Goal: Transaction & Acquisition: Book appointment/travel/reservation

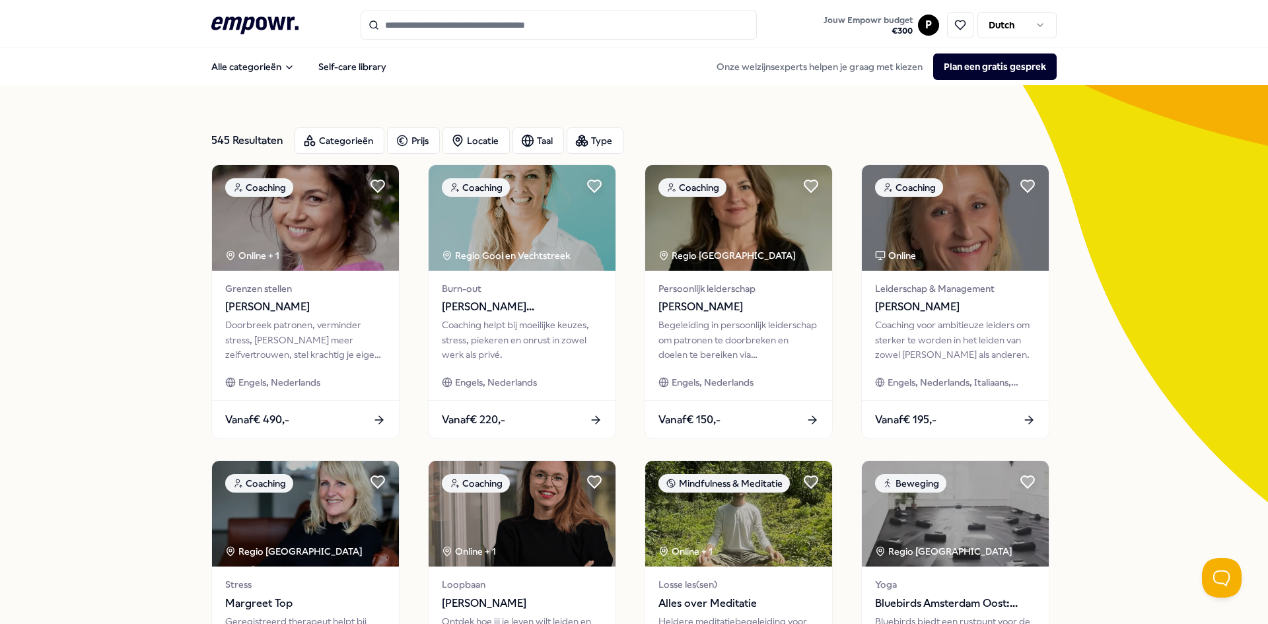
click at [122, 287] on div "545 Resultaten Categorieën Prijs Locatie Taal Type Coaching Online + 1 Grenzen …" at bounding box center [634, 600] width 1268 height 1031
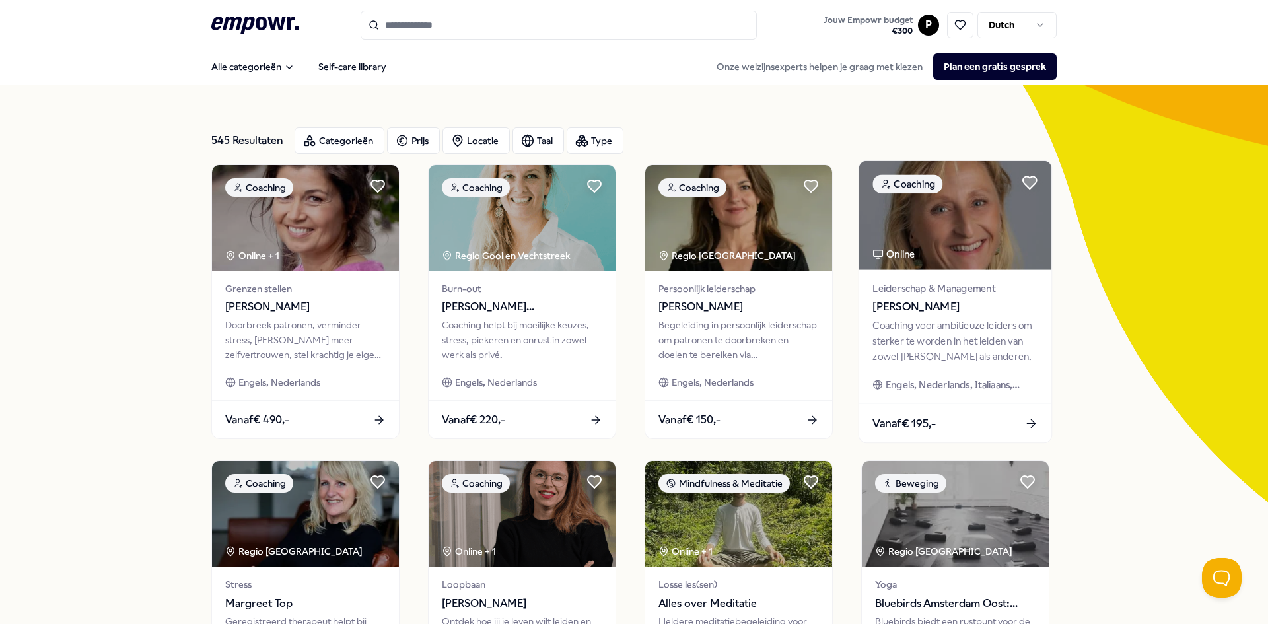
click at [919, 265] on img at bounding box center [955, 215] width 192 height 109
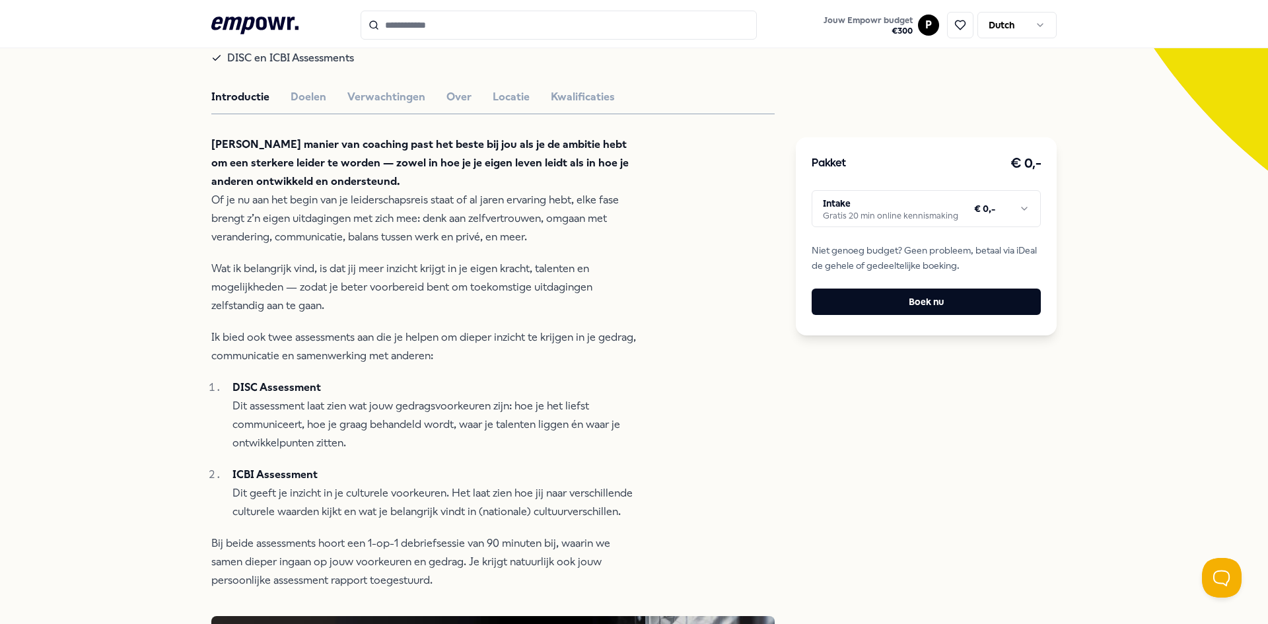
scroll to position [396, 0]
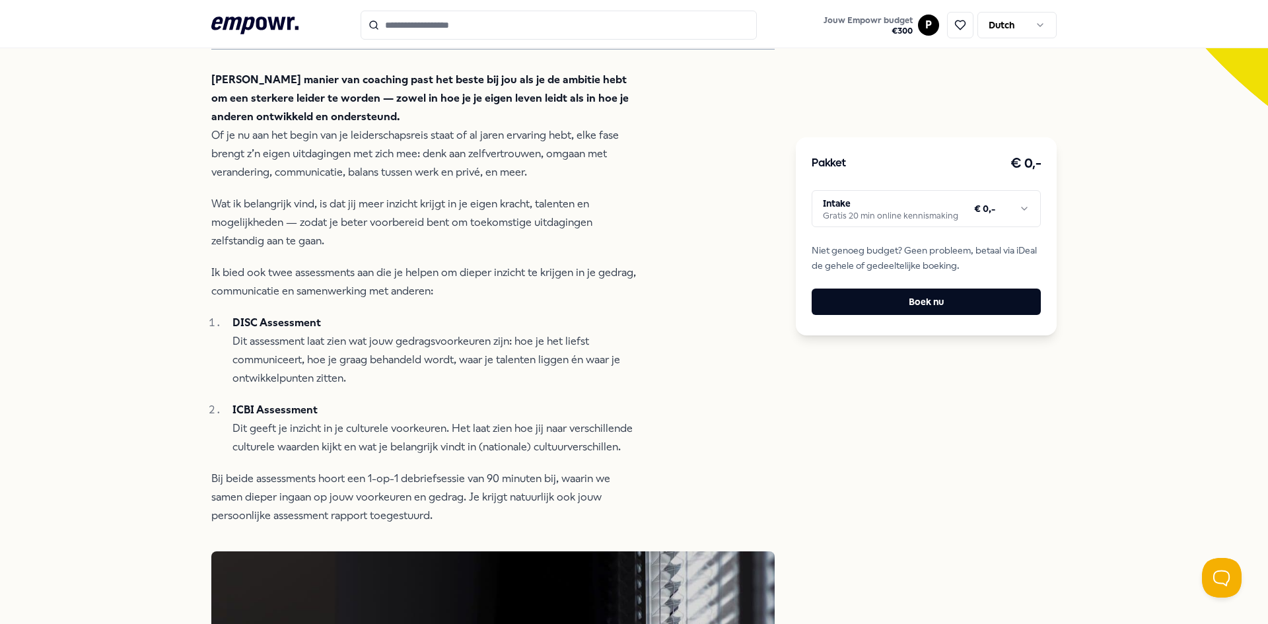
click at [548, 378] on p "DISC Assessment Dit assessment laat zien wat jouw gedragsvoorkeuren zijn: hoe j…" at bounding box center [436, 351] width 408 height 74
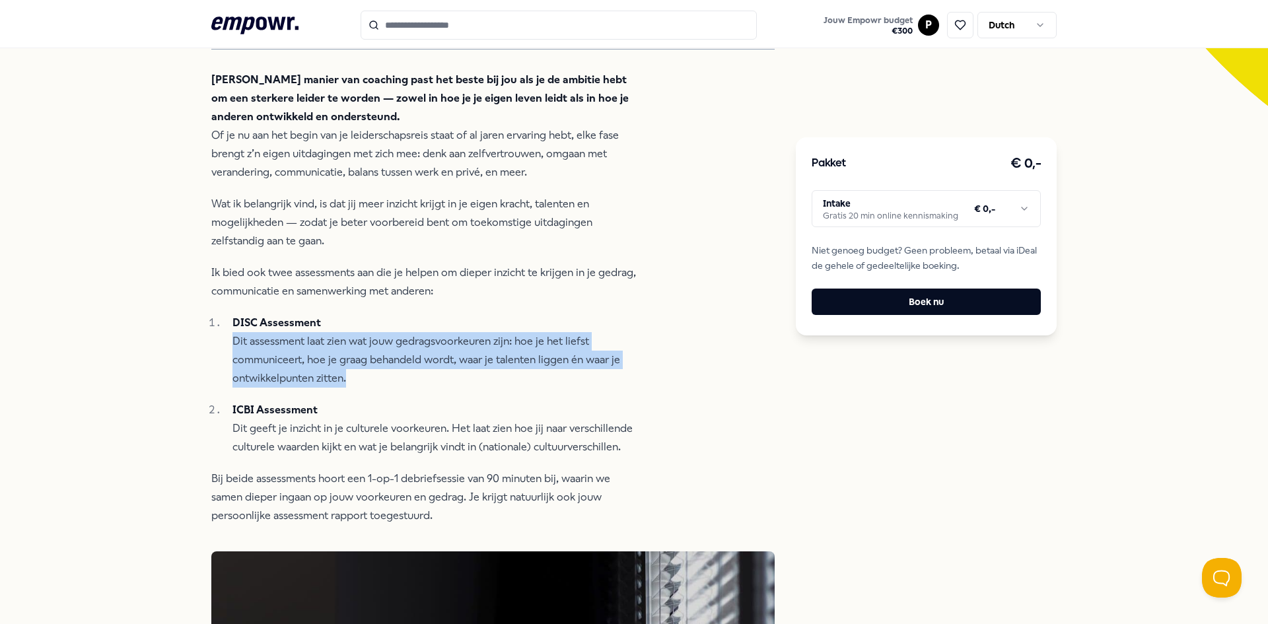
click at [548, 378] on p "DISC Assessment Dit assessment laat zien wat jouw gedragsvoorkeuren zijn: hoe j…" at bounding box center [436, 351] width 408 height 74
click at [527, 402] on ol "DISC Assessment Dit assessment laat zien wat jouw gedragsvoorkeuren zijn: hoe j…" at bounding box center [425, 385] width 429 height 143
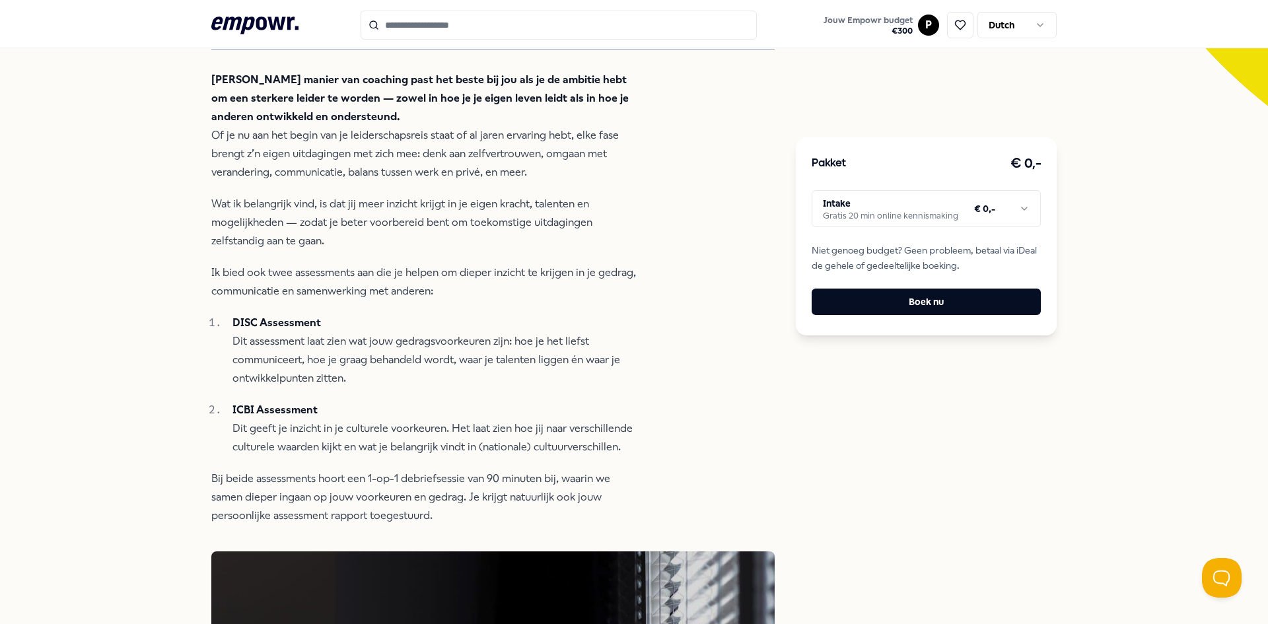
click at [523, 388] on p "DISC Assessment Dit assessment laat zien wat jouw gedragsvoorkeuren zijn: hoe j…" at bounding box center [436, 351] width 408 height 74
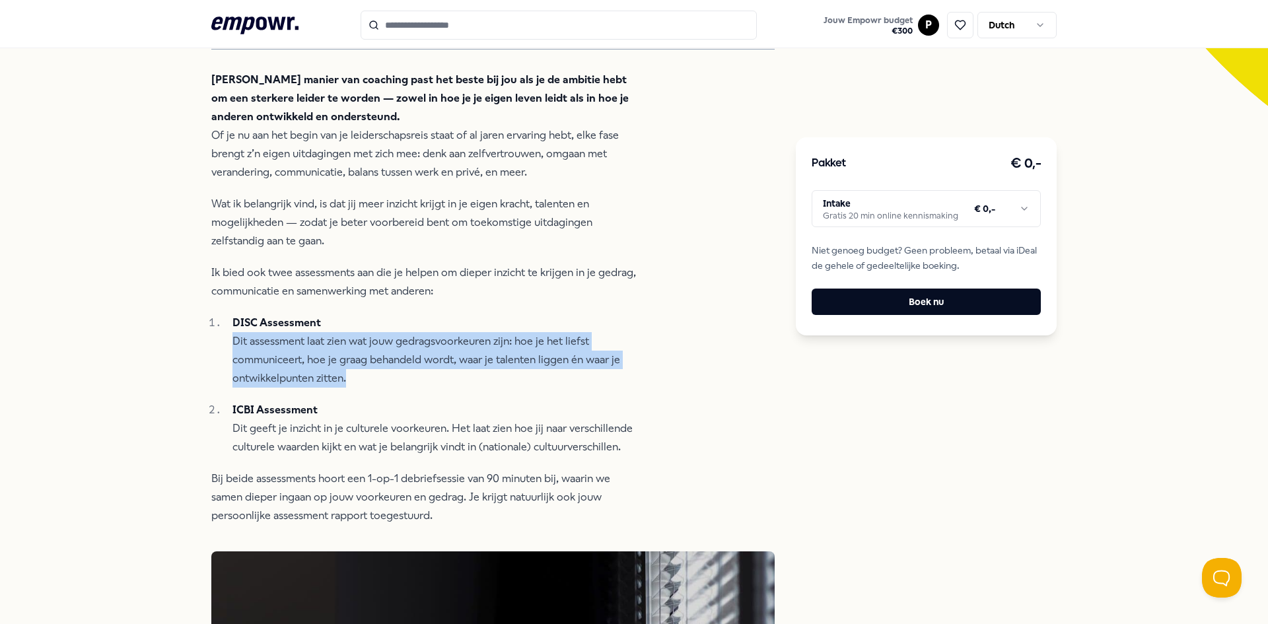
click at [523, 388] on p "DISC Assessment Dit assessment laat zien wat jouw gedragsvoorkeuren zijn: hoe j…" at bounding box center [436, 351] width 408 height 74
click at [505, 388] on p "DISC Assessment Dit assessment laat zien wat jouw gedragsvoorkeuren zijn: hoe j…" at bounding box center [436, 351] width 408 height 74
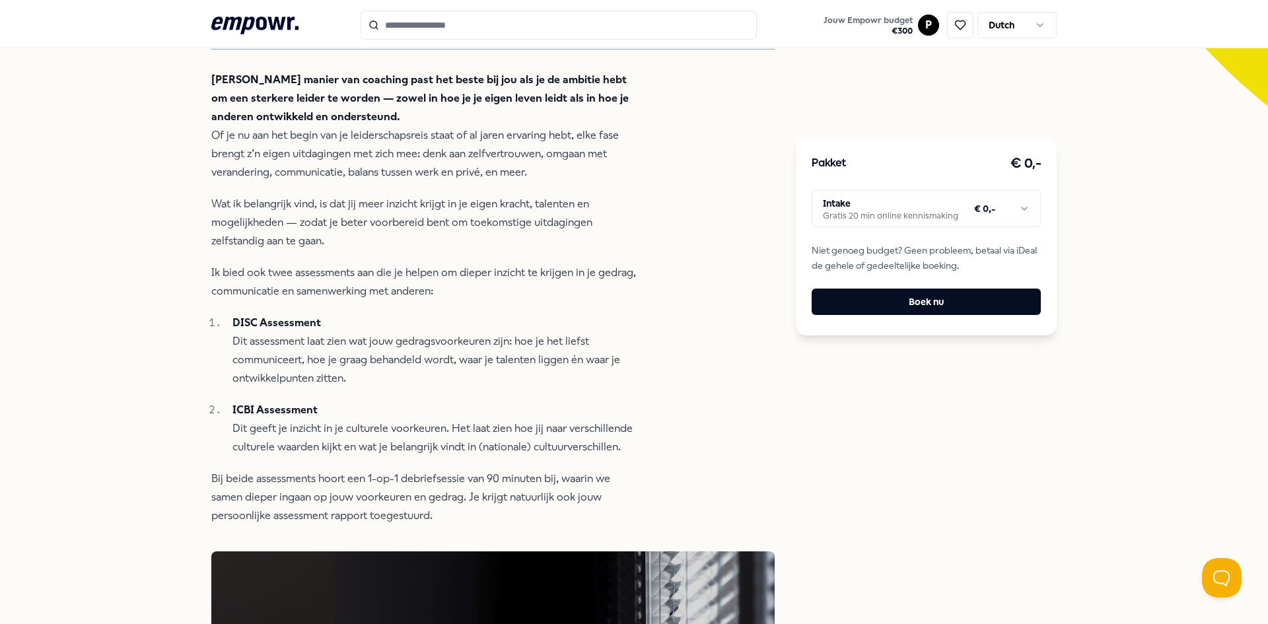
click at [343, 432] on p "ICBI Assessment Dit geeft je inzicht in je culturele voorkeuren. Het laat zien …" at bounding box center [436, 428] width 408 height 55
click at [312, 447] on p "ICBI Assessment Dit geeft je inzicht in je culturele voorkeuren. Het laat zien …" at bounding box center [436, 428] width 408 height 55
click at [316, 441] on p "ICBI Assessment Dit geeft je inzicht in je culturele voorkeuren. Het laat zien …" at bounding box center [436, 428] width 408 height 55
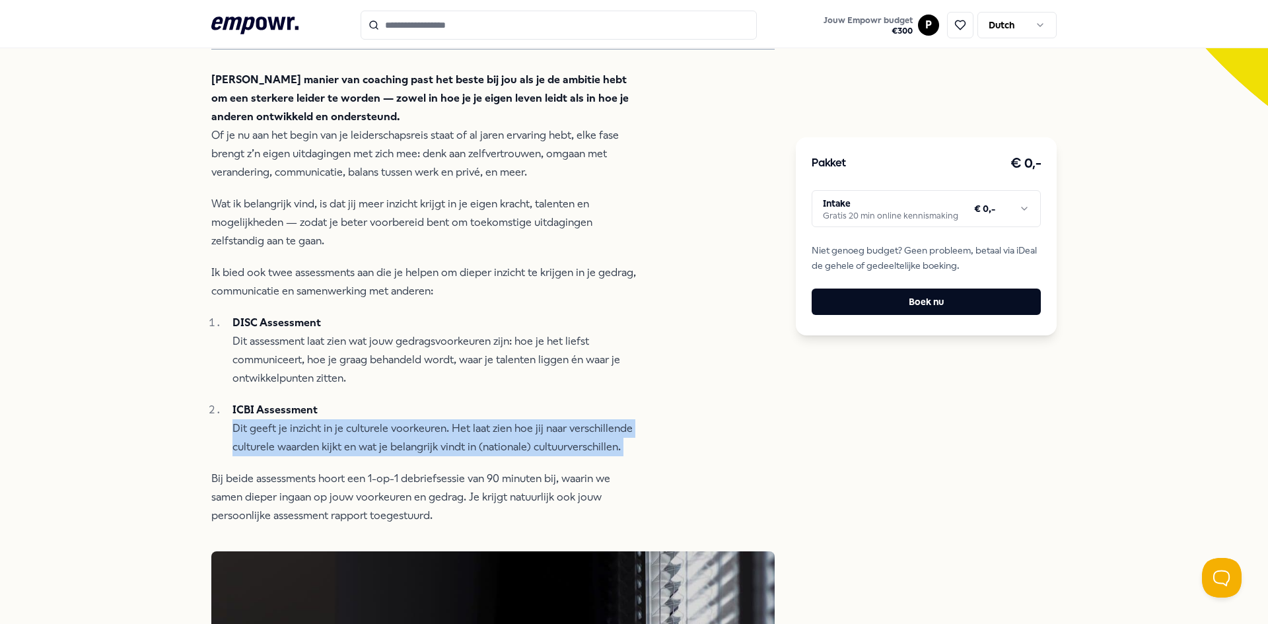
click at [316, 441] on p "ICBI Assessment Dit geeft je inzicht in je culturele voorkeuren. Het laat zien …" at bounding box center [436, 428] width 408 height 55
click at [326, 448] on p "ICBI Assessment Dit geeft je inzicht in je culturele voorkeuren. Het laat zien …" at bounding box center [436, 428] width 408 height 55
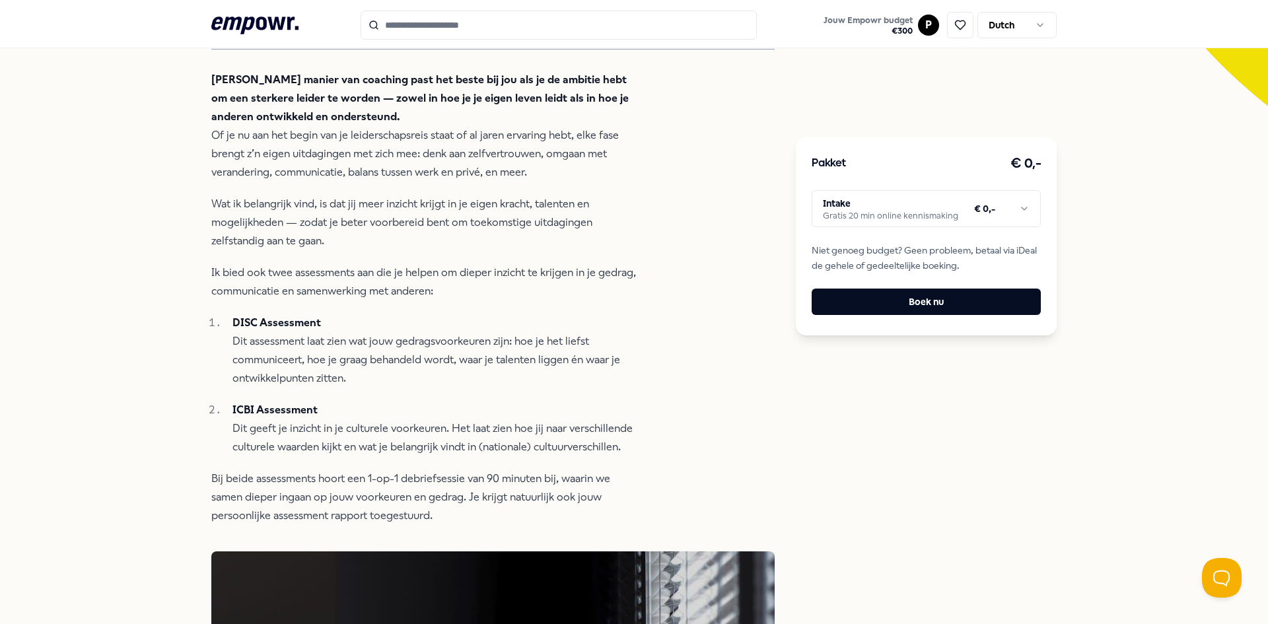
click at [243, 416] on strong "ICBI Assessment" at bounding box center [274, 410] width 85 height 13
click at [242, 416] on strong "ICBI Assessment" at bounding box center [274, 410] width 85 height 13
copy strong "ICBI Assessment"
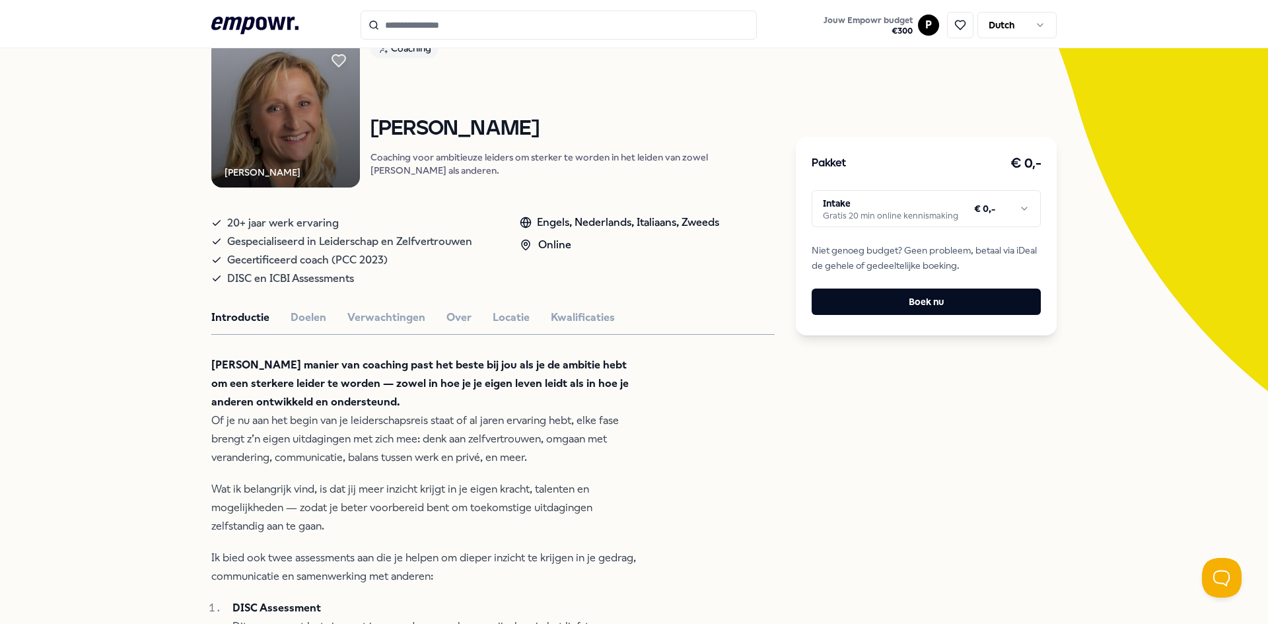
scroll to position [0, 0]
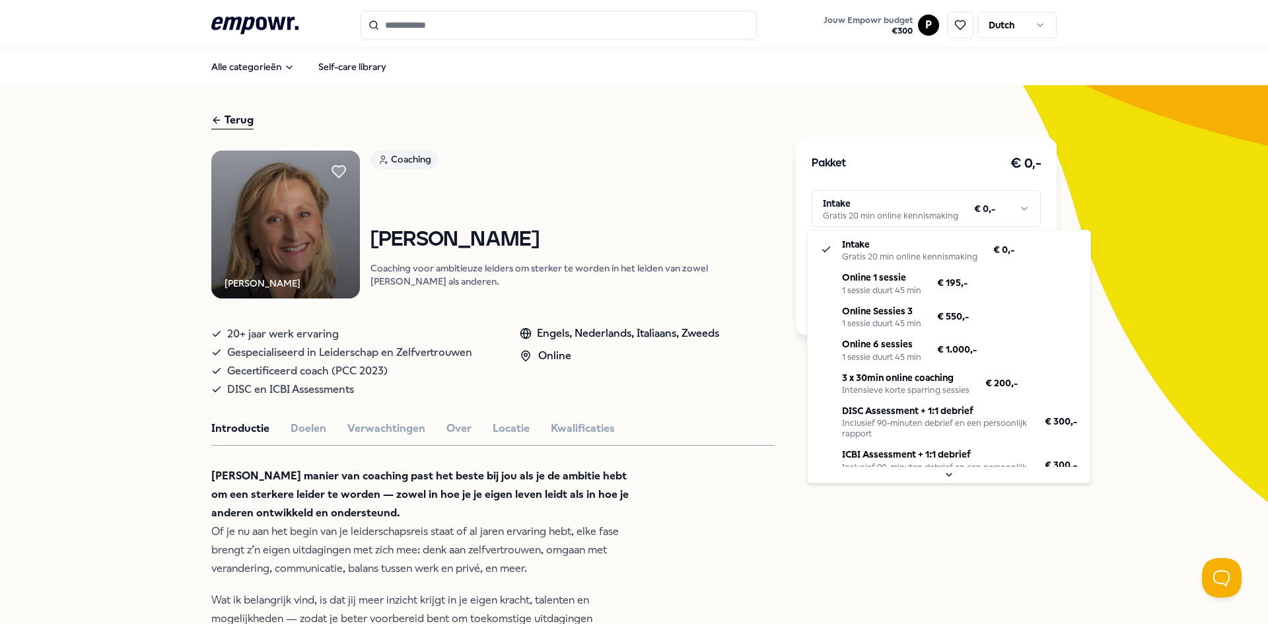
click at [950, 213] on html ".empowr-logo_svg__cls-1{fill:#03032f} Jouw Empowr budget € 300 P Dutch Alle cat…" at bounding box center [634, 312] width 1268 height 624
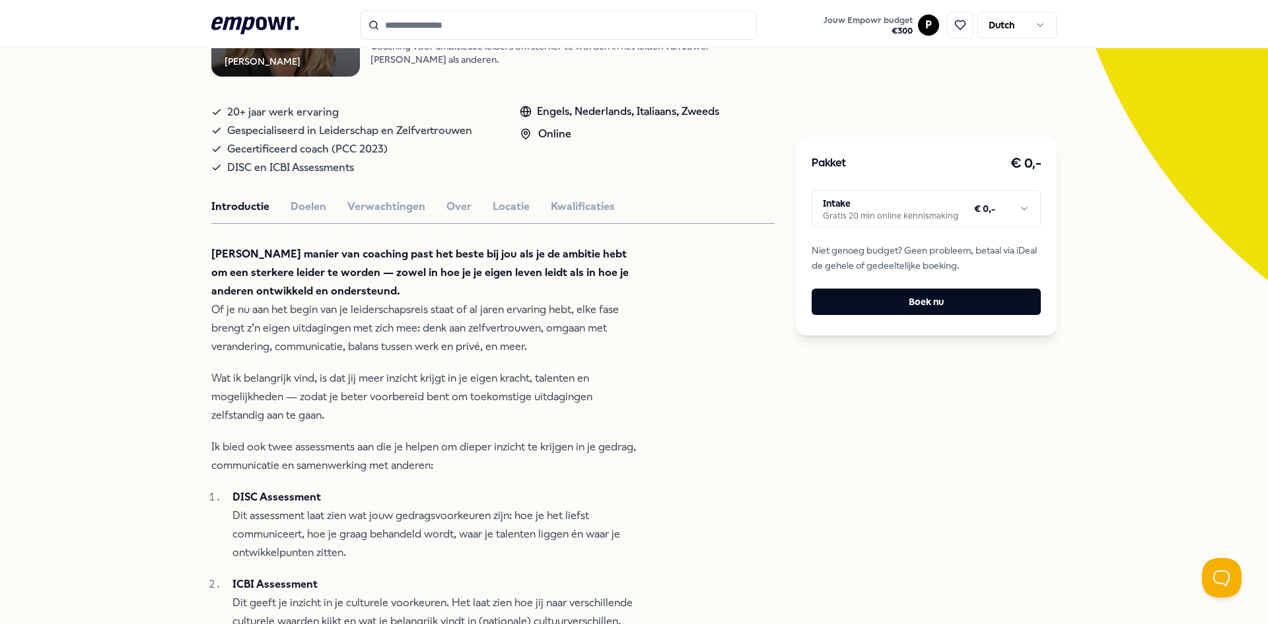
scroll to position [198, 0]
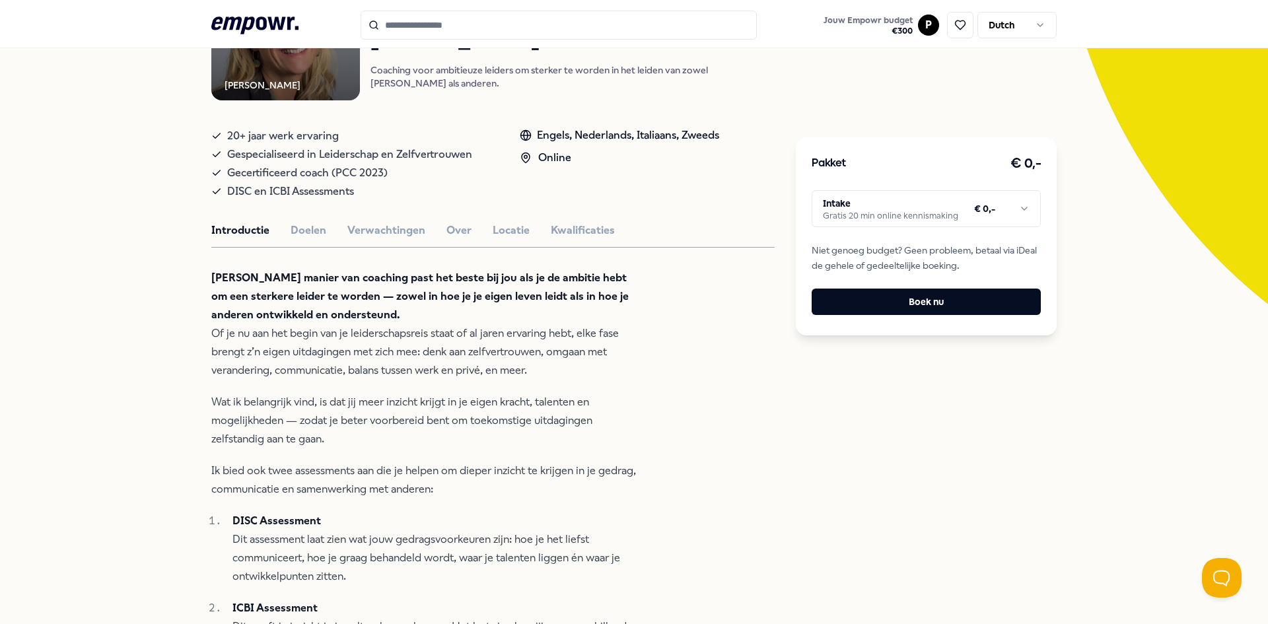
click at [559, 143] on div "Engels, Nederlands, Italiaans, Zweeds" at bounding box center [619, 135] width 199 height 17
click at [560, 143] on div "Engels, Nederlands, Italiaans, Zweeds" at bounding box center [619, 135] width 199 height 17
click at [361, 142] on div "20+ jaar werk ervaring" at bounding box center [352, 136] width 282 height 18
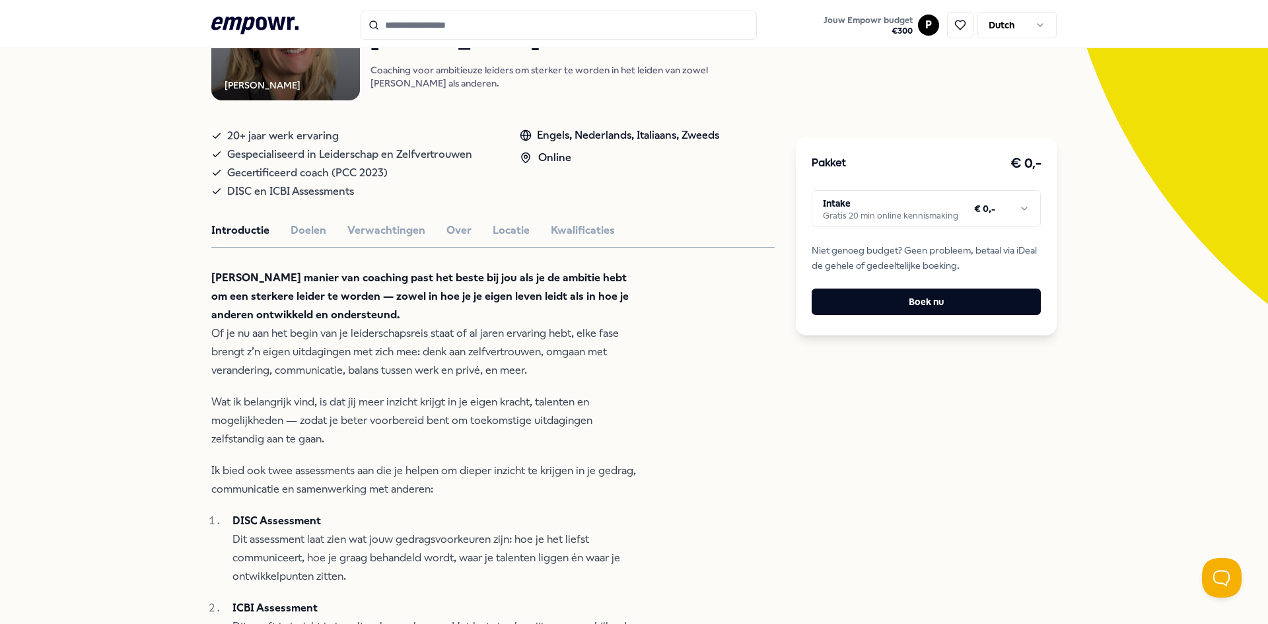
click at [363, 160] on span "Gespecialiseerd in Leiderschap en Zelfvertrouwen" at bounding box center [349, 154] width 245 height 18
click at [367, 201] on div "DISC en ICBI Assessments" at bounding box center [352, 191] width 282 height 18
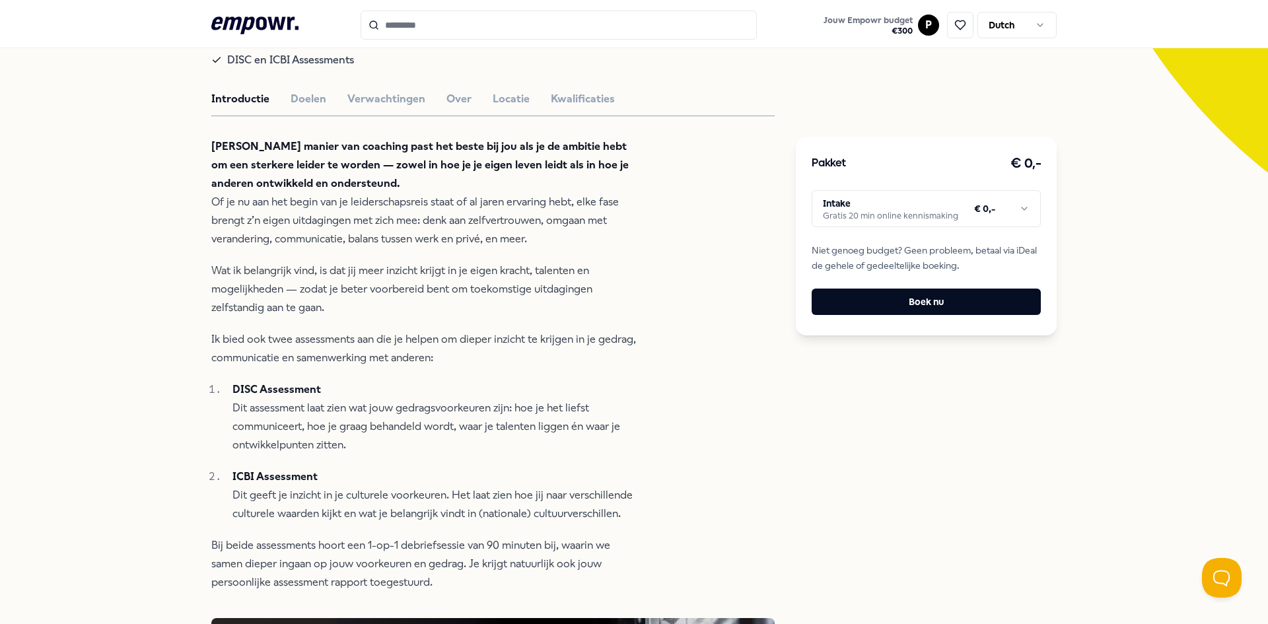
scroll to position [330, 0]
click at [281, 69] on span "DISC en ICBI Assessments" at bounding box center [290, 59] width 127 height 18
copy span "ICBI"
click at [256, 174] on strong "Mijn manier van coaching past het beste bij jou als je de ambitie hebt om een s…" at bounding box center [419, 164] width 417 height 50
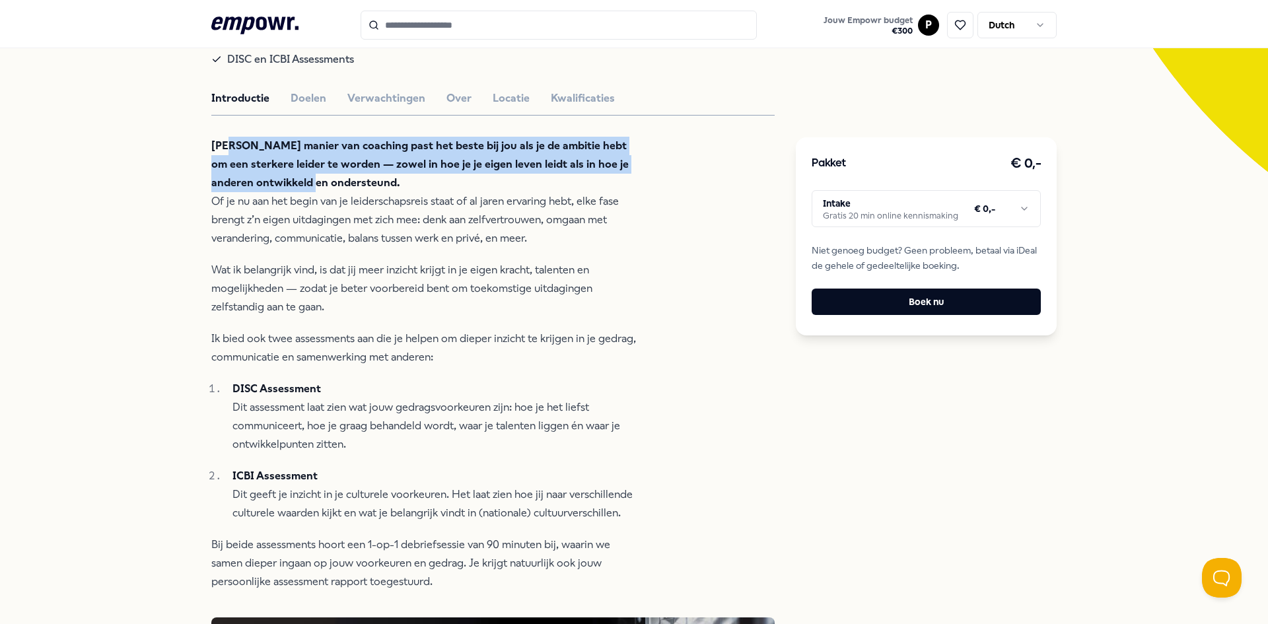
drag, startPoint x: 222, startPoint y: 160, endPoint x: 256, endPoint y: 197, distance: 51.0
click at [256, 189] on strong "Mijn manier van coaching past het beste bij jou als je de ambitie hebt om een s…" at bounding box center [419, 164] width 417 height 50
click at [252, 178] on strong "Mijn manier van coaching past het beste bij jou als je de ambitie hebt om een s…" at bounding box center [419, 164] width 417 height 50
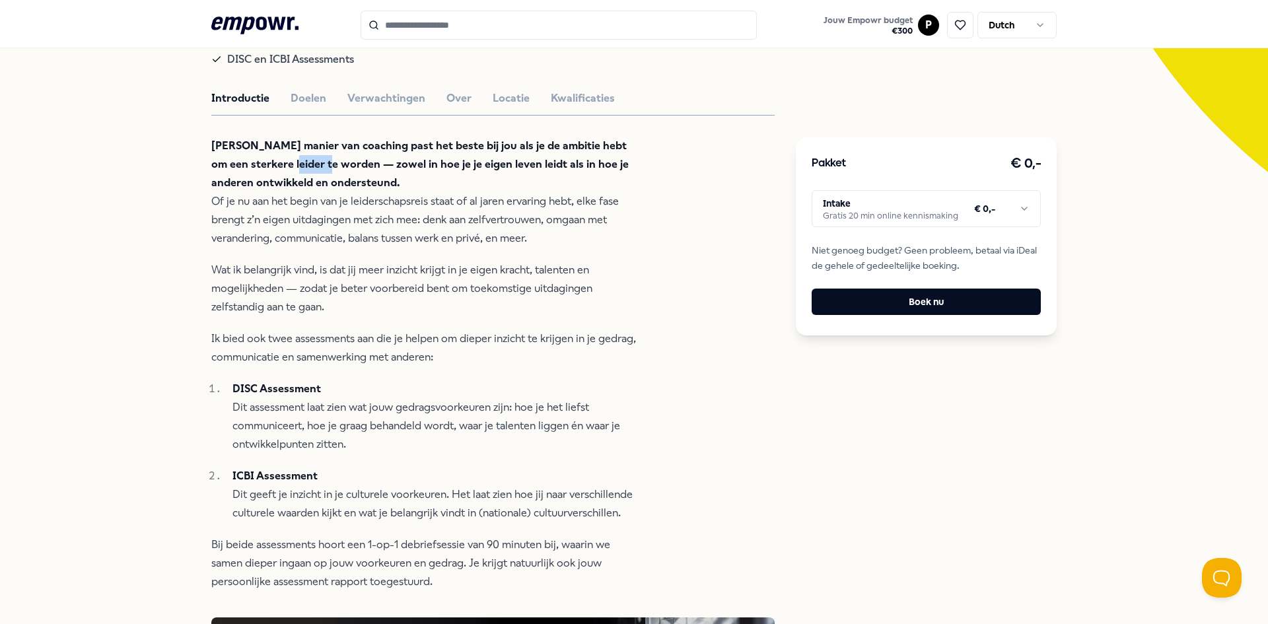
click at [252, 178] on strong "Mijn manier van coaching past het beste bij jou als je de ambitie hebt om een s…" at bounding box center [419, 164] width 417 height 50
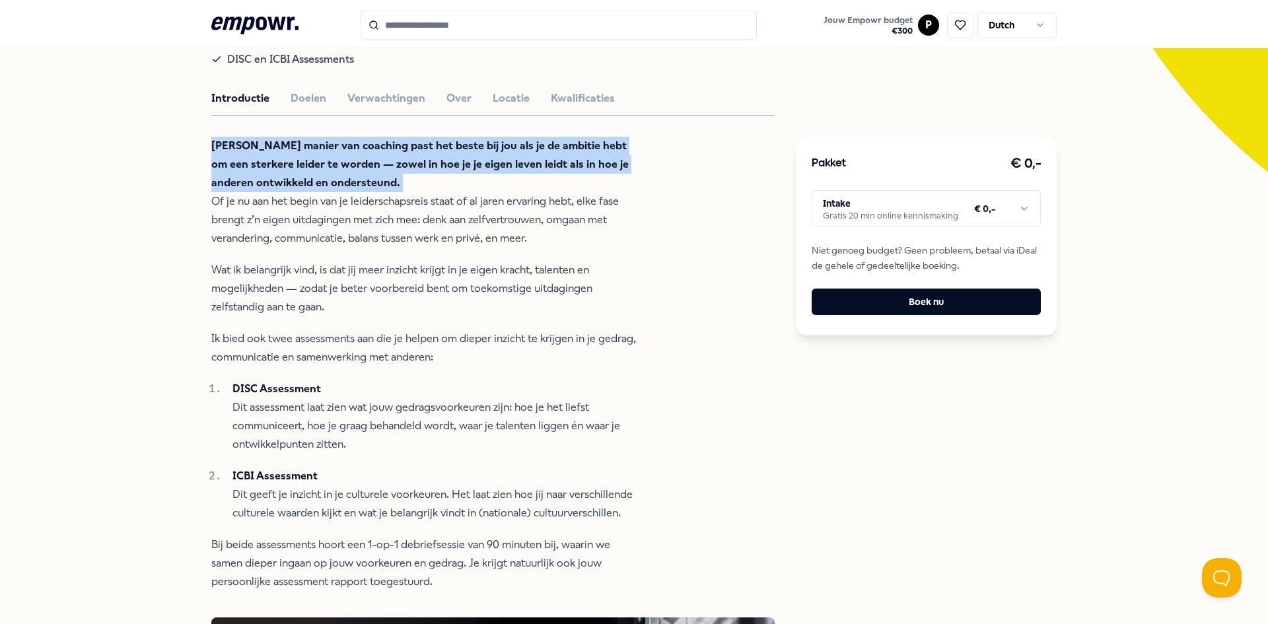
click at [252, 178] on strong "Mijn manier van coaching past het beste bij jou als je de ambitie hebt om een s…" at bounding box center [419, 164] width 417 height 50
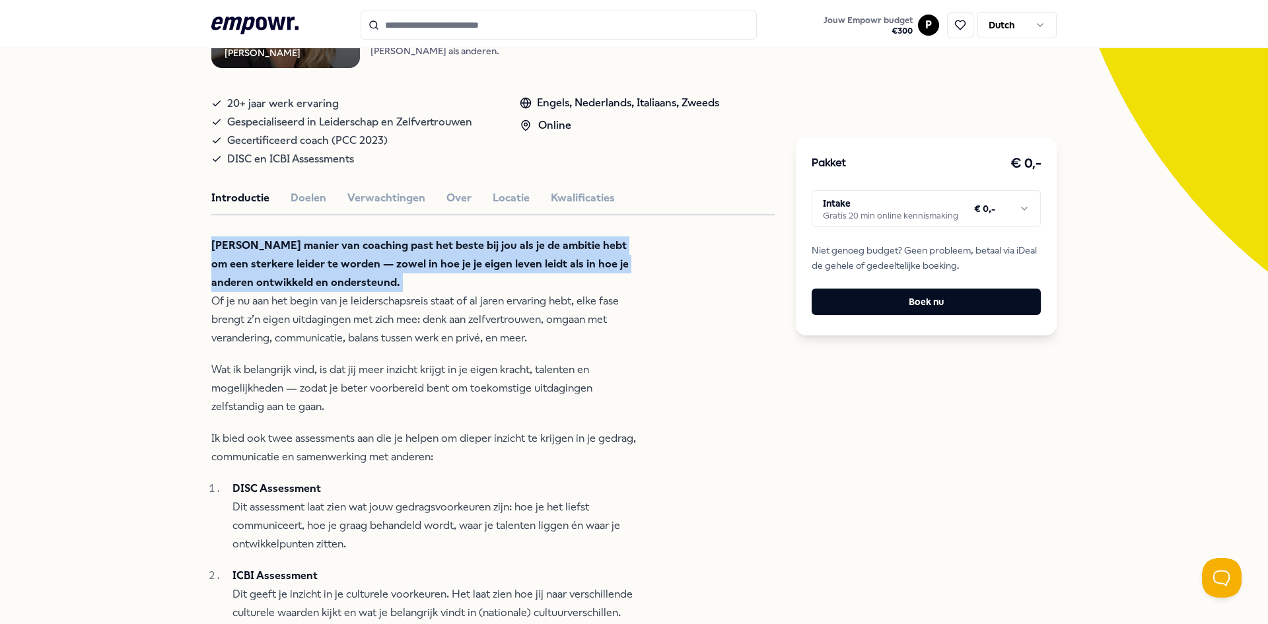
scroll to position [198, 0]
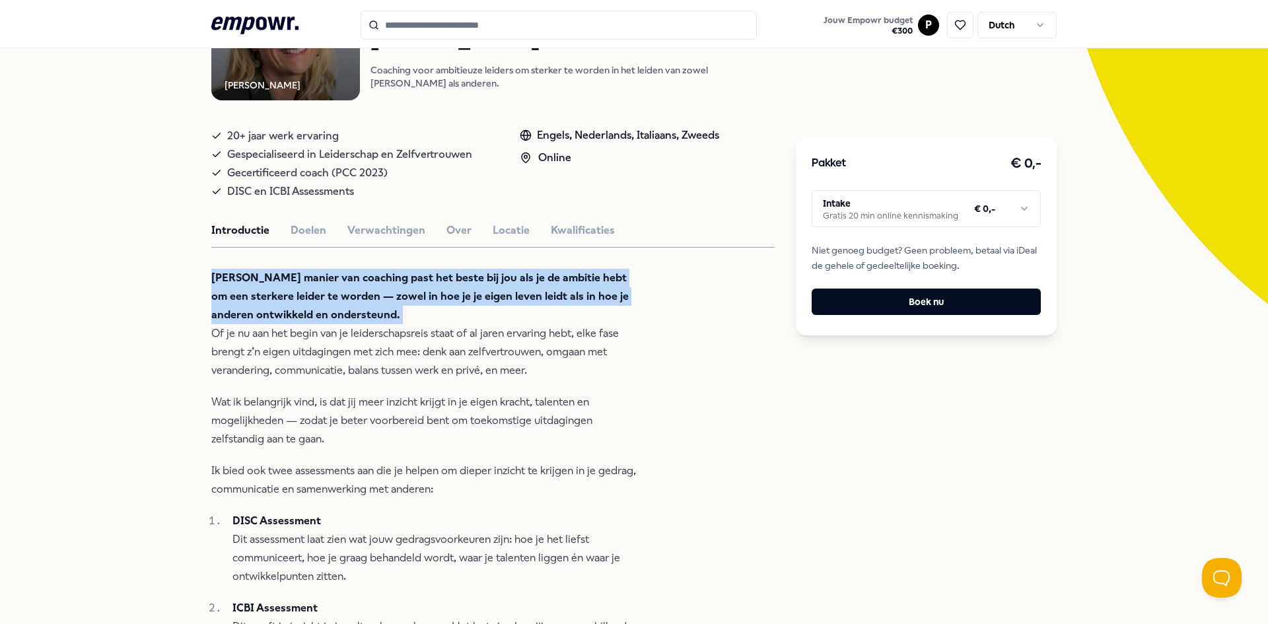
click at [329, 313] on strong "Mijn manier van coaching past het beste bij jou als je de ambitie hebt om een s…" at bounding box center [419, 296] width 417 height 50
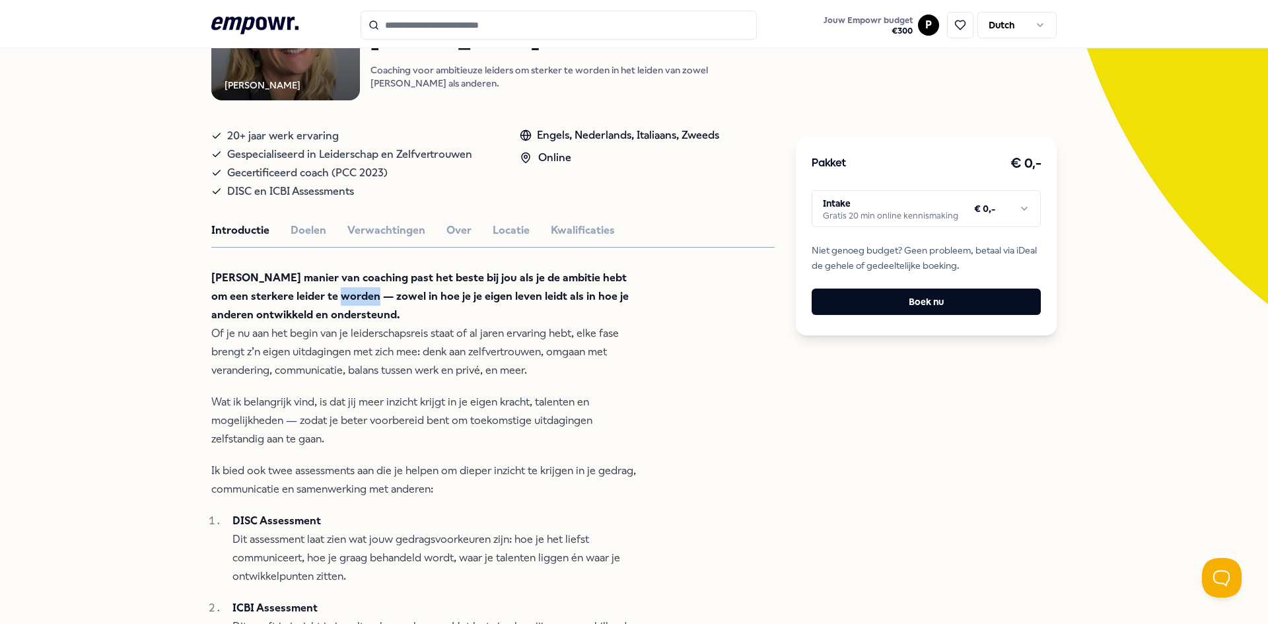
click at [329, 313] on strong "Mijn manier van coaching past het beste bij jou als je de ambitie hebt om een s…" at bounding box center [419, 296] width 417 height 50
click at [327, 313] on strong "Mijn manier van coaching past het beste bij jou als je de ambitie hebt om een s…" at bounding box center [419, 296] width 417 height 50
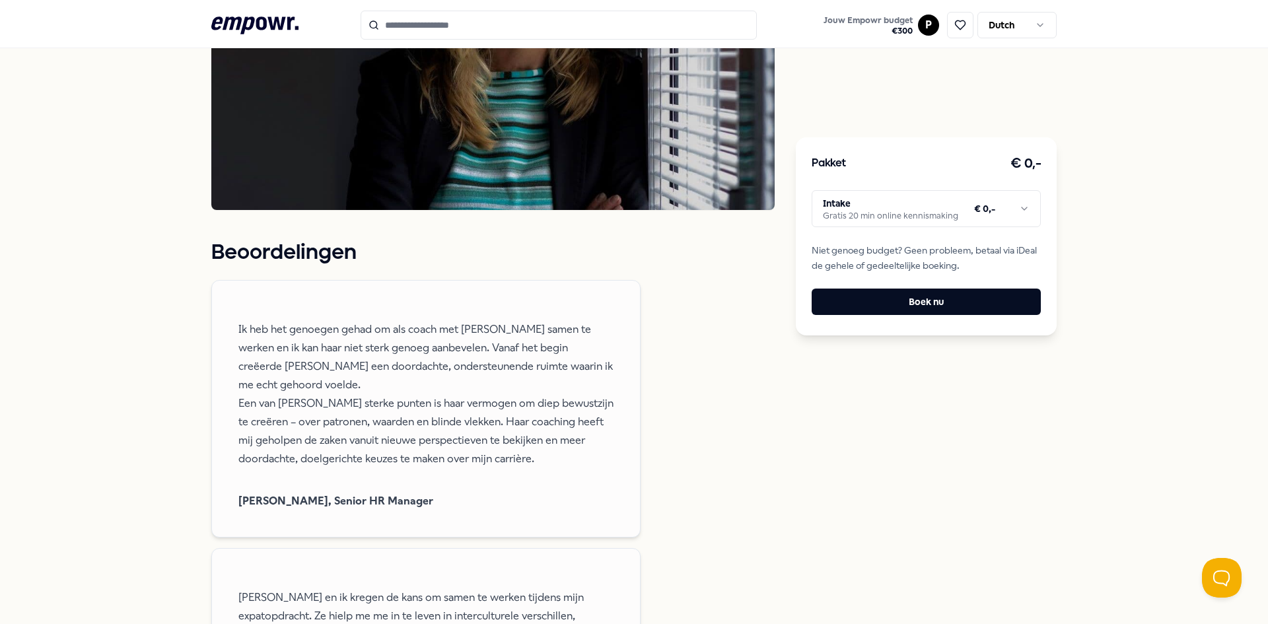
scroll to position [1387, 0]
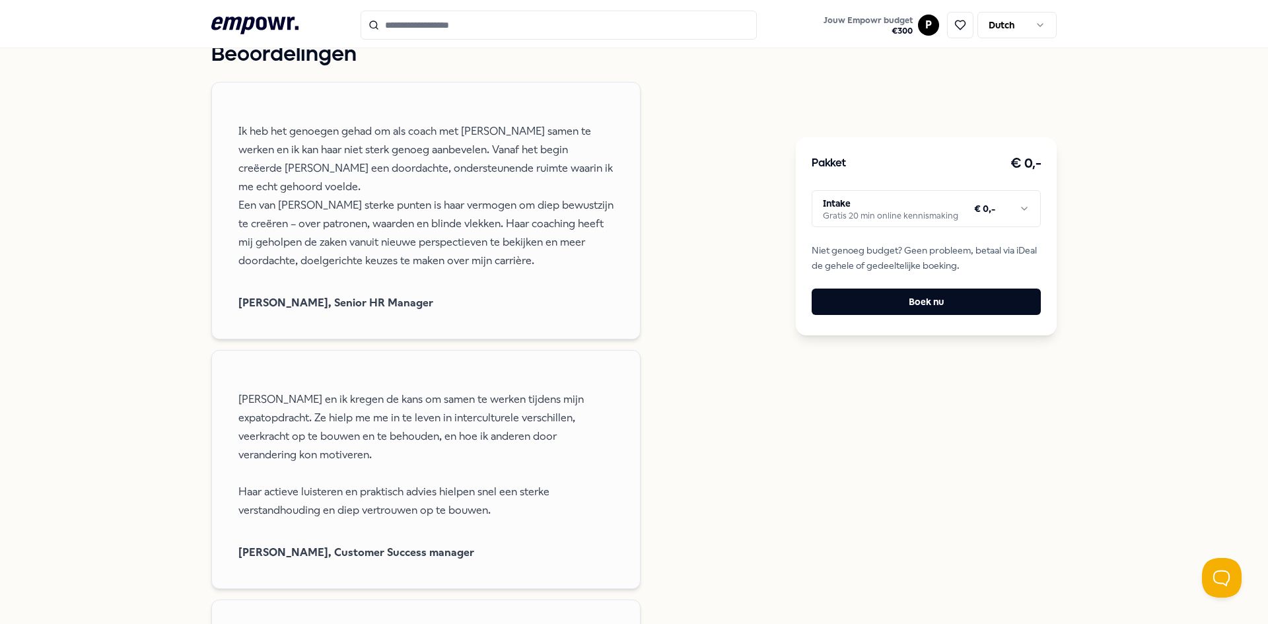
click at [279, 142] on p "Ik heb het genoegen gehad om als coach met Caroline samen te werken en ik kan h…" at bounding box center [425, 196] width 375 height 148
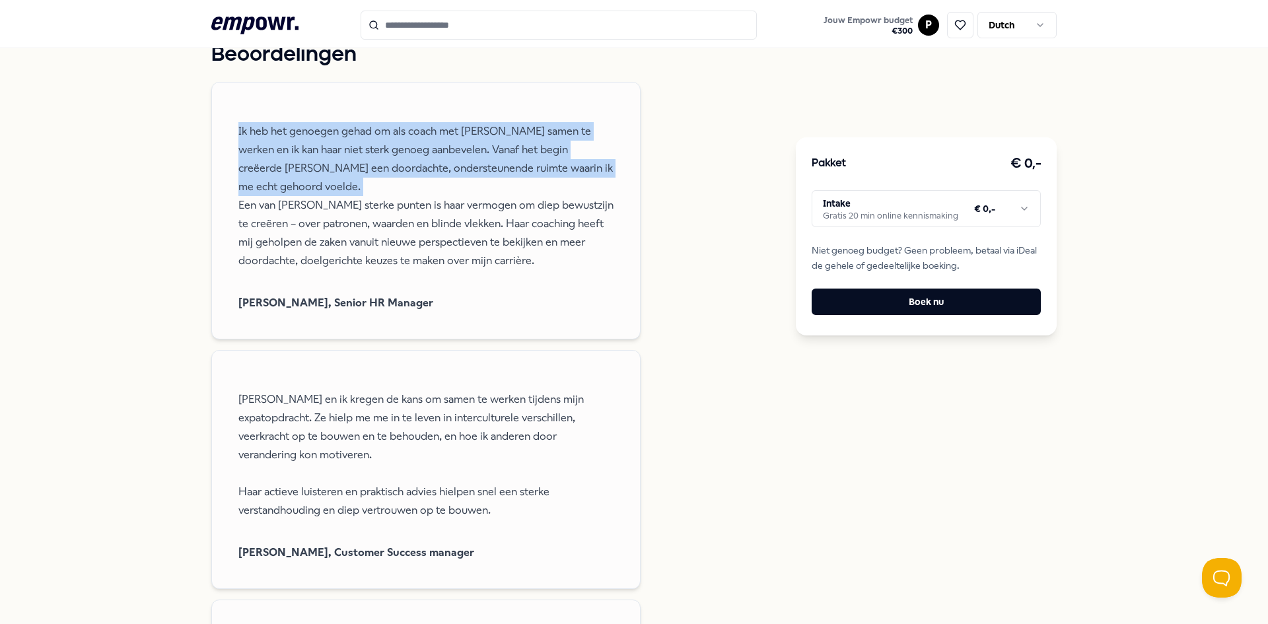
click at [279, 142] on p "Ik heb het genoegen gehad om als coach met Caroline samen te werken en ik kan h…" at bounding box center [425, 196] width 375 height 148
click at [390, 173] on p "Ik heb het genoegen gehad om als coach met Caroline samen te werken en ik kan h…" at bounding box center [425, 196] width 375 height 148
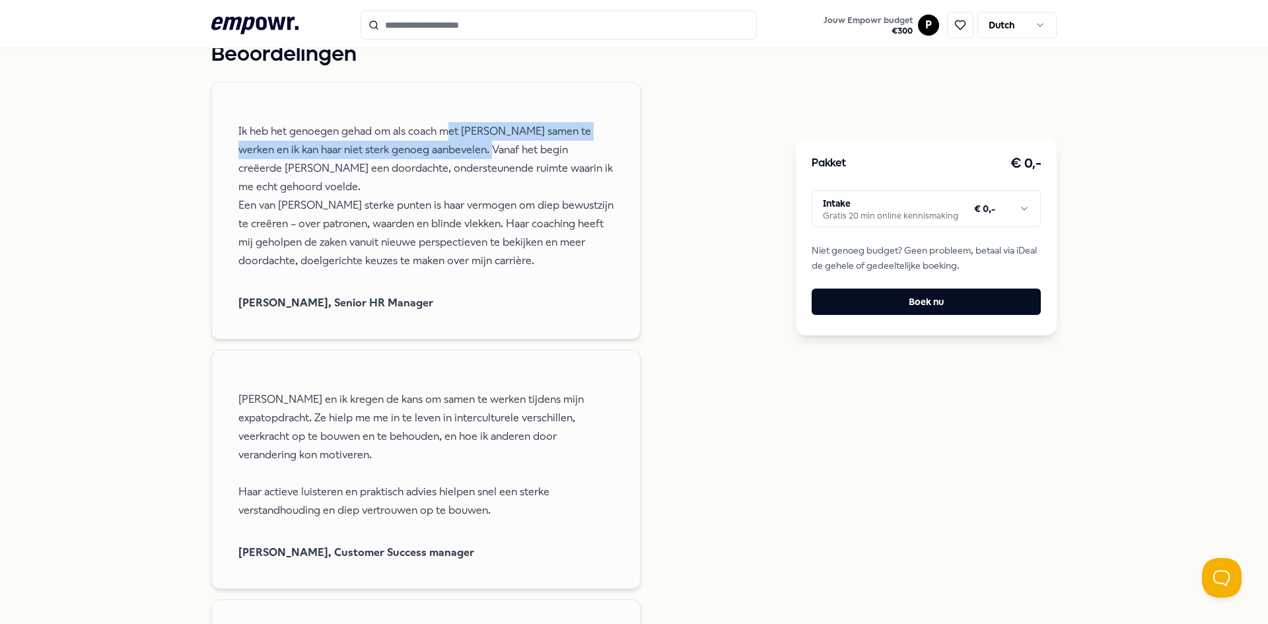
drag, startPoint x: 447, startPoint y: 143, endPoint x: 452, endPoint y: 155, distance: 13.4
click at [452, 155] on p "Ik heb het genoegen gehad om als coach met Caroline samen te werken en ik kan h…" at bounding box center [425, 196] width 375 height 148
click at [414, 170] on p "Ik heb het genoegen gehad om als coach met Caroline samen te werken en ik kan h…" at bounding box center [425, 196] width 375 height 148
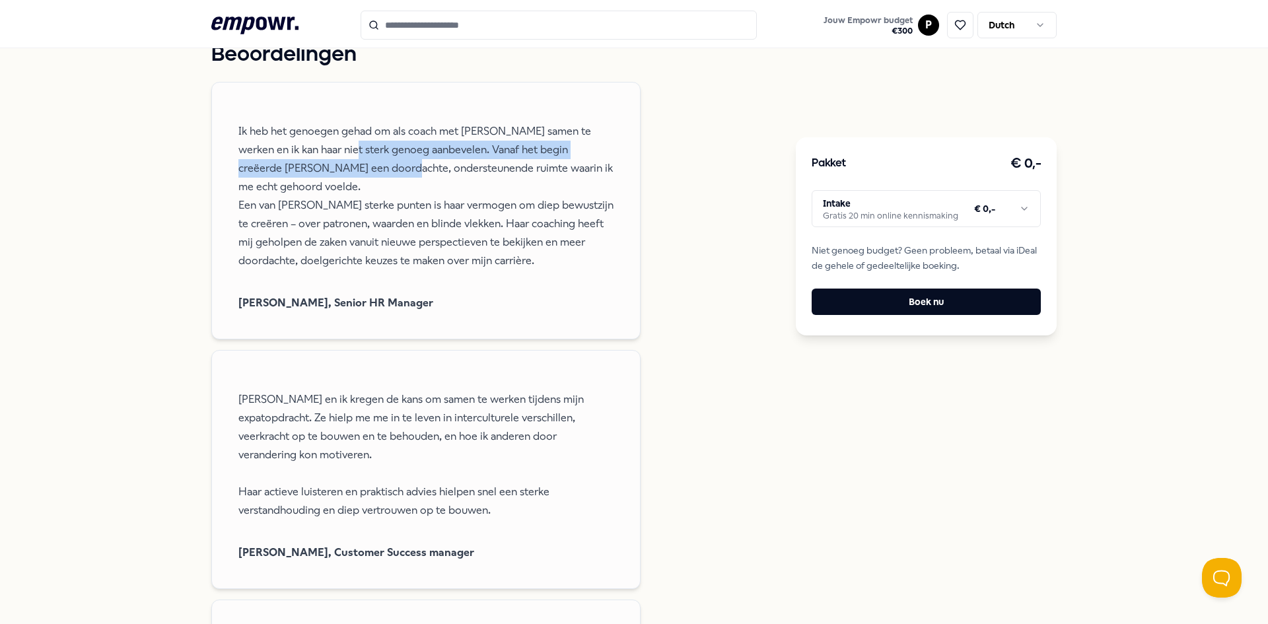
drag, startPoint x: 310, startPoint y: 155, endPoint x: 335, endPoint y: 173, distance: 30.2
click at [335, 173] on p "Ik heb het genoegen gehad om als coach met Caroline samen te werken en ik kan h…" at bounding box center [425, 196] width 375 height 148
click at [456, 168] on p "Ik heb het genoegen gehad om als coach met Caroline samen te werken en ik kan h…" at bounding box center [425, 196] width 375 height 148
drag, startPoint x: 456, startPoint y: 164, endPoint x: 459, endPoint y: 182, distance: 18.0
click at [459, 182] on p "Ik heb het genoegen gehad om als coach met Caroline samen te werken en ik kan h…" at bounding box center [425, 196] width 375 height 148
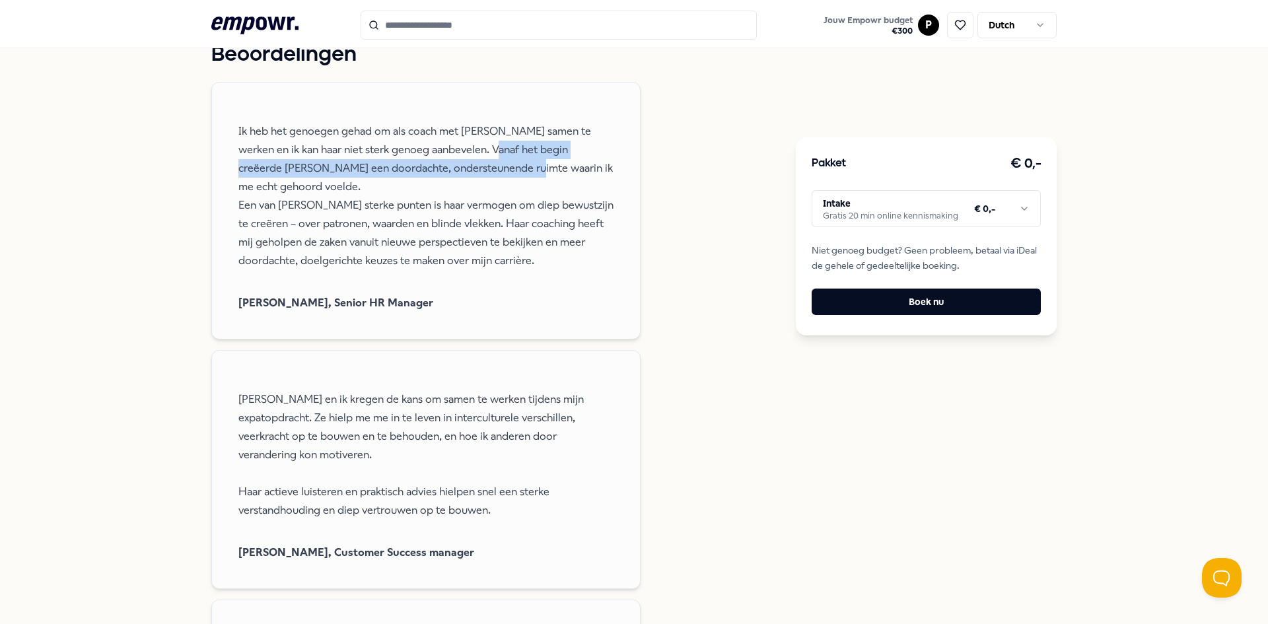
click at [459, 182] on p "Ik heb het genoegen gehad om als coach met Caroline samen te werken en ik kan h…" at bounding box center [425, 196] width 375 height 148
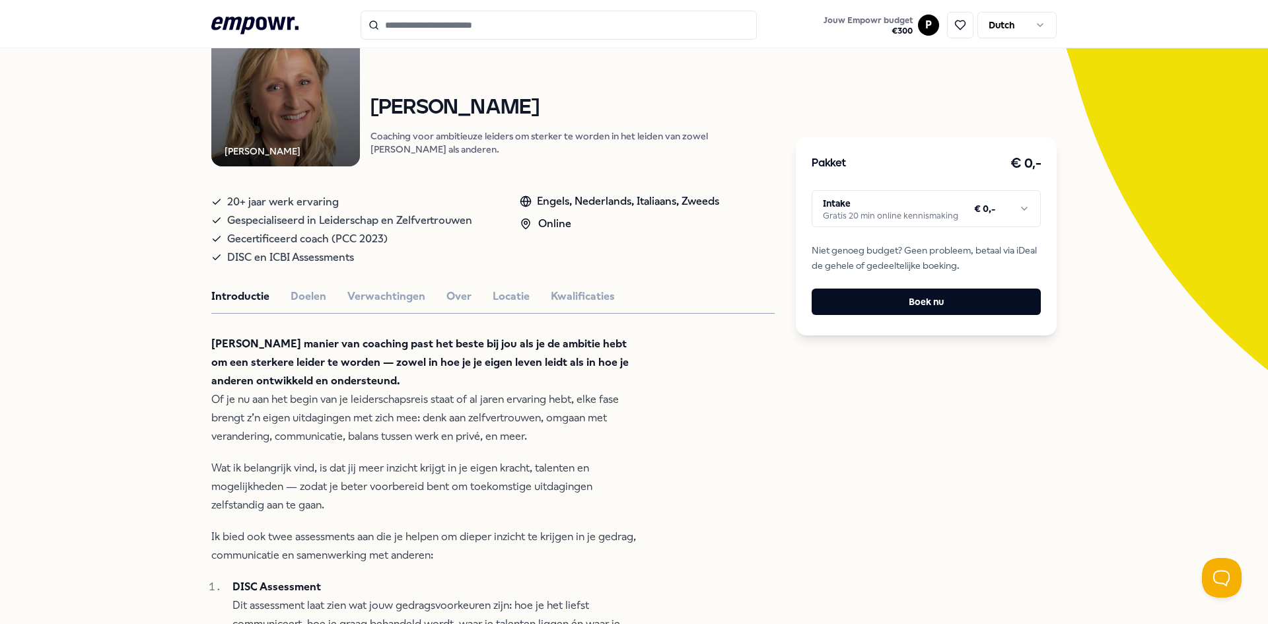
scroll to position [0, 0]
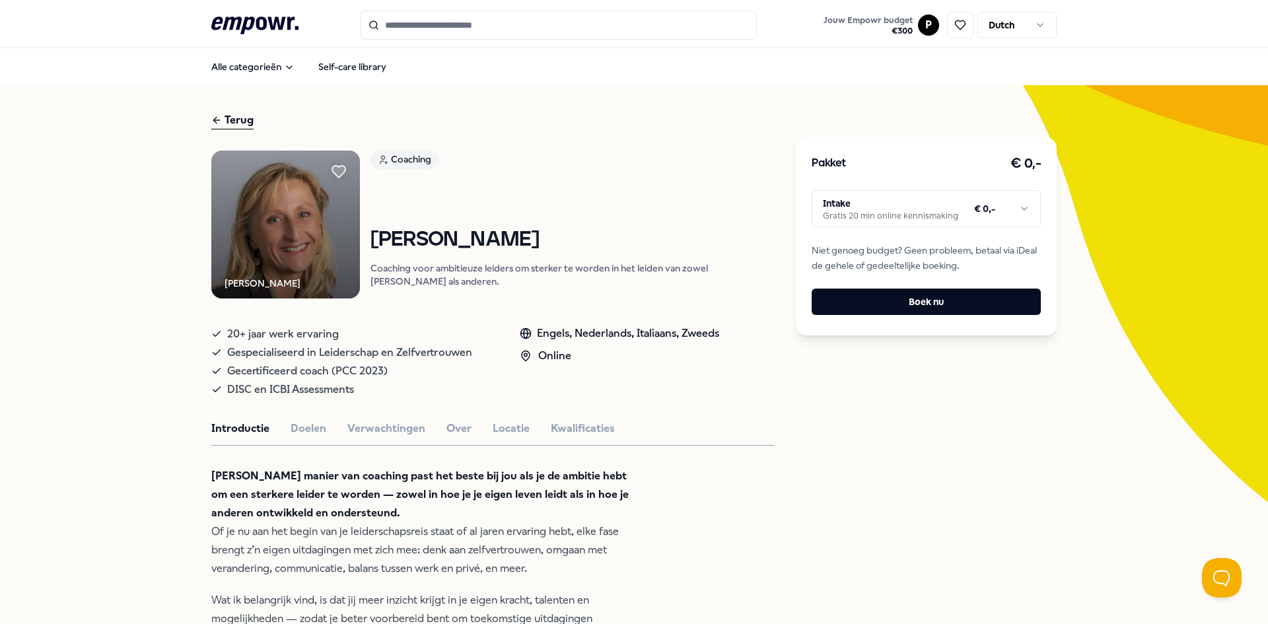
click at [304, 343] on span "20+ jaar werk ervaring" at bounding box center [283, 334] width 112 height 18
click at [901, 229] on div "Pakket € 0,- Intake Gratis 20 min online kennismaking € 0,- Niet genoeg budget?…" at bounding box center [926, 236] width 261 height 198
click at [900, 211] on html ".empowr-logo_svg__cls-1{fill:#03032f} Jouw Empowr budget € 300 P Dutch Alle cat…" at bounding box center [634, 312] width 1268 height 624
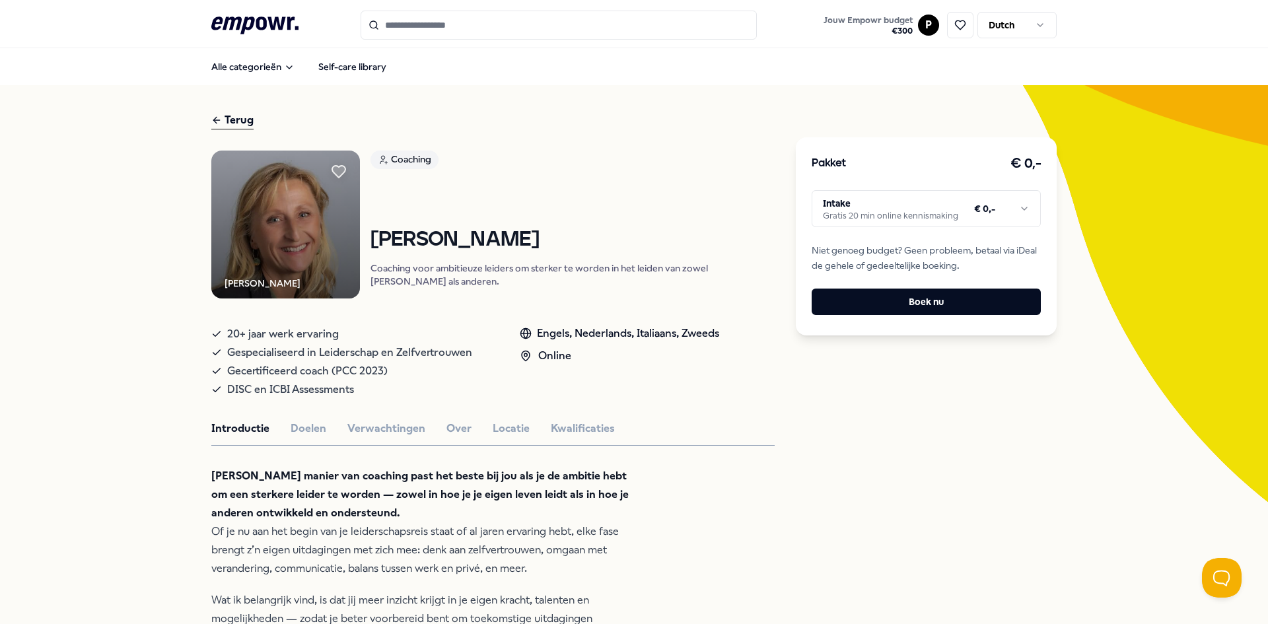
click at [735, 459] on html ".empowr-logo_svg__cls-1{fill:#03032f} Jouw Empowr budget € 300 P Dutch Alle cat…" at bounding box center [634, 312] width 1268 height 624
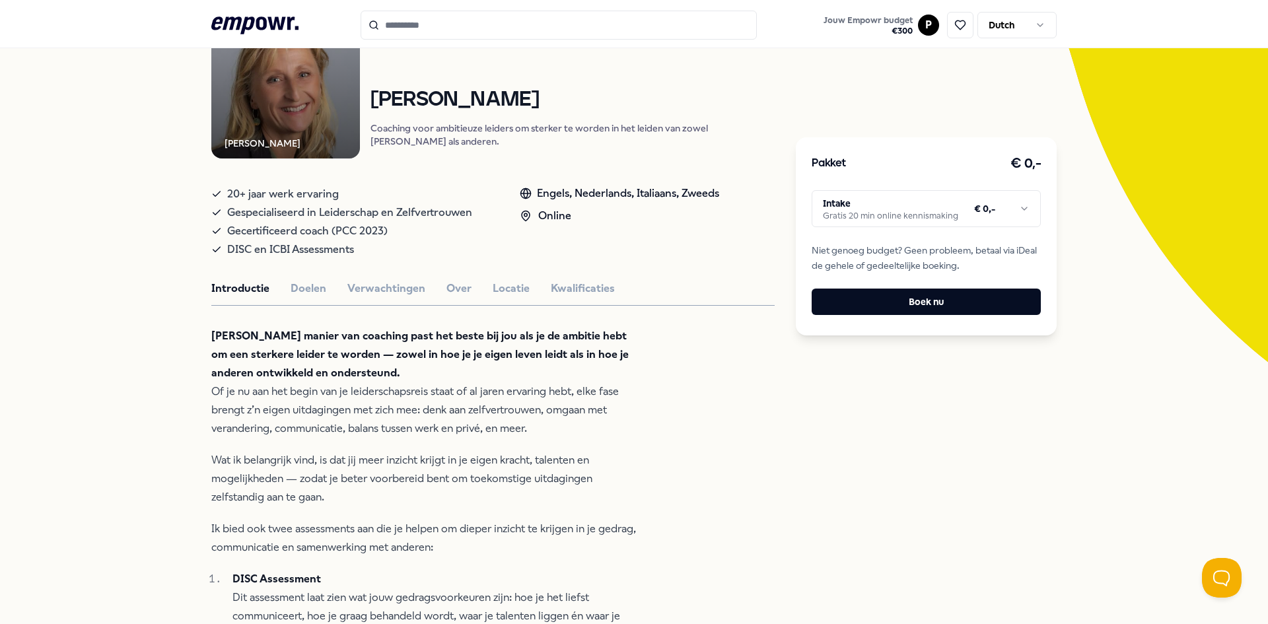
scroll to position [132, 0]
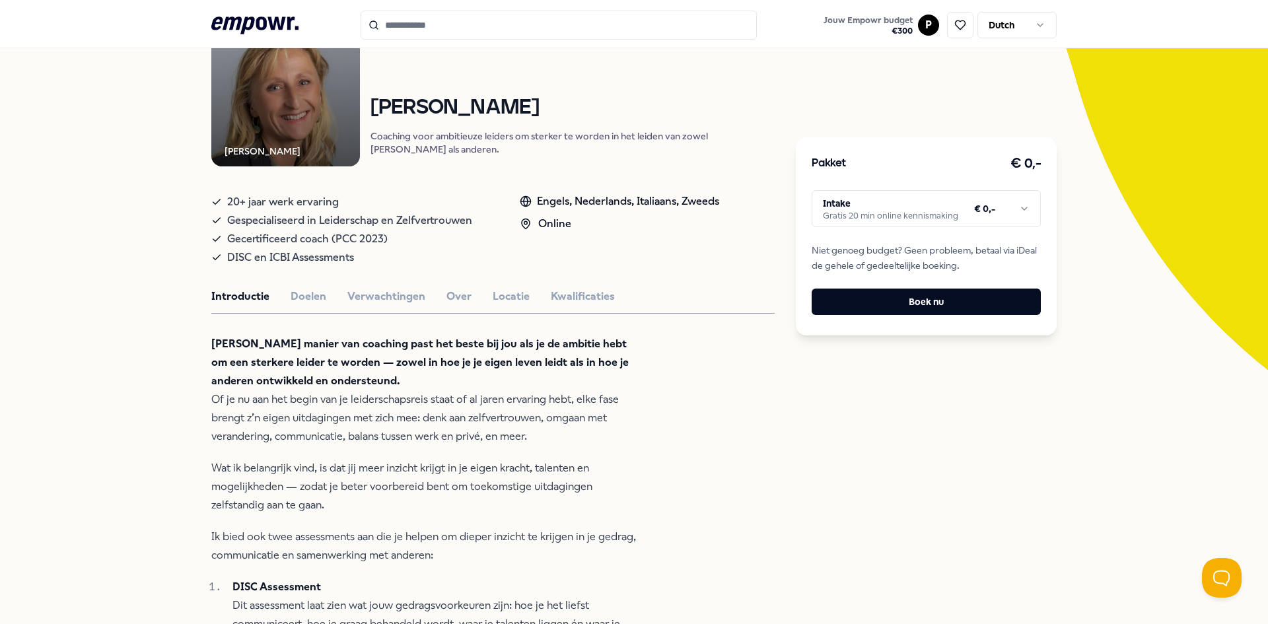
click at [928, 201] on html ".empowr-logo_svg__cls-1{fill:#03032f} Jouw Empowr budget € 300 P Dutch Alle cat…" at bounding box center [634, 312] width 1268 height 624
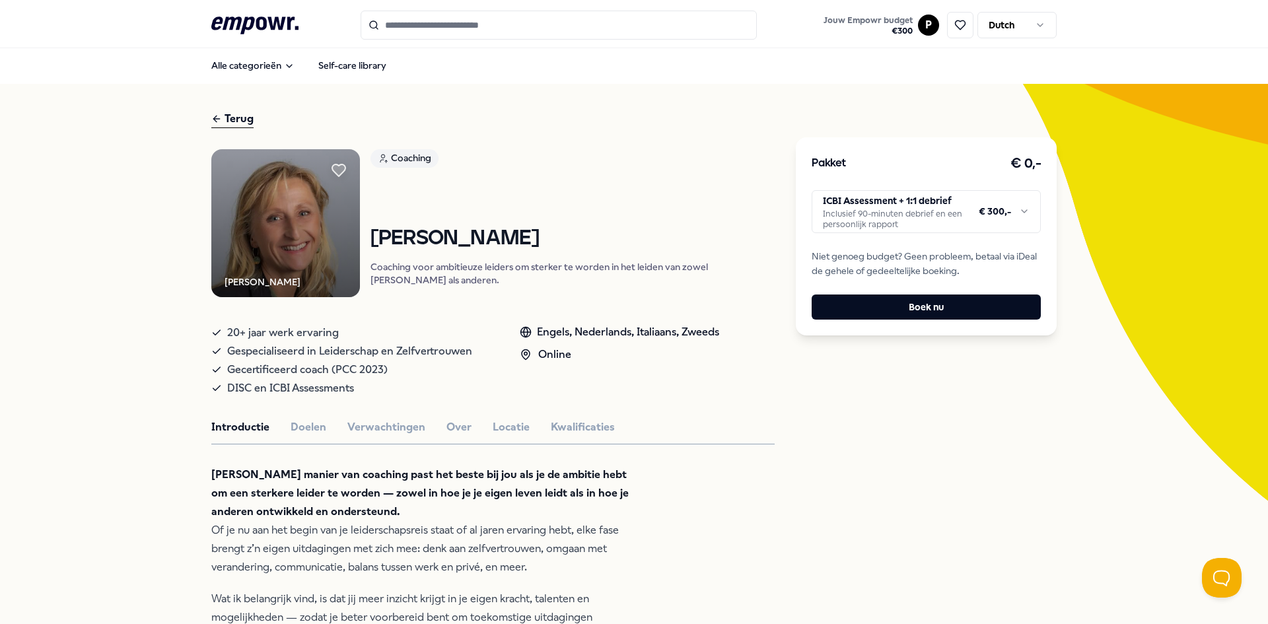
scroll to position [0, 0]
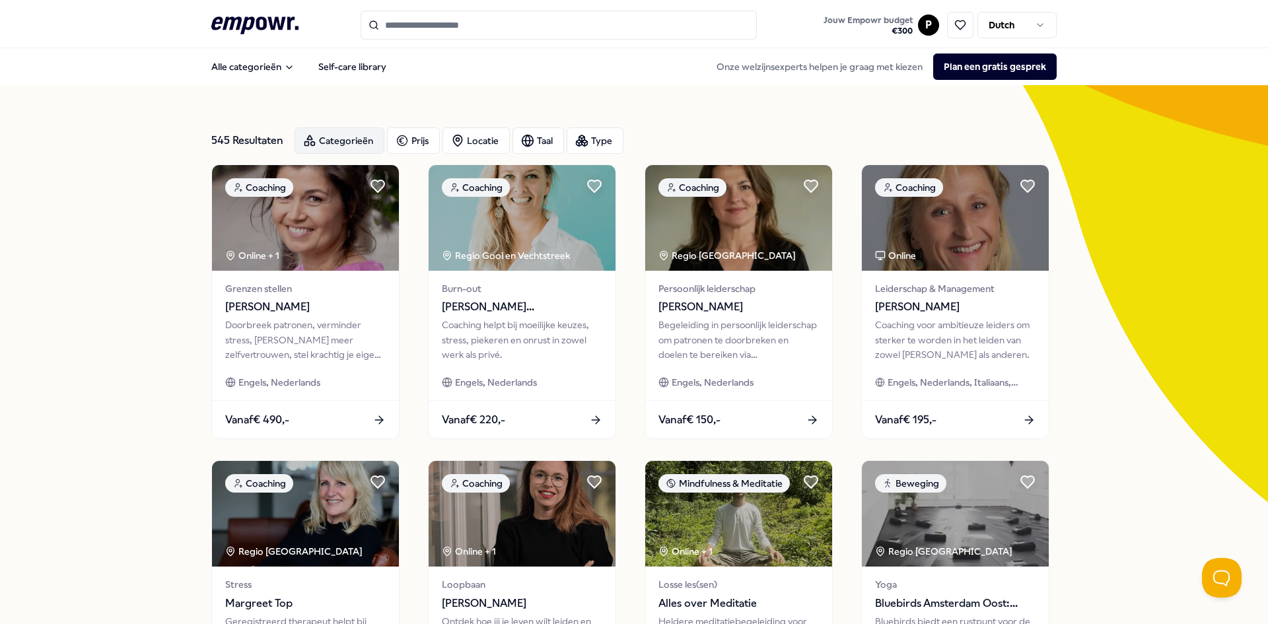
click at [324, 148] on div "Categorieën" at bounding box center [340, 140] width 90 height 26
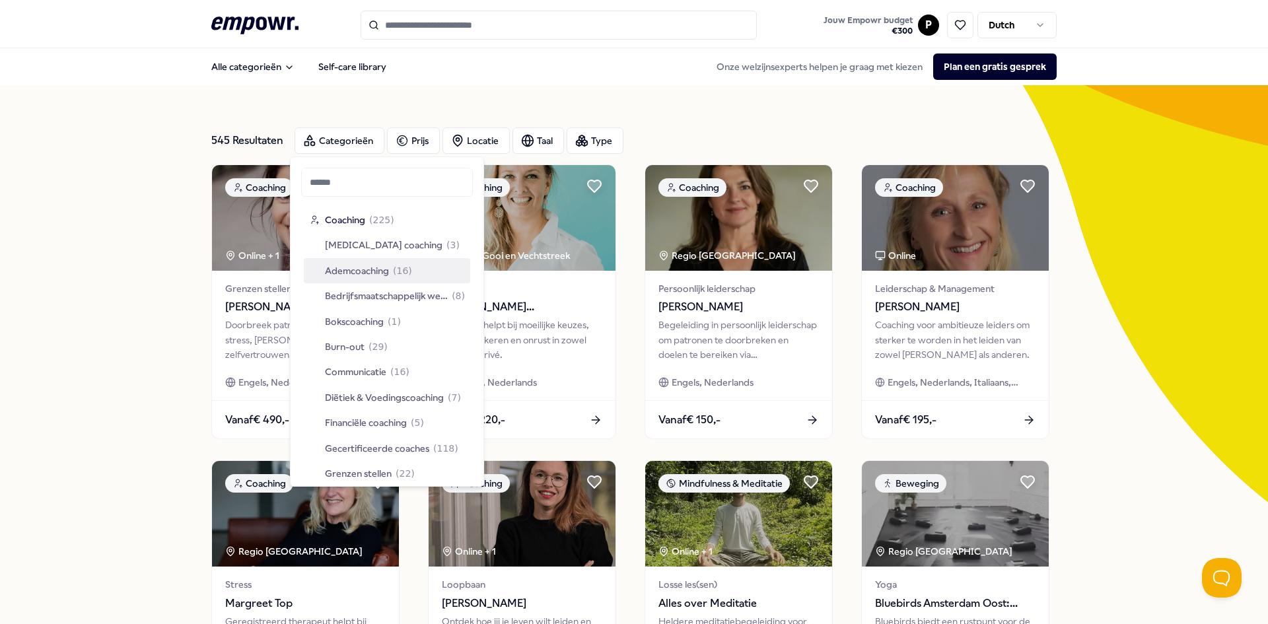
click at [370, 270] on span "Ademcoaching" at bounding box center [357, 271] width 64 height 15
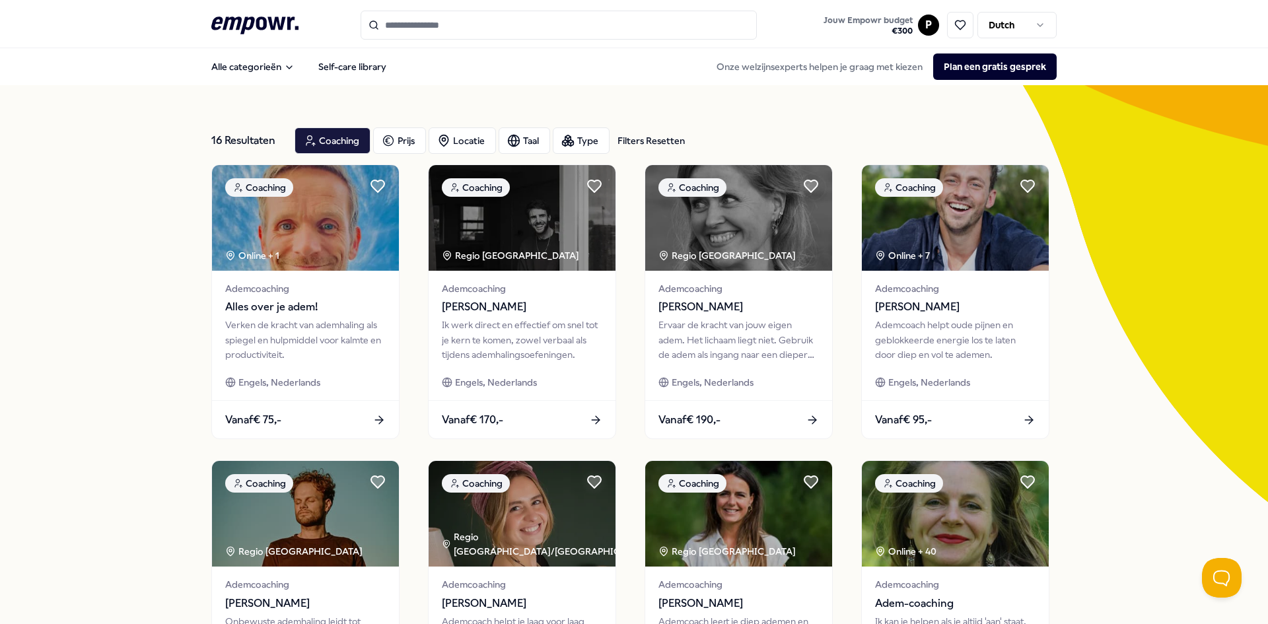
click at [133, 252] on div "16 Resultaten Filters Resetten Coaching Prijs Locatie Taal Type Filters Resette…" at bounding box center [634, 600] width 1268 height 1031
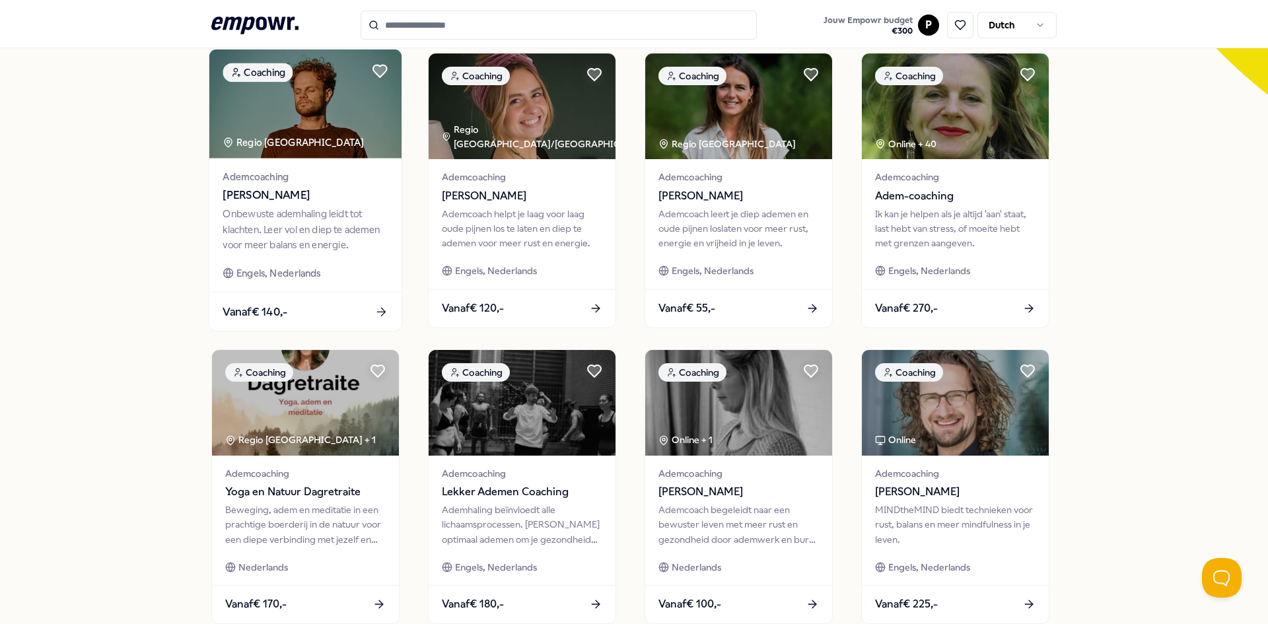
scroll to position [528, 0]
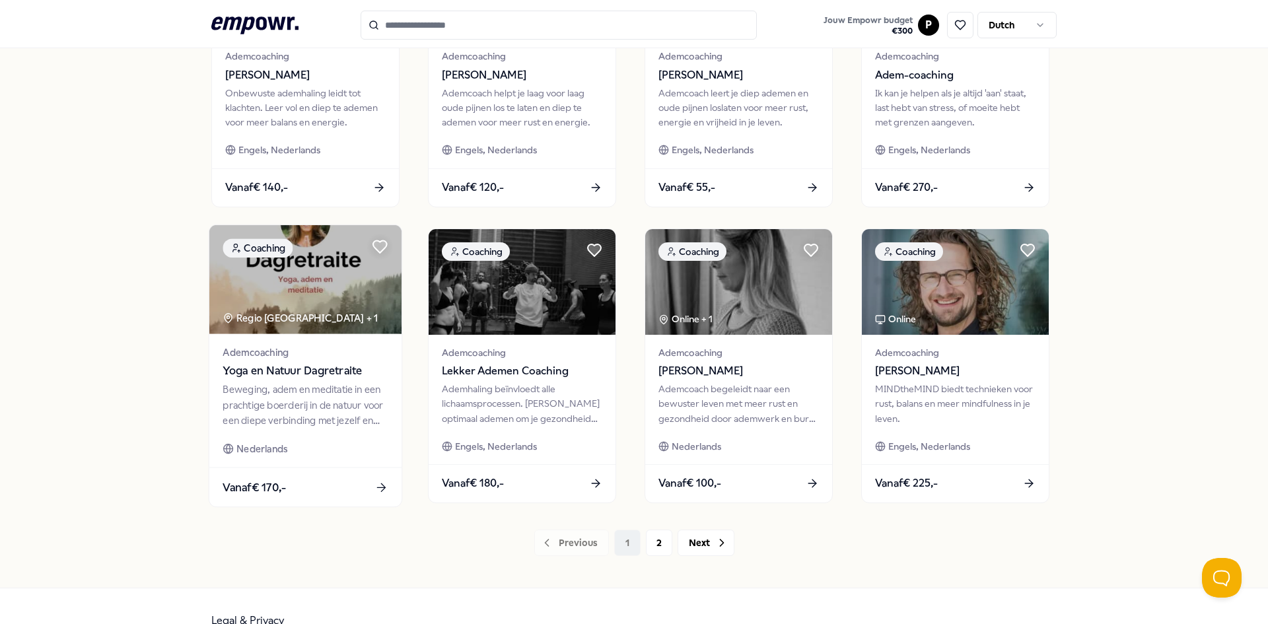
click at [377, 289] on img at bounding box center [305, 279] width 192 height 109
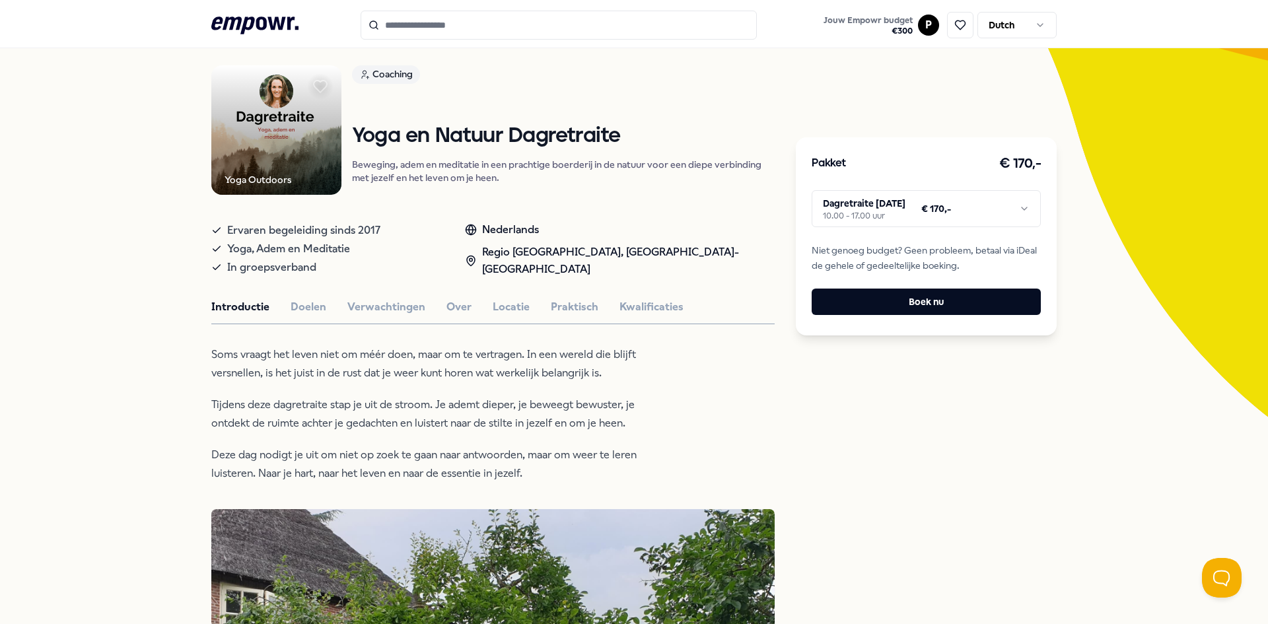
click at [872, 211] on html ".empowr-logo_svg__cls-1{fill:#03032f} Jouw Empowr budget € 300 P Dutch Alle cat…" at bounding box center [634, 312] width 1268 height 624
click at [915, 191] on html ".empowr-logo_svg__cls-1{fill:#03032f} Jouw Empowr budget € 300 P Dutch Alle cat…" at bounding box center [634, 312] width 1268 height 624
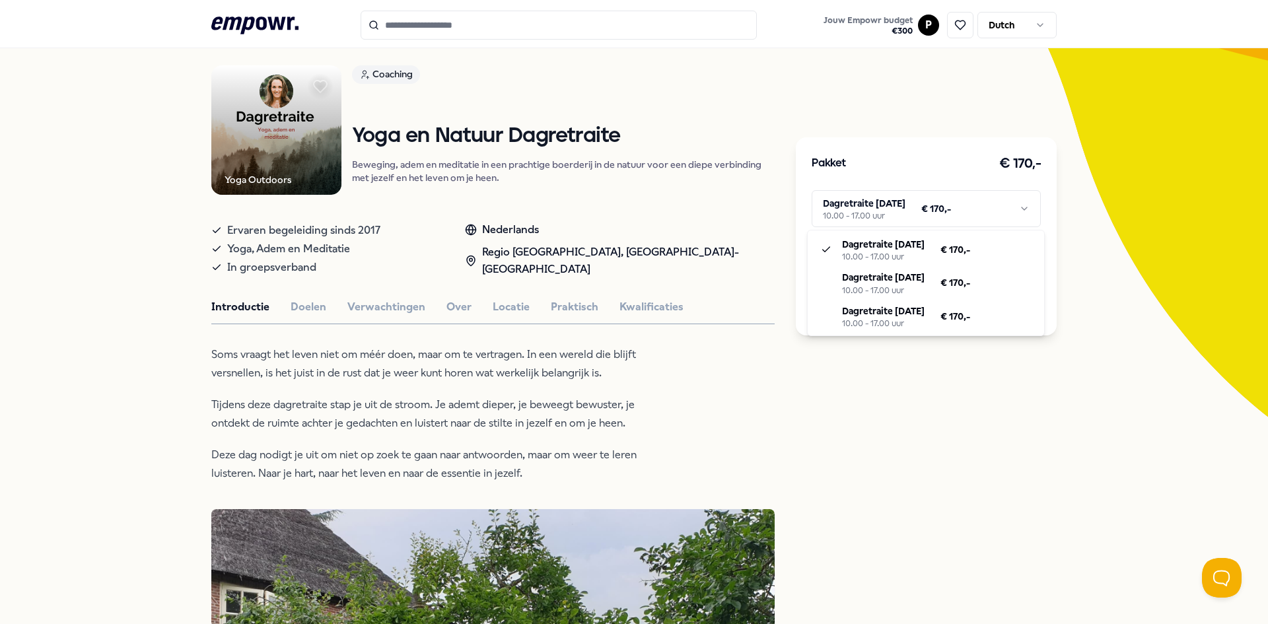
click at [262, 260] on html ".empowr-logo_svg__cls-1{fill:#03032f} Jouw Empowr budget € 300 P Dutch Alle cat…" at bounding box center [634, 312] width 1268 height 624
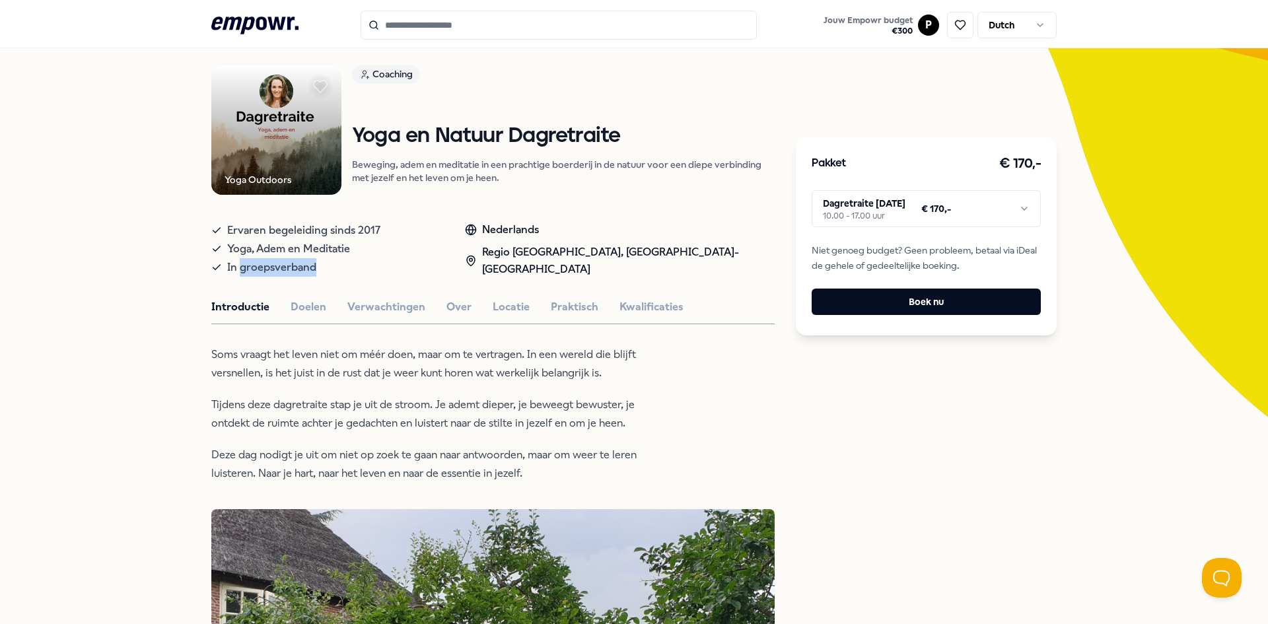
click at [262, 260] on span "In groepsverband" at bounding box center [271, 267] width 89 height 18
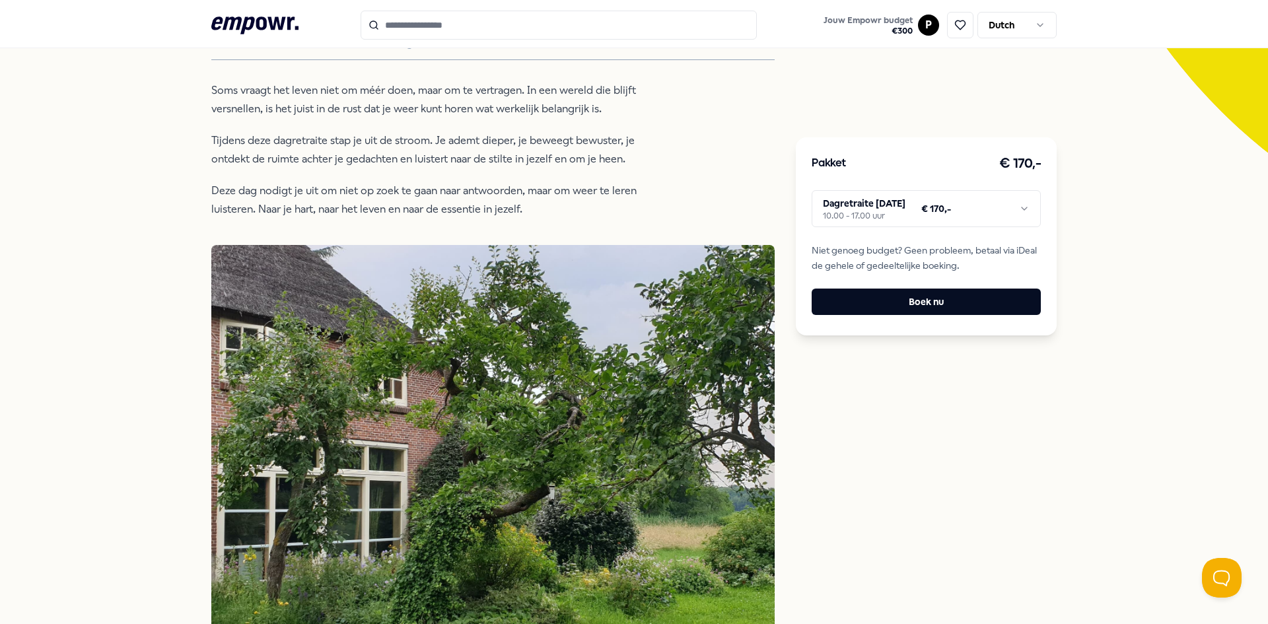
scroll to position [680, 0]
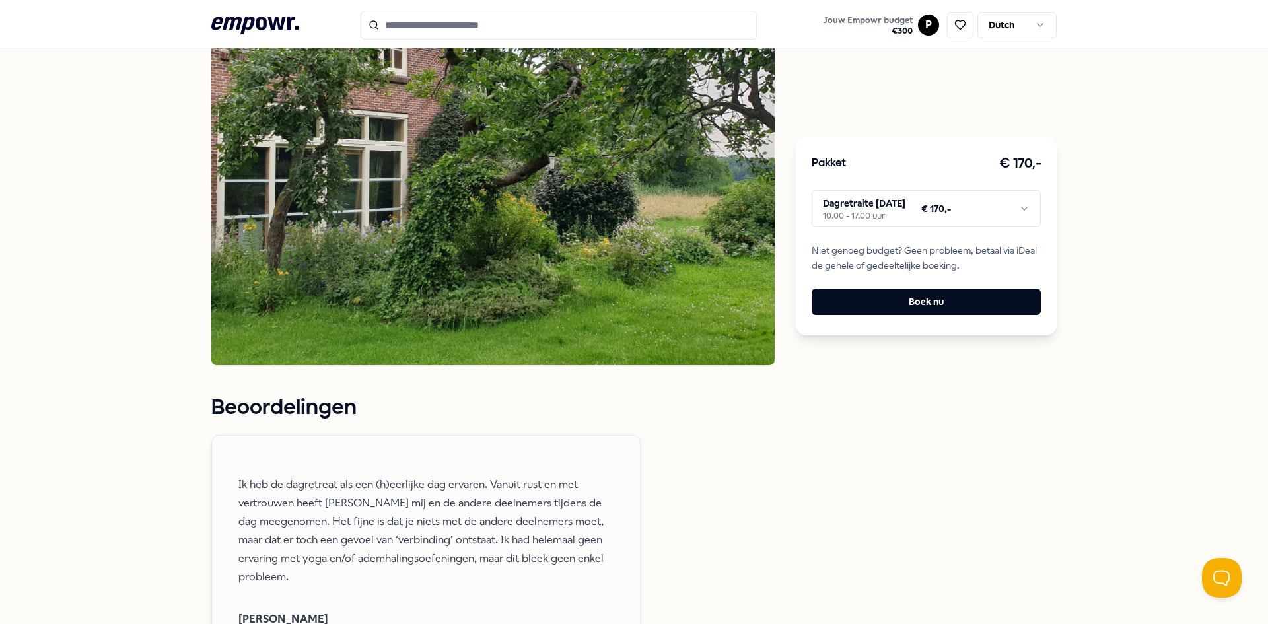
click at [328, 514] on p "Ik heb de dagretreat als een (h)eerlijke dag ervaren. Vanuit rust en met vertro…" at bounding box center [425, 530] width 375 height 111
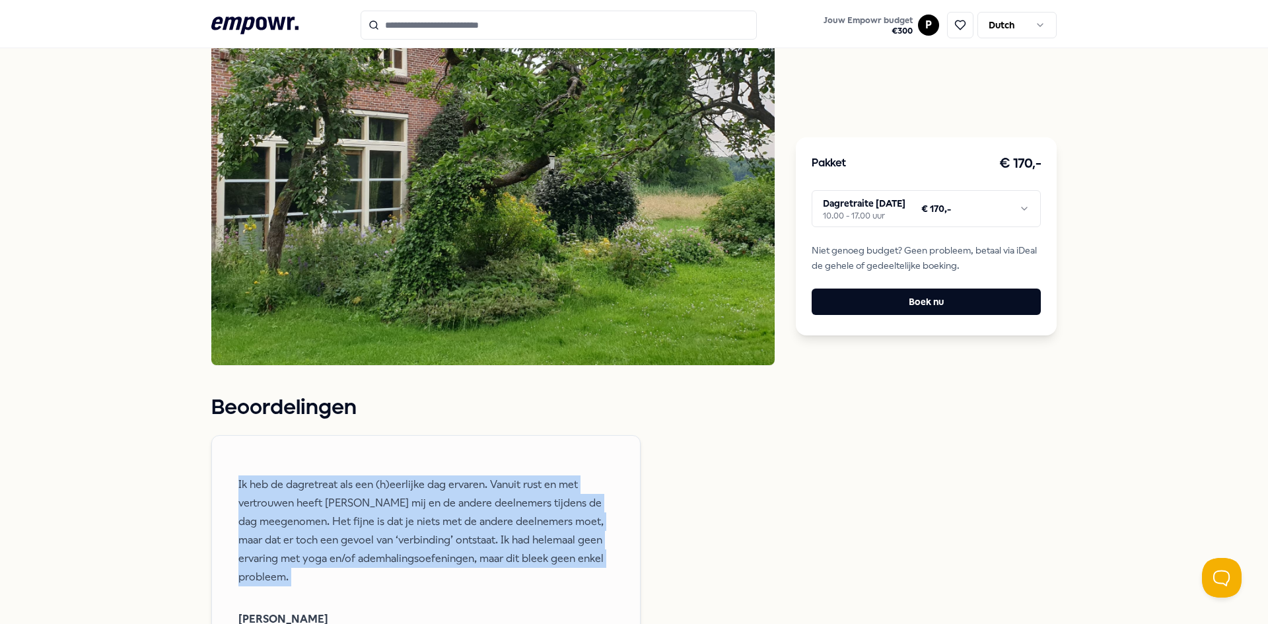
click at [328, 513] on p "Ik heb de dagretreat als een (h)eerlijke dag ervaren. Vanuit rust en met vertro…" at bounding box center [425, 530] width 375 height 111
click at [441, 499] on p "Ik heb de dagretreat als een (h)eerlijke dag ervaren. Vanuit rust en met vertro…" at bounding box center [425, 530] width 375 height 111
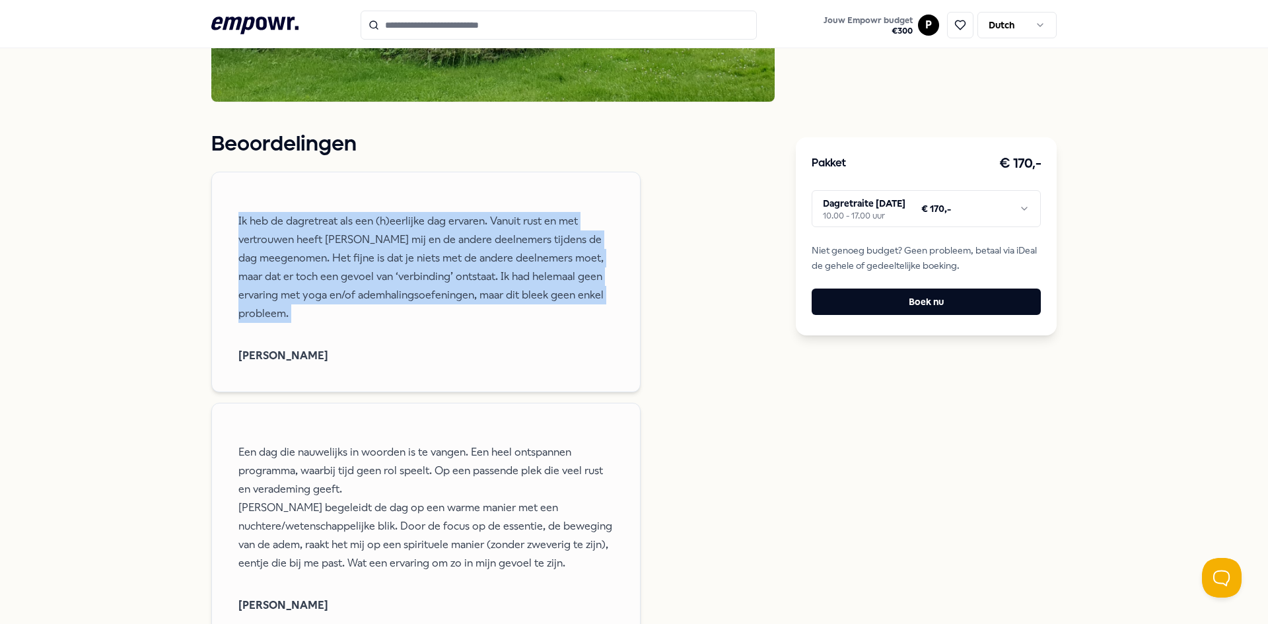
scroll to position [944, 0]
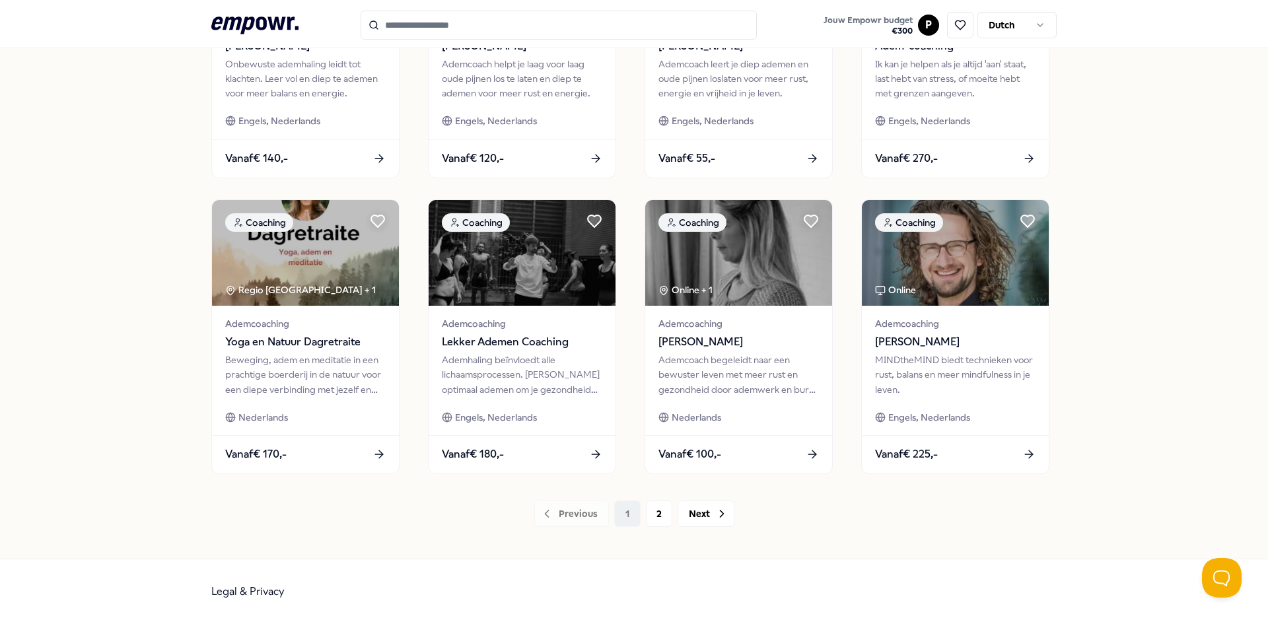
scroll to position [557, 0]
click at [1139, 450] on div "16 Resultaten Filters Resetten Coaching Prijs Locatie Taal Type Filters Resette…" at bounding box center [634, 43] width 1268 height 1031
click at [633, 512] on div "Previous 1 2 Next" at bounding box center [633, 514] width 845 height 26
click at [664, 512] on button "2" at bounding box center [659, 514] width 26 height 26
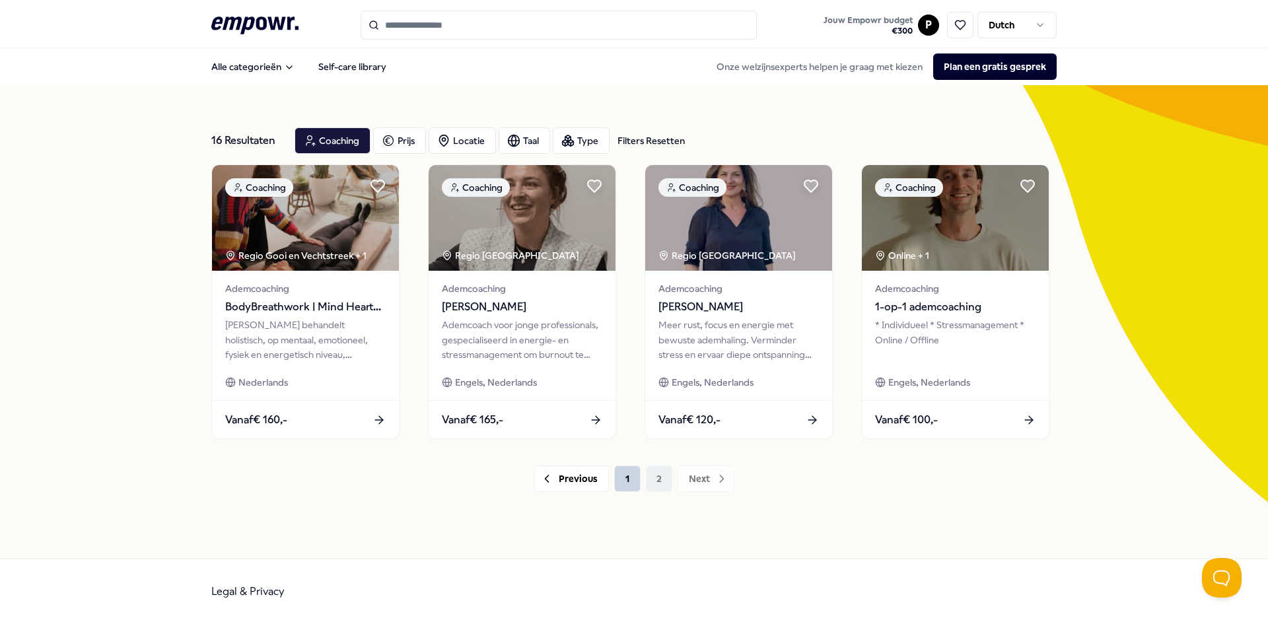
click at [629, 479] on button "1" at bounding box center [627, 479] width 26 height 26
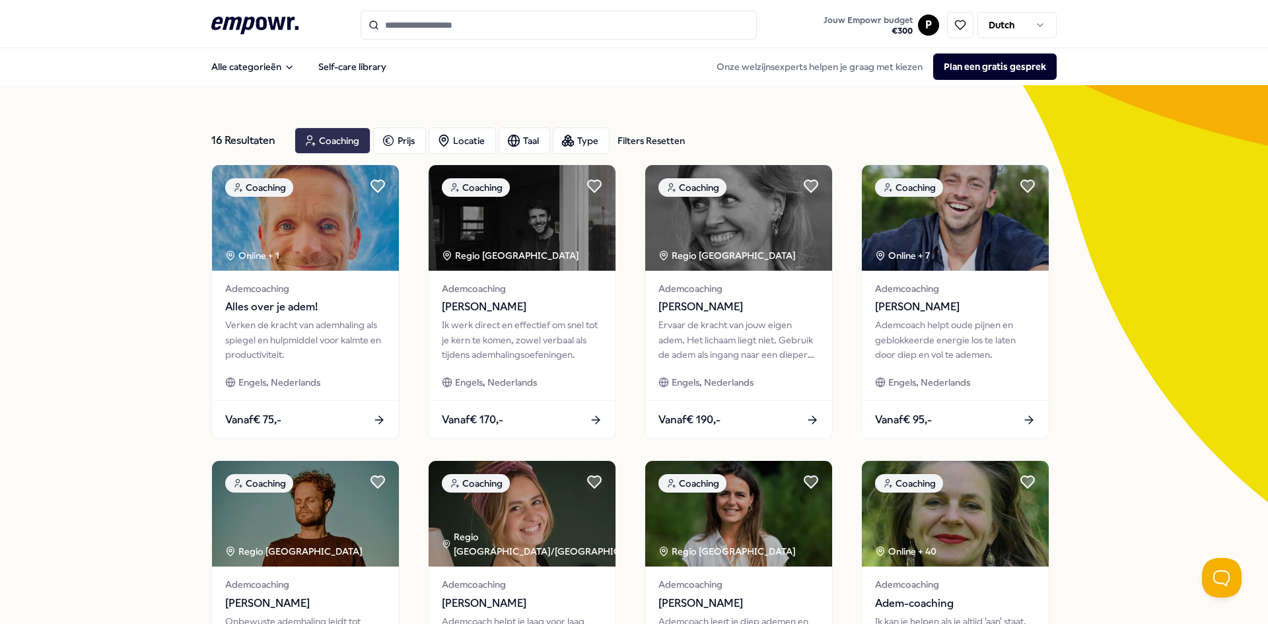
click at [326, 136] on div "Coaching" at bounding box center [333, 140] width 76 height 26
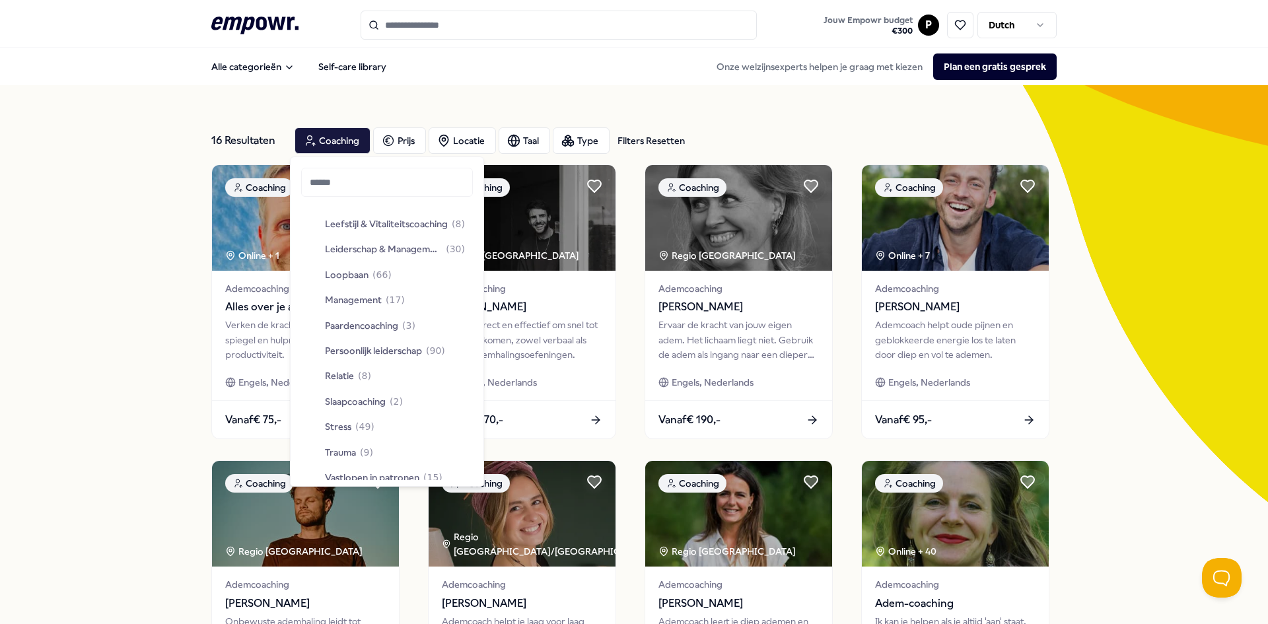
scroll to position [330, 0]
click at [357, 406] on div "Slaapcoaching ( 2 )" at bounding box center [387, 396] width 166 height 25
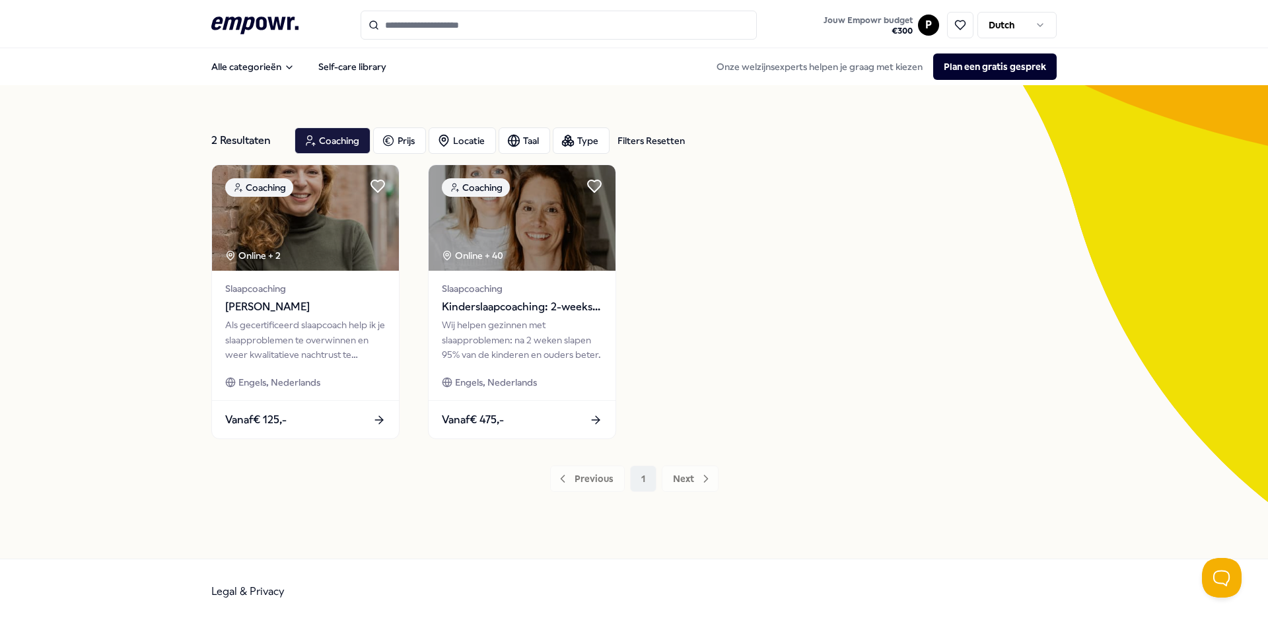
click at [84, 287] on div "2 Resultaten Filters Resetten Coaching Prijs Locatie Taal Type Filters Resetten…" at bounding box center [634, 322] width 1268 height 474
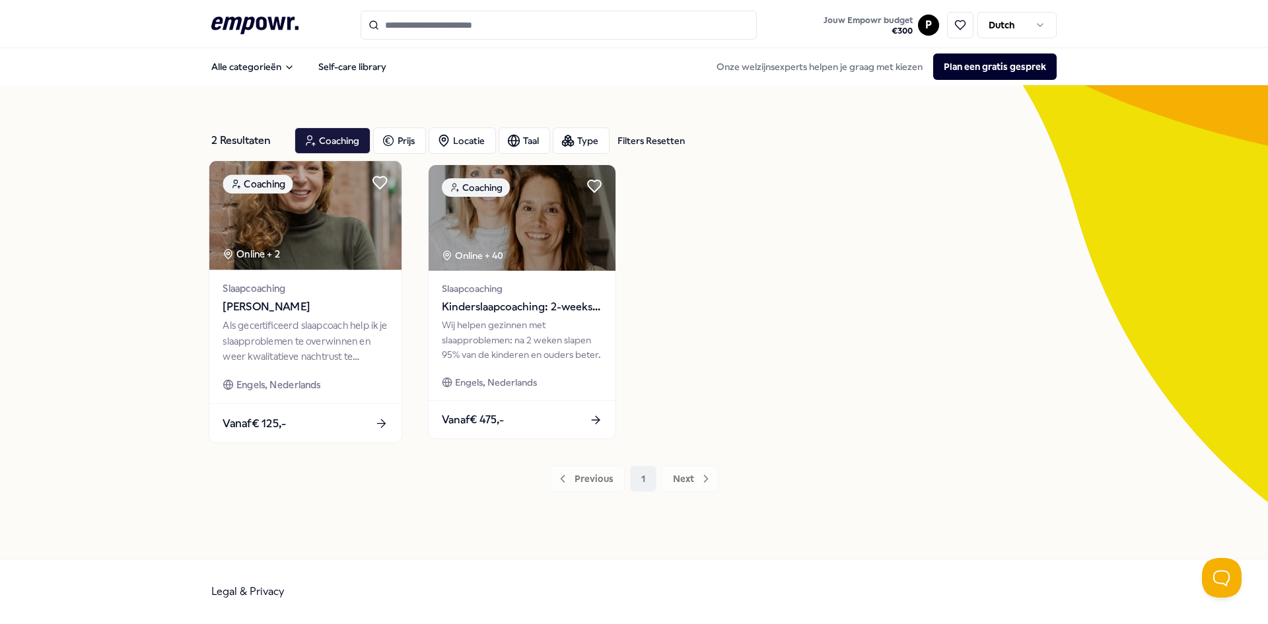
click at [221, 312] on div "Slaapcoaching Sigrid Ruigrok Als gecertificeerd slaapcoach help ik je slaapprob…" at bounding box center [305, 336] width 192 height 133
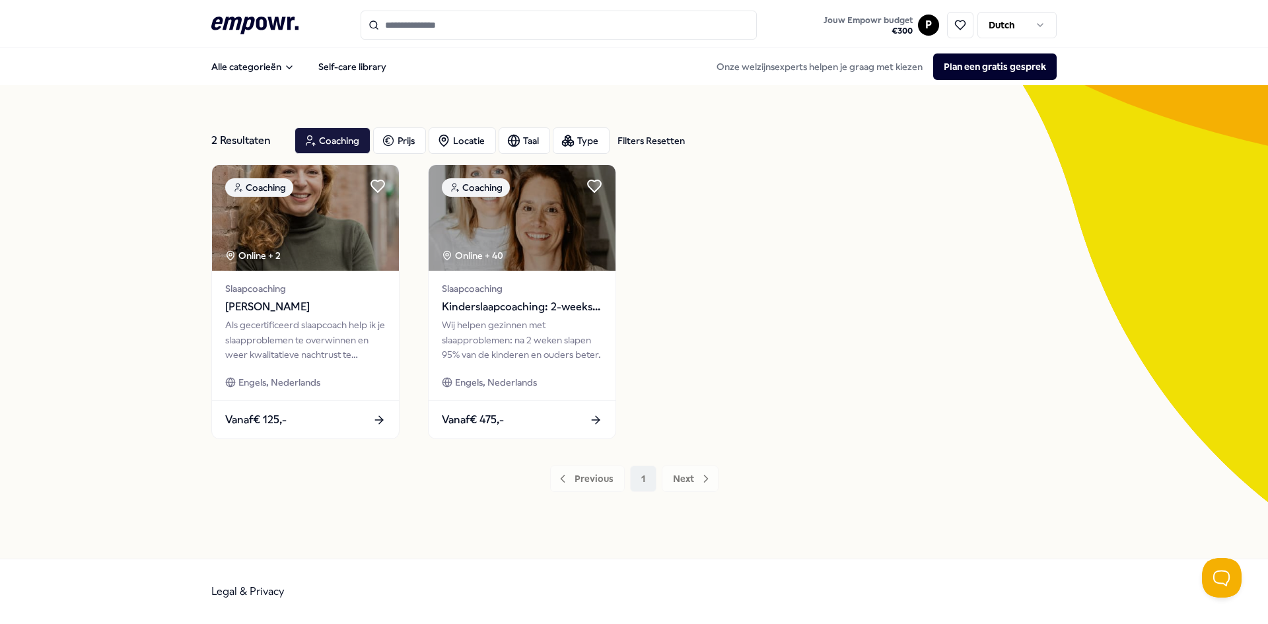
click at [846, 386] on div "Coaching Online + 2 Slaapcoaching Sigrid Ruigrok Als gecertificeerd slaapcoach …" at bounding box center [633, 301] width 845 height 275
click at [22, 197] on div "2 Resultaten Filters Resetten Coaching Prijs Locatie Taal Type Filters Resetten…" at bounding box center [634, 322] width 1268 height 474
click at [317, 139] on div "Coaching" at bounding box center [333, 140] width 76 height 26
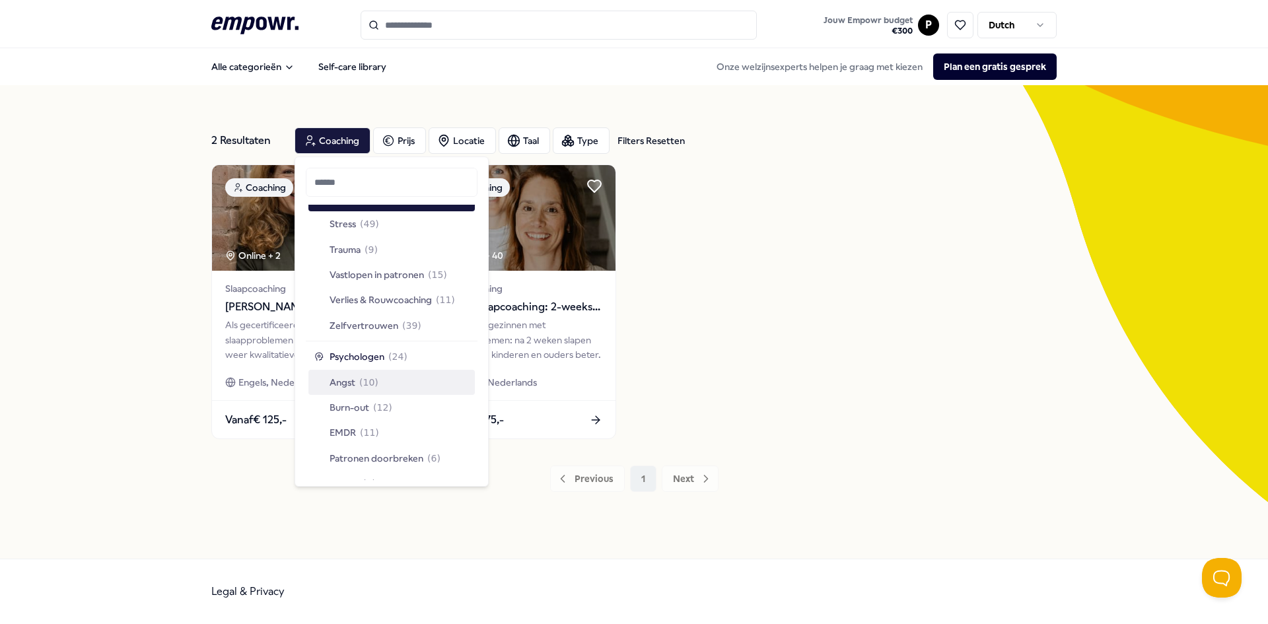
scroll to position [462, 0]
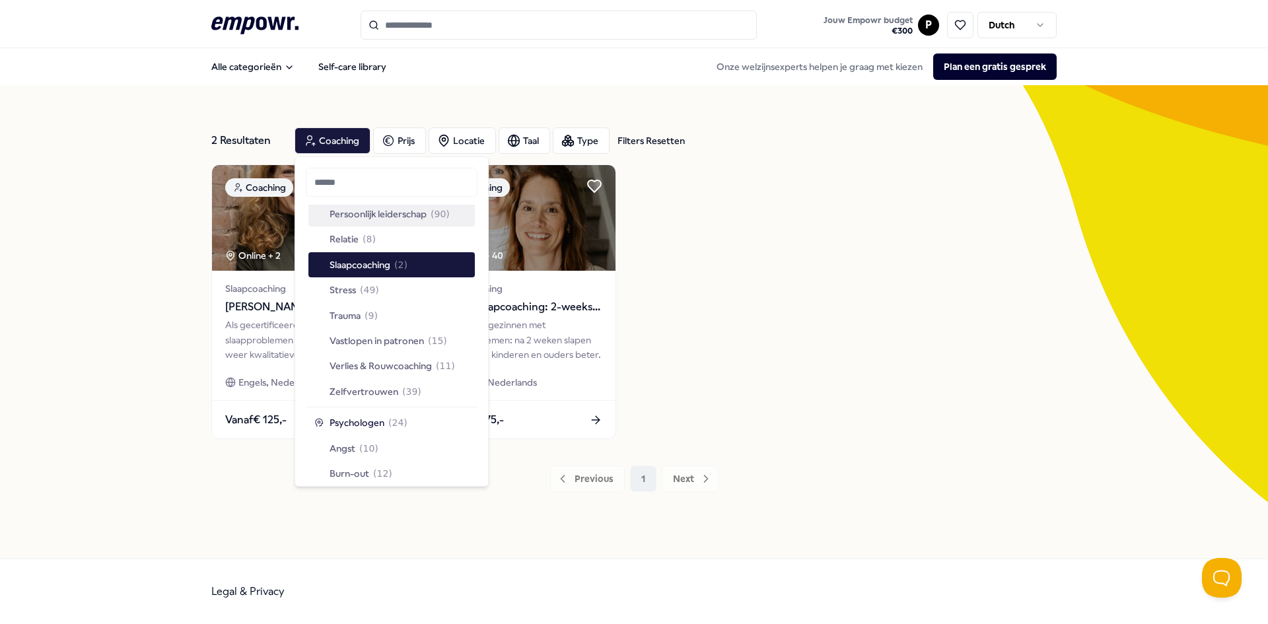
click at [395, 221] on span "Persoonlijk leiderschap" at bounding box center [378, 214] width 97 height 15
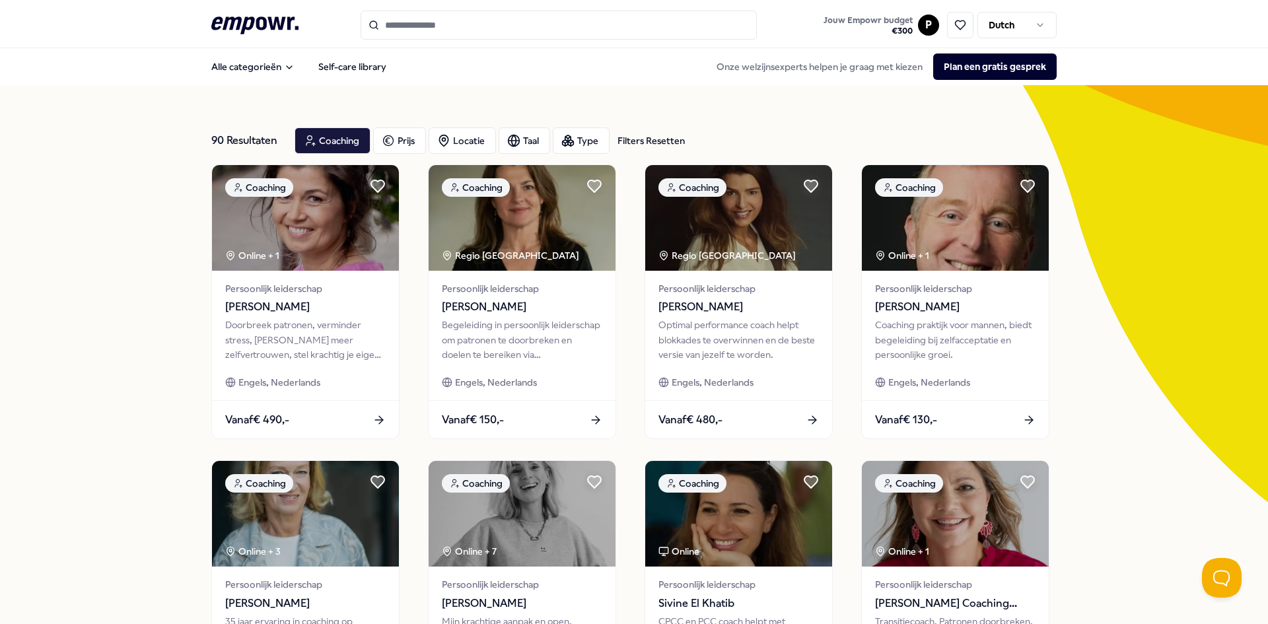
click at [133, 310] on div "90 Resultaten Filters Resetten Coaching Prijs Locatie Taal Type Filters Resette…" at bounding box center [634, 600] width 1268 height 1031
click at [318, 138] on div "Coaching" at bounding box center [333, 140] width 76 height 26
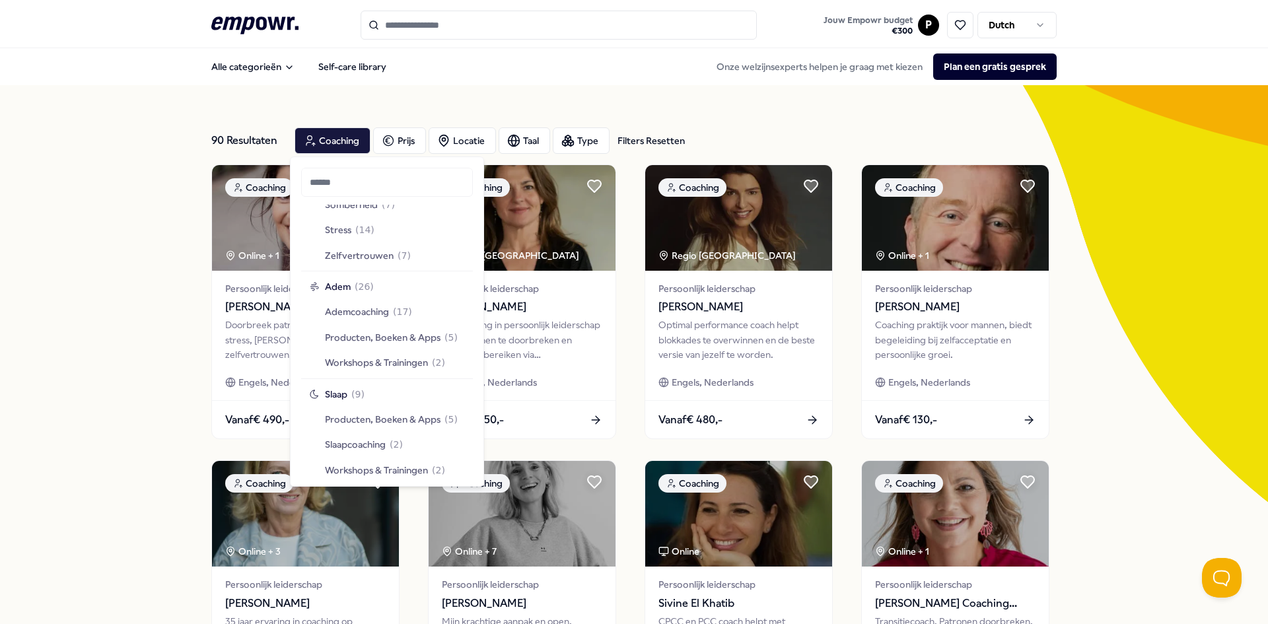
scroll to position [859, 0]
drag, startPoint x: 147, startPoint y: 122, endPoint x: 141, endPoint y: 112, distance: 12.1
click at [145, 122] on div "90 Resultaten Filters Resetten Coaching Prijs Locatie Taal Type Filters Resette…" at bounding box center [634, 600] width 1268 height 1031
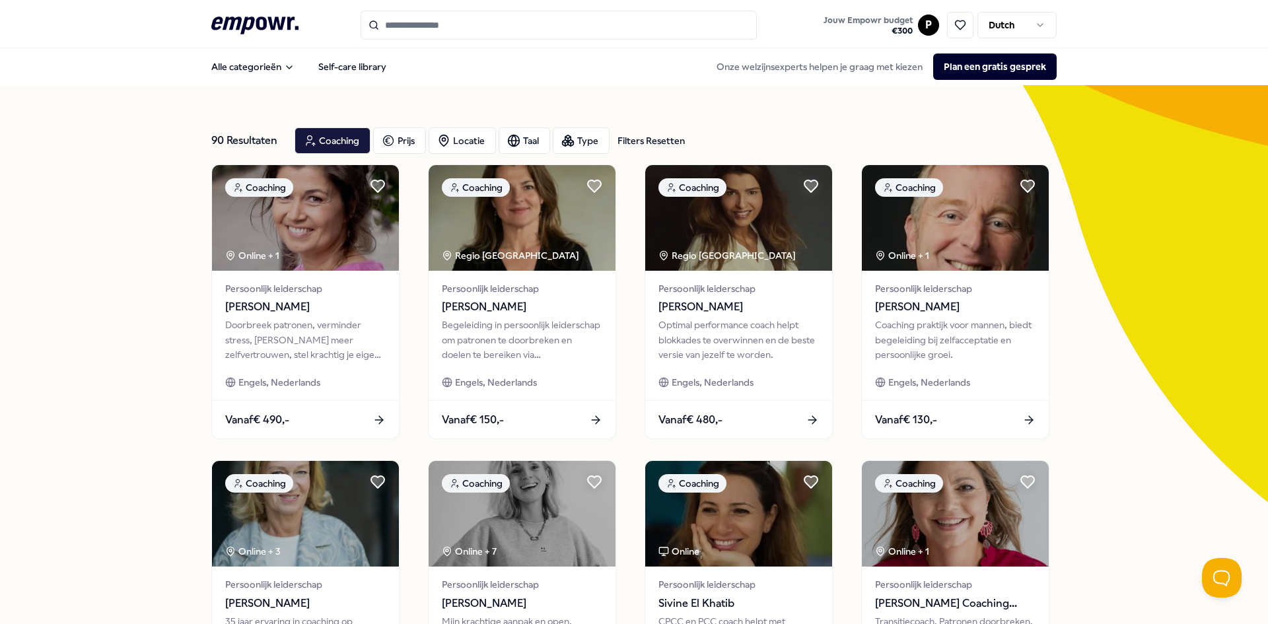
click at [219, 19] on icon ".empowr-logo_svg__cls-1{fill:#03032f}" at bounding box center [254, 25] width 87 height 24
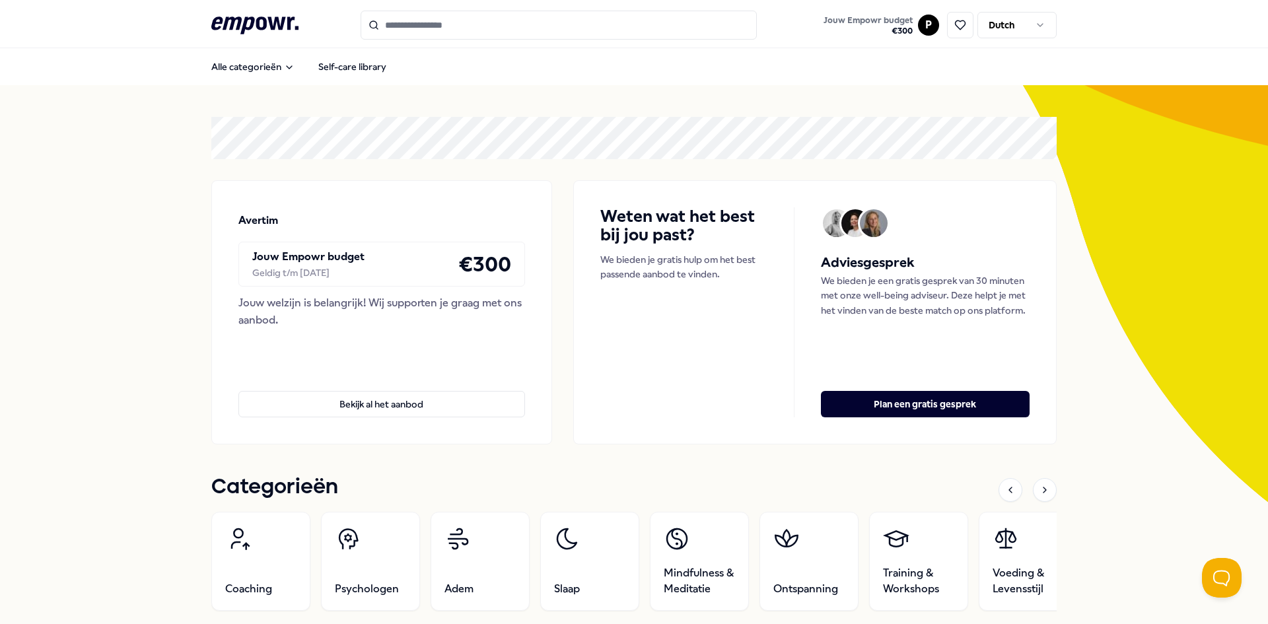
scroll to position [330, 0]
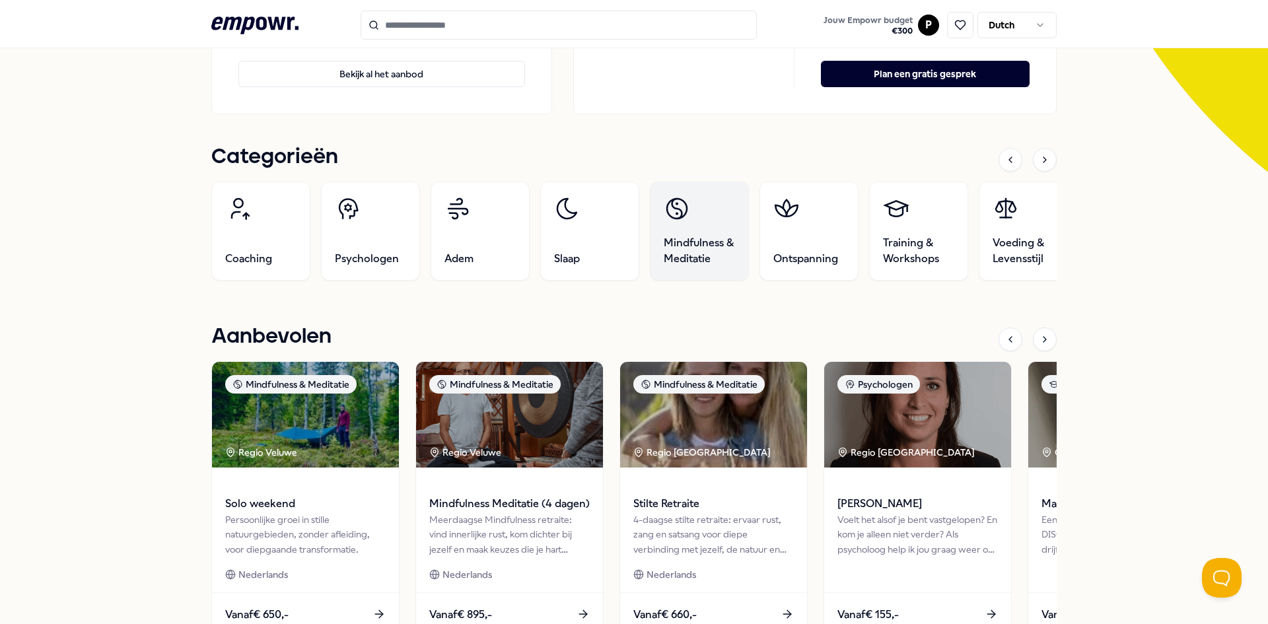
click at [664, 260] on span "Mindfulness & Meditatie" at bounding box center [699, 251] width 71 height 32
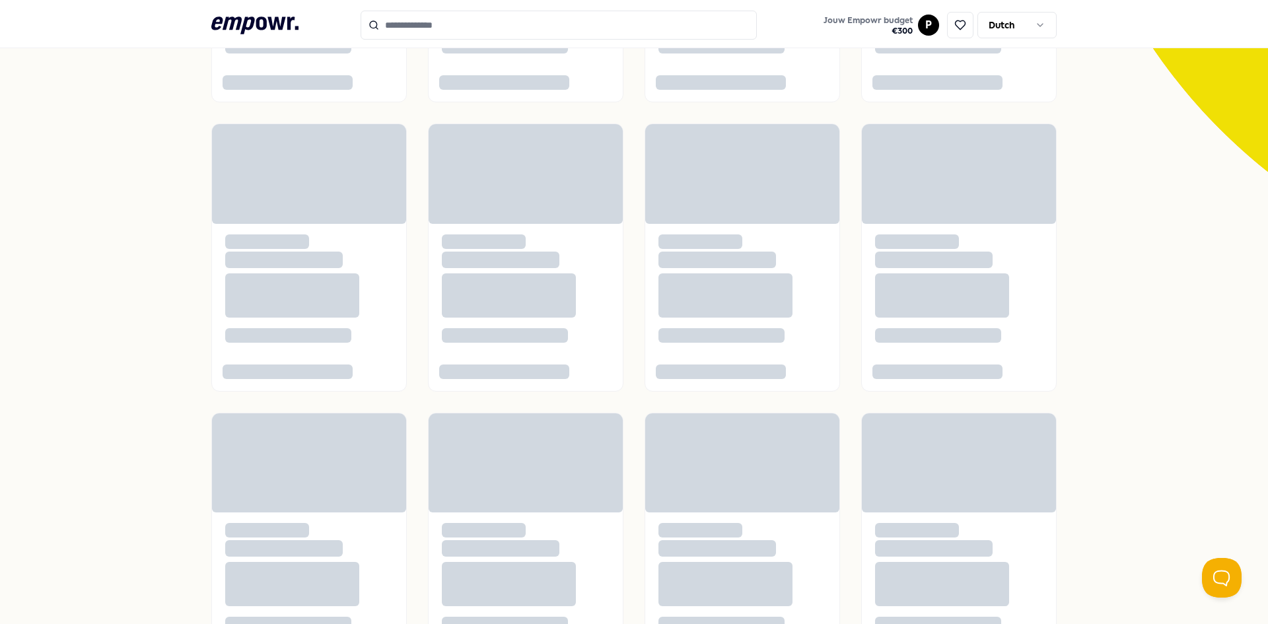
scroll to position [85, 0]
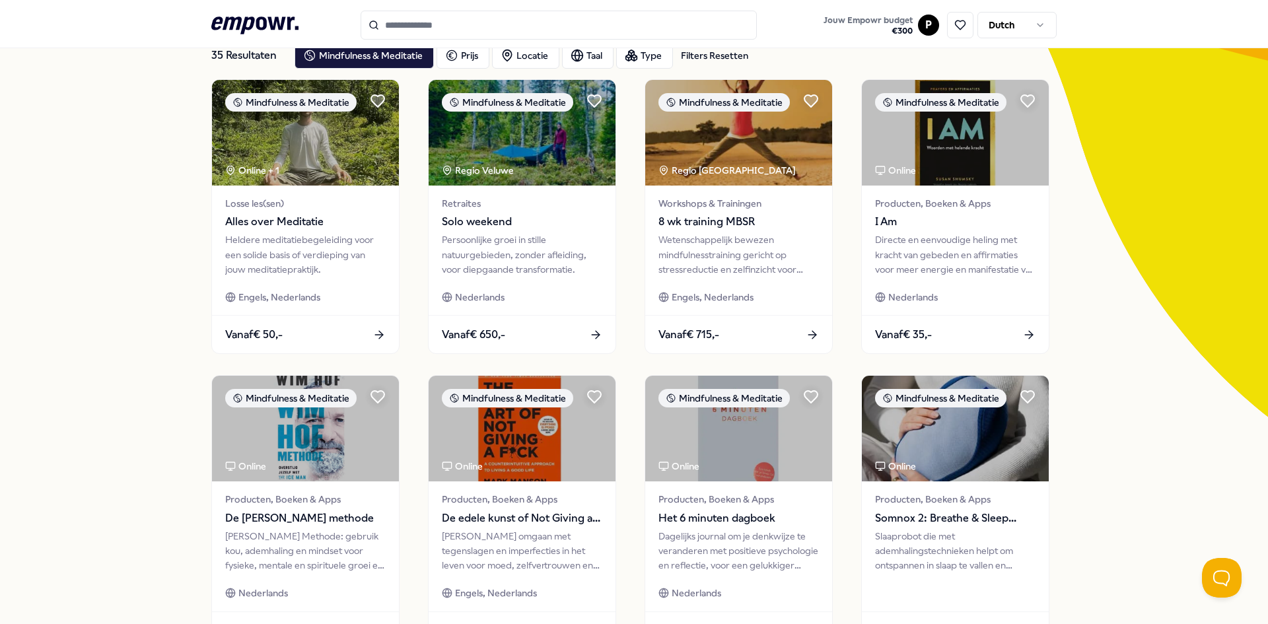
click at [78, 213] on div "35 Resultaten Filters Resetten Mindfulness & Meditatie Prijs Locatie Taal Type …" at bounding box center [634, 515] width 1268 height 1031
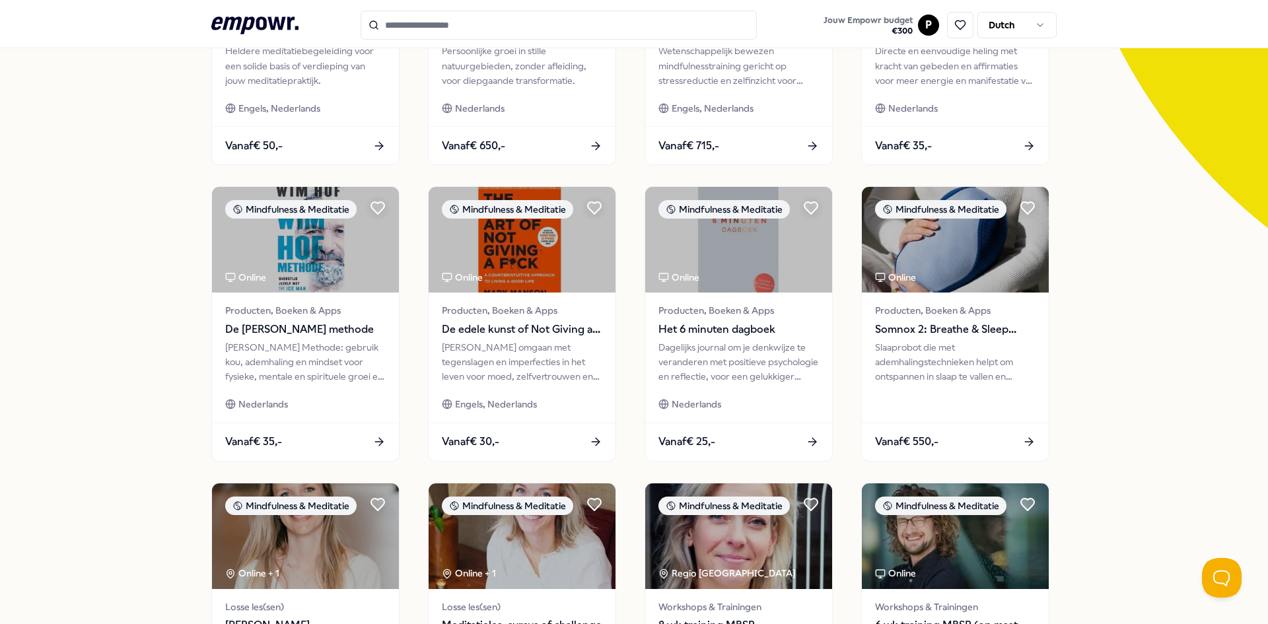
scroll to position [283, 0]
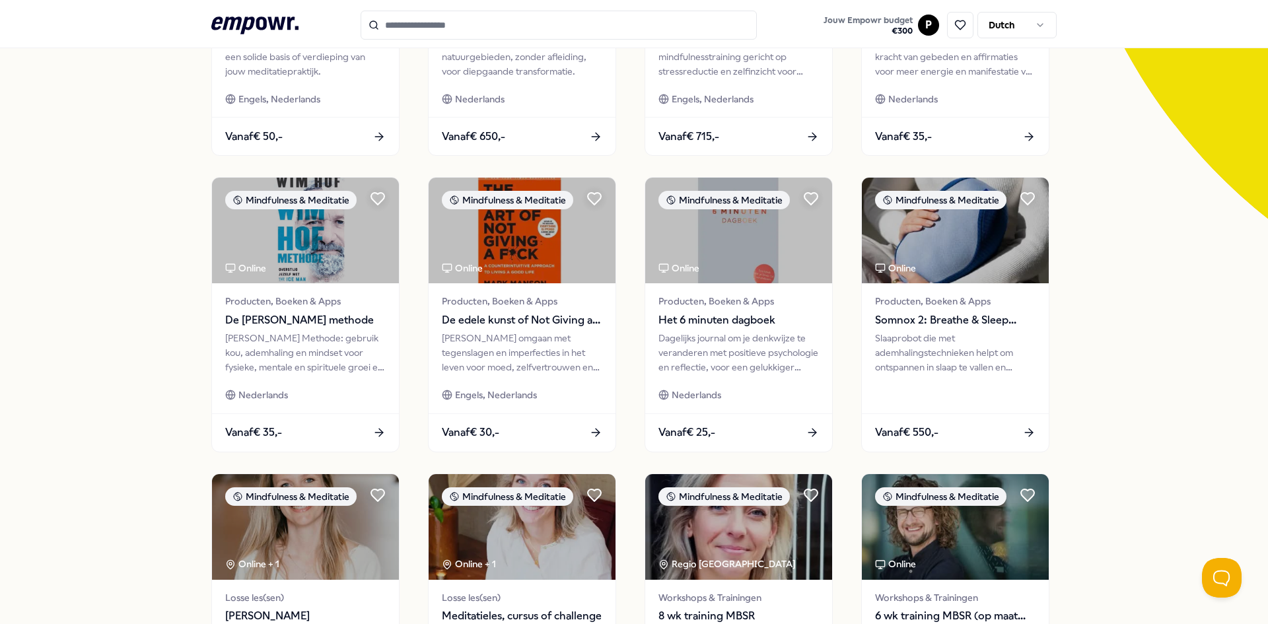
click at [1146, 236] on div "35 Resultaten Filters Resetten Mindfulness & Meditatie Prijs Locatie Taal Type …" at bounding box center [634, 317] width 1268 height 1031
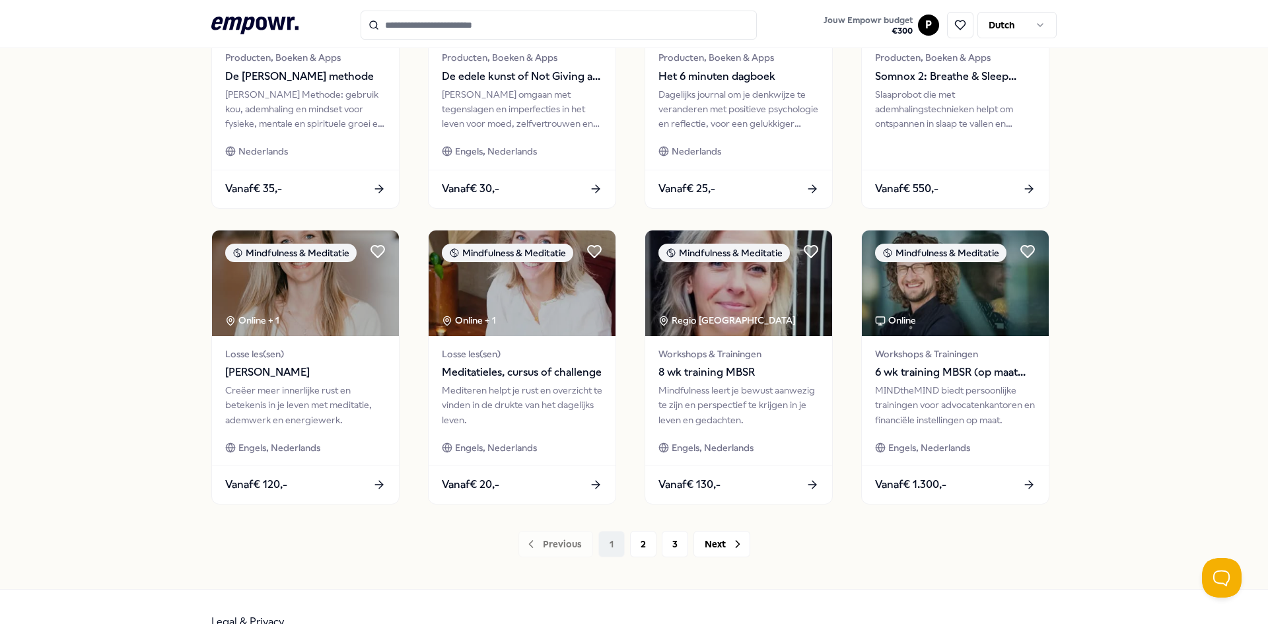
scroll to position [557, 0]
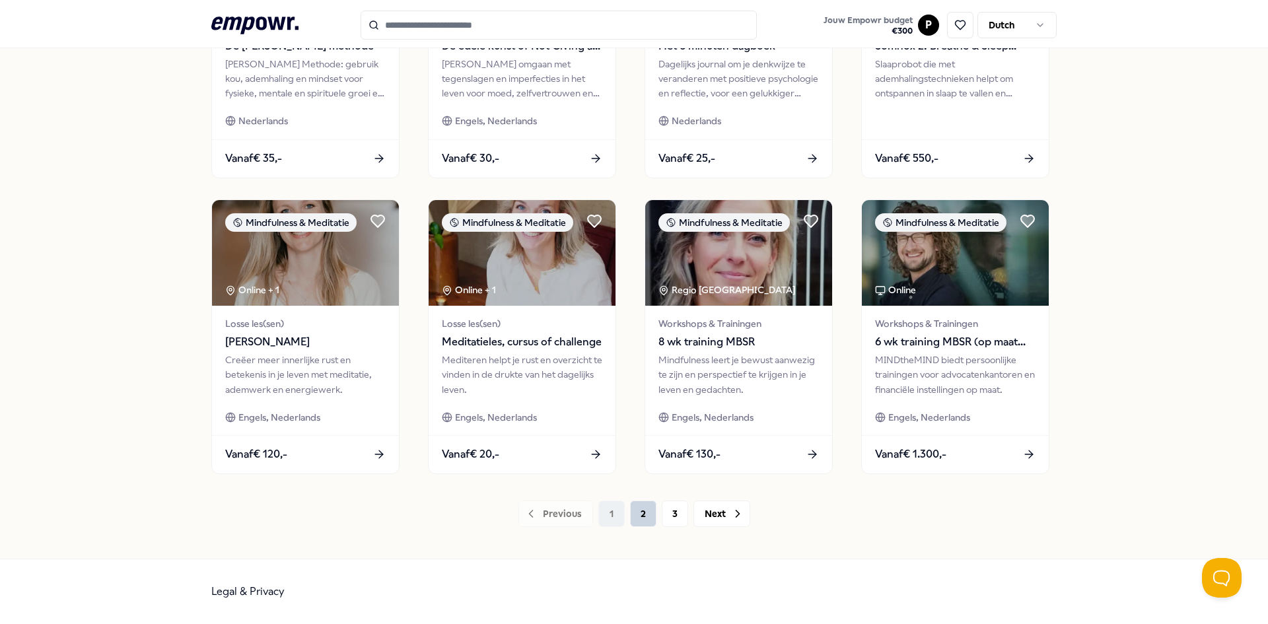
click at [638, 503] on button "2" at bounding box center [643, 514] width 26 height 26
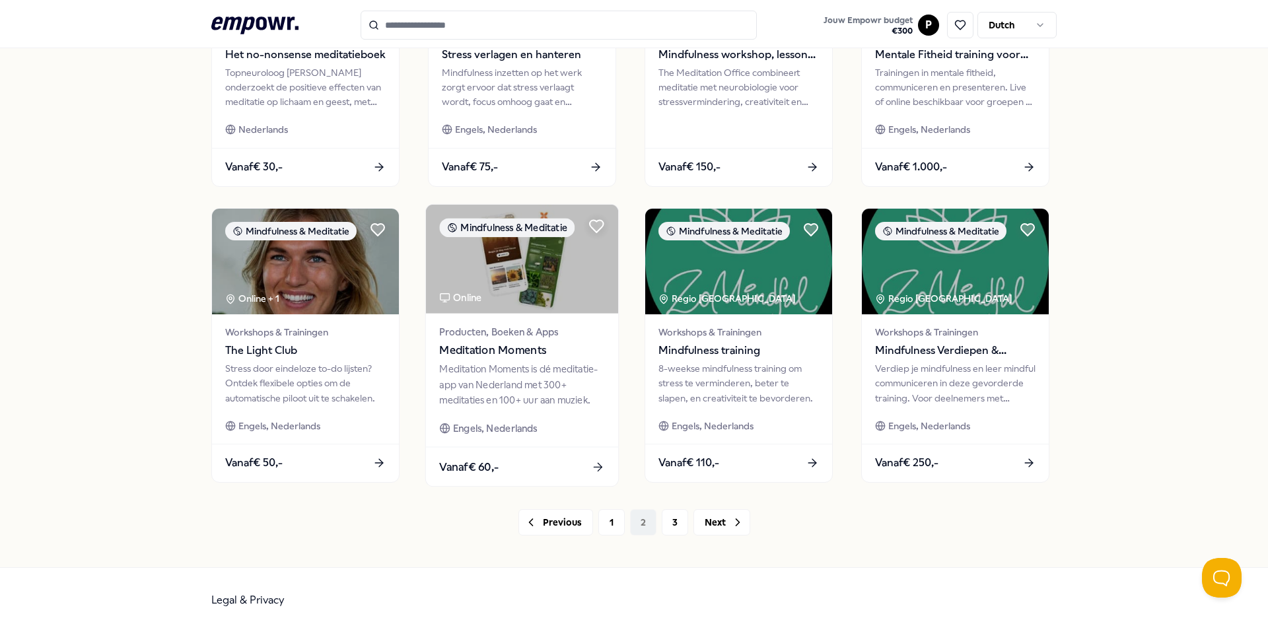
scroll to position [557, 0]
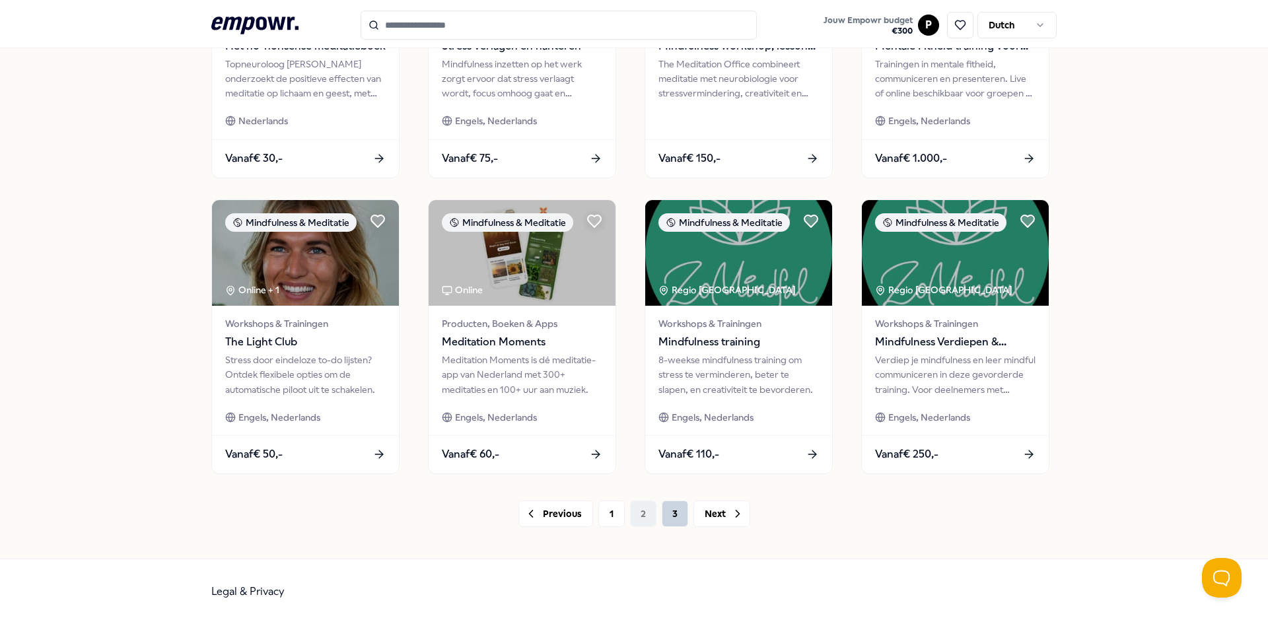
click at [670, 512] on button "3" at bounding box center [675, 514] width 26 height 26
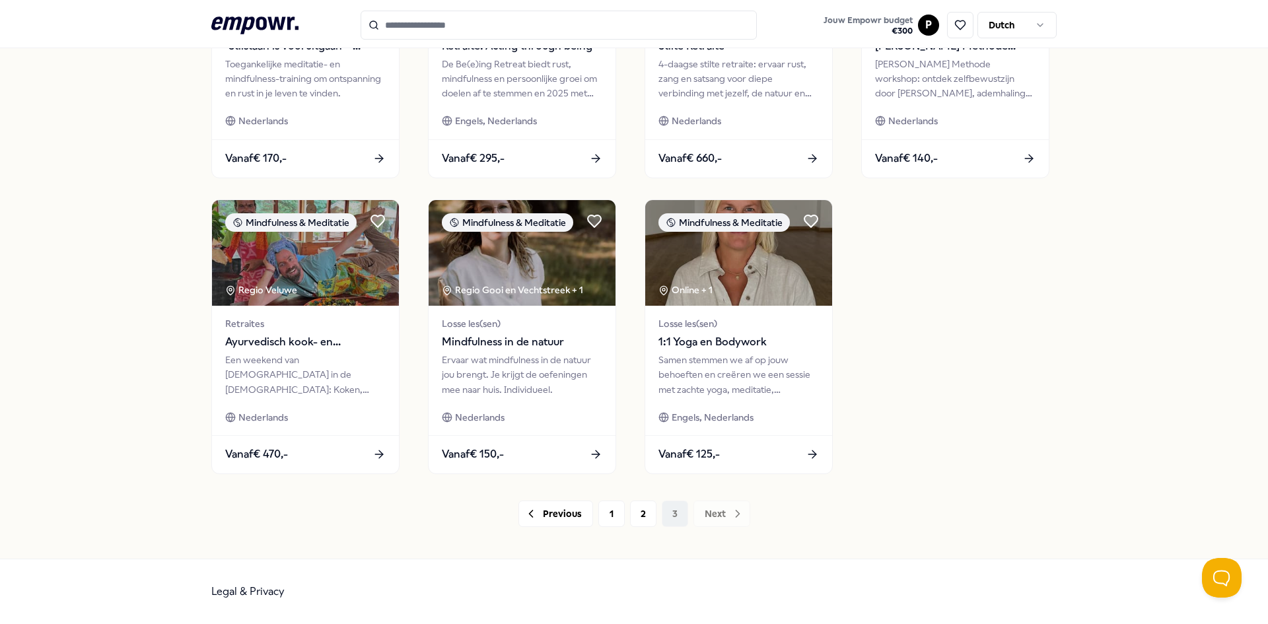
click at [981, 400] on div "Mindfulness & Meditatie Regio Veluwe Retraites Mindfulness Meditatie (4 dagen) …" at bounding box center [633, 40] width 845 height 867
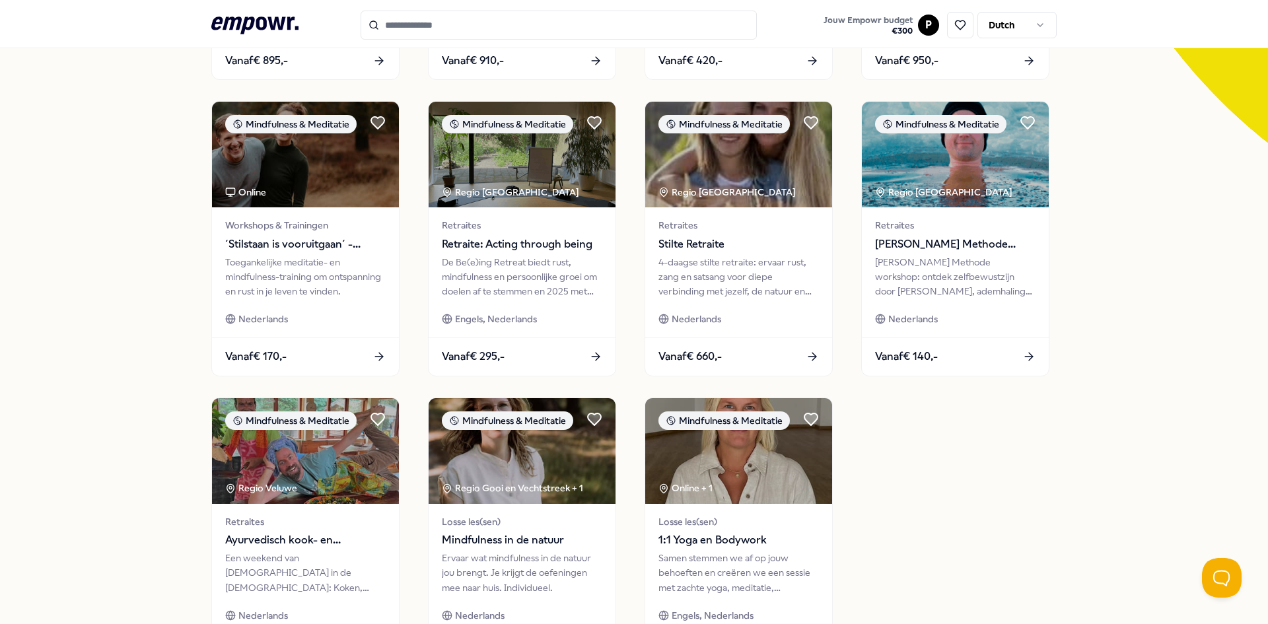
scroll to position [557, 0]
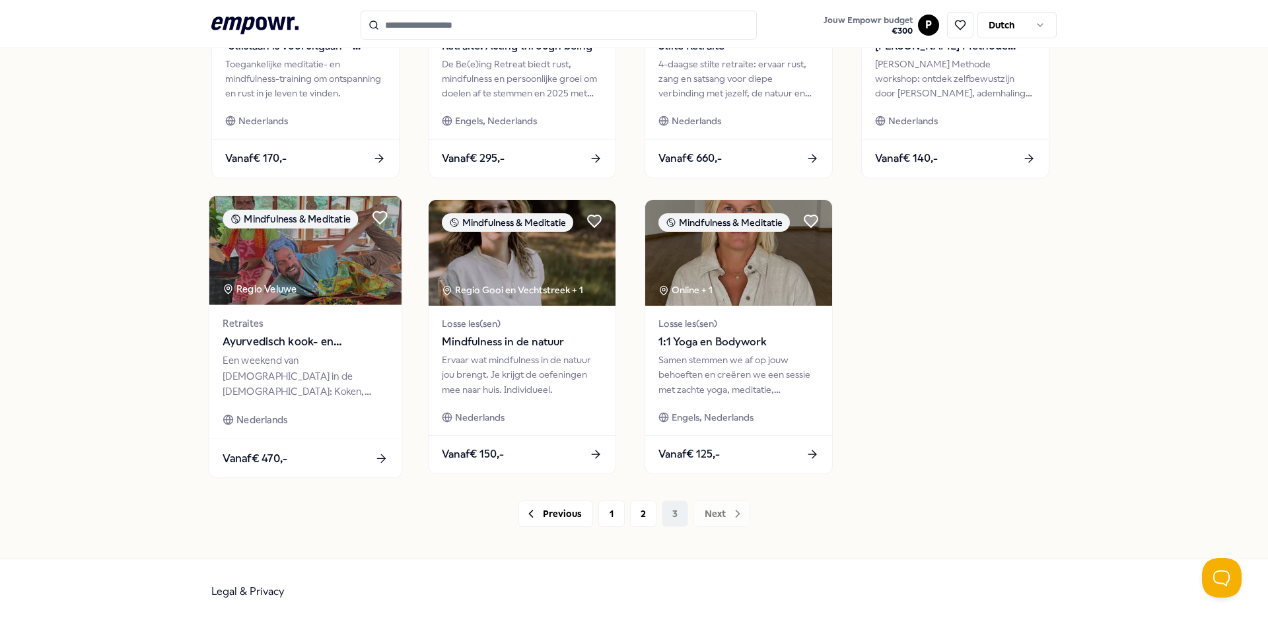
click at [318, 312] on div "Retraites Ayurvedisch kook- en meditatieweekend Een weekend van Ayurveda in de …" at bounding box center [305, 370] width 192 height 133
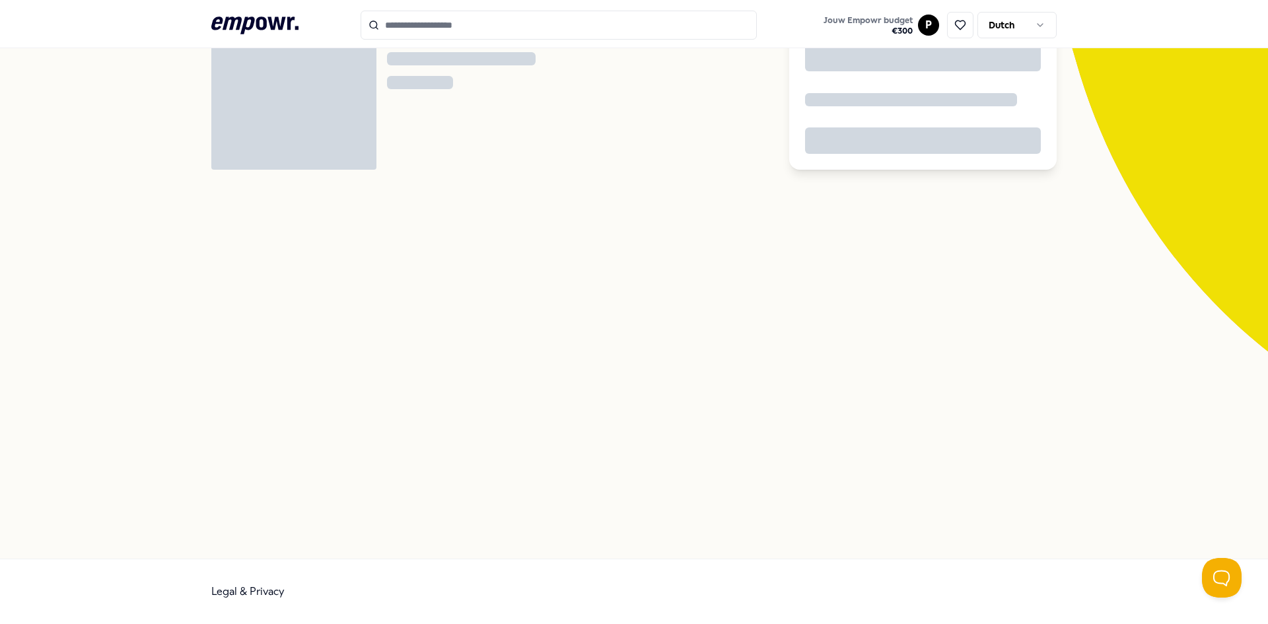
scroll to position [85, 0]
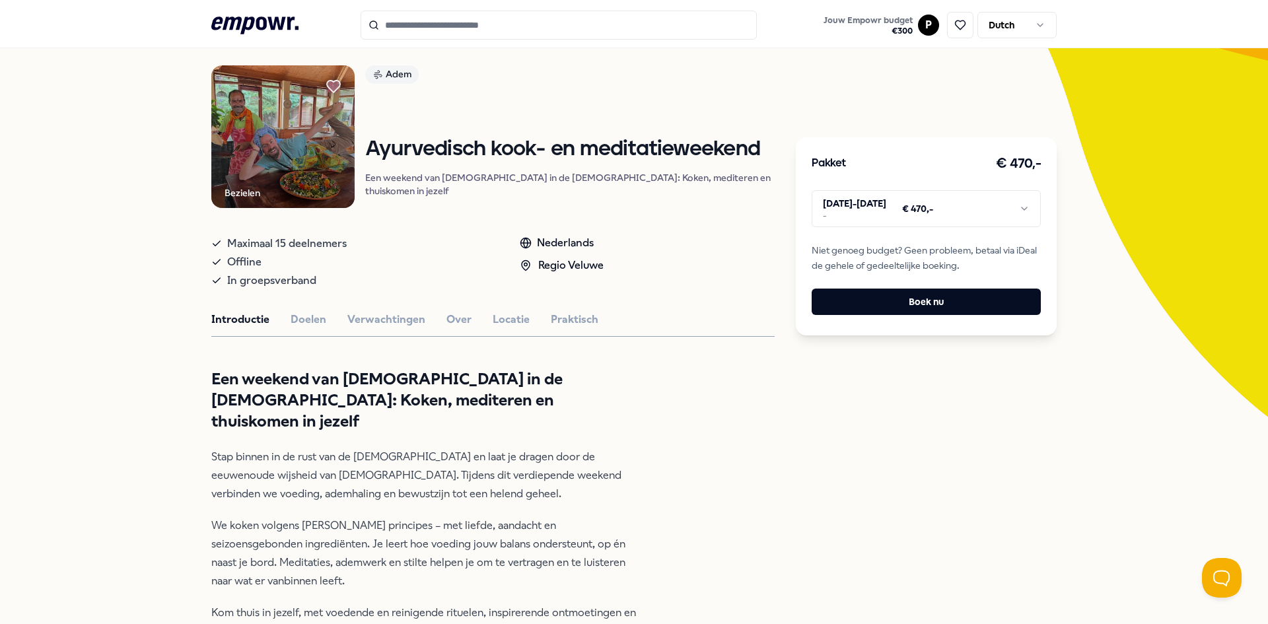
click at [486, 197] on p "Een weekend van [DEMOGRAPHIC_DATA] in de [DEMOGRAPHIC_DATA]: Koken, mediteren e…" at bounding box center [569, 184] width 409 height 26
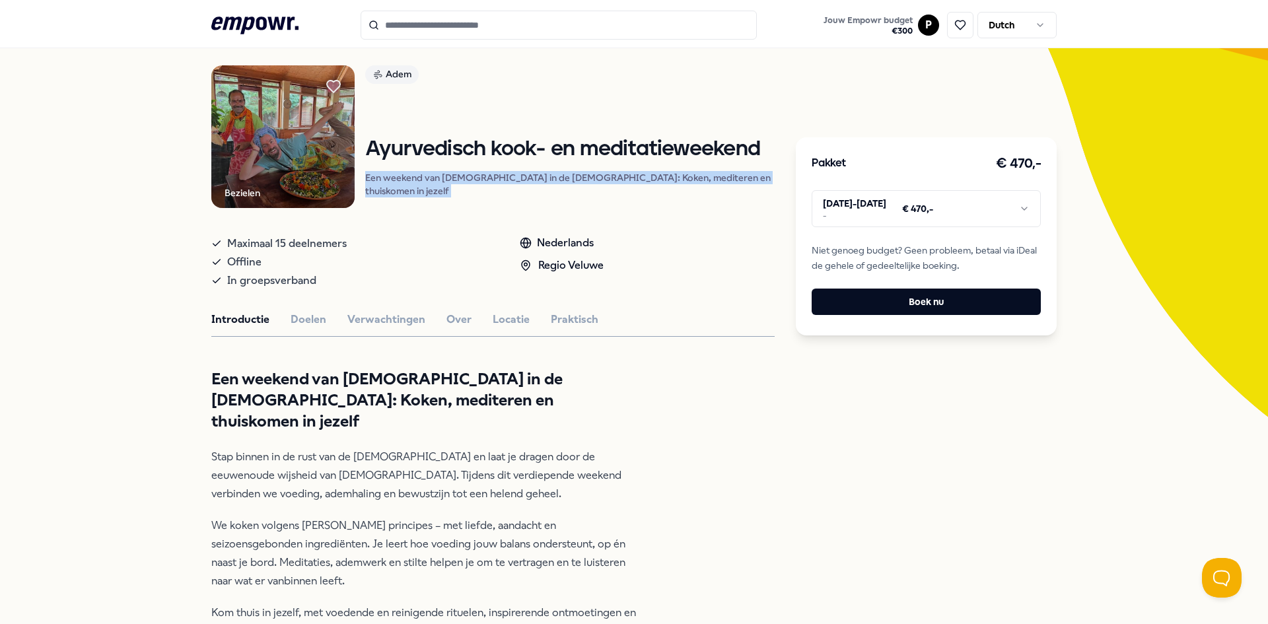
click at [486, 197] on p "Een weekend van [DEMOGRAPHIC_DATA] in de [DEMOGRAPHIC_DATA]: Koken, mediteren e…" at bounding box center [569, 184] width 409 height 26
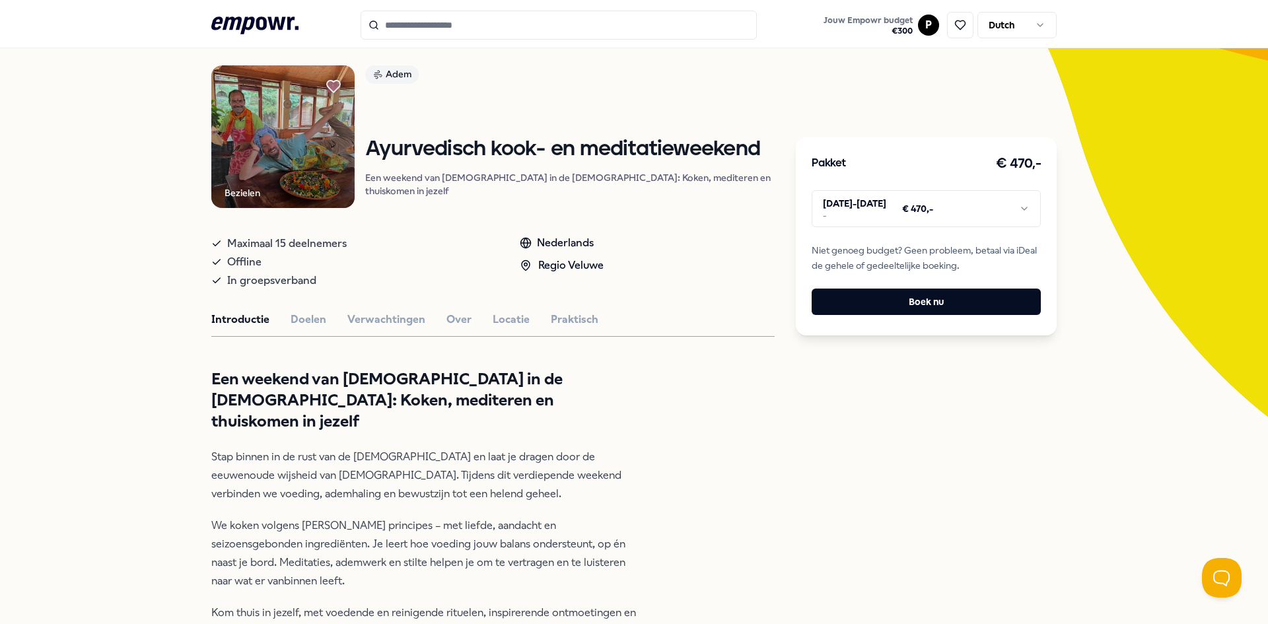
drag, startPoint x: 923, startPoint y: 532, endPoint x: 963, endPoint y: 332, distance: 204.0
click at [927, 219] on html ".empowr-logo_svg__cls-1{fill:#03032f} Jouw Empowr budget € 300 P Dutch Alle cat…" at bounding box center [634, 312] width 1268 height 624
click at [923, 212] on html ".empowr-logo_svg__cls-1{fill:#03032f} Jouw Empowr budget € 300 P Dutch Alle cat…" at bounding box center [634, 312] width 1268 height 624
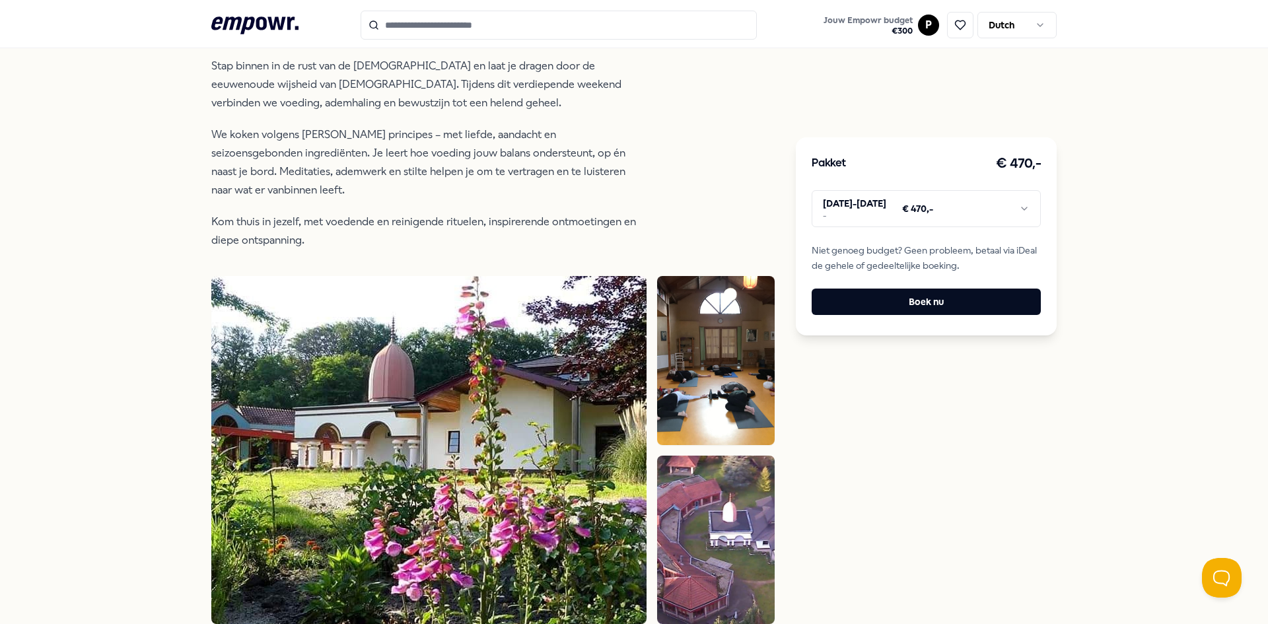
scroll to position [459, 0]
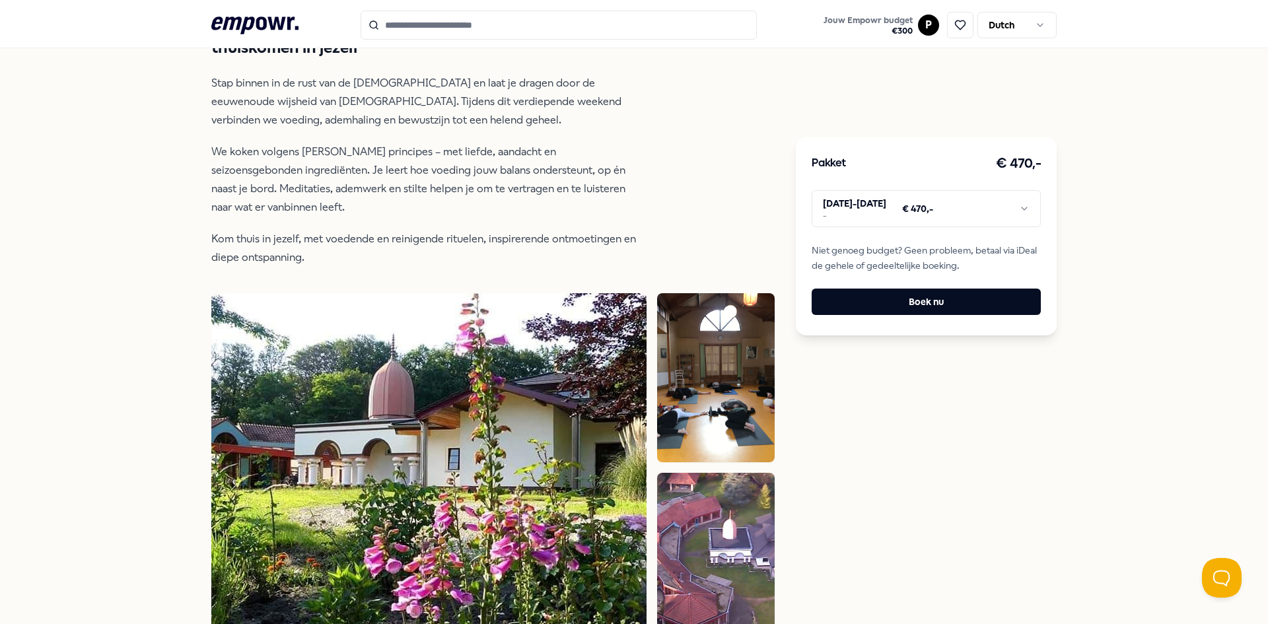
click at [359, 240] on p "Kom thuis in jezelf, met voedende en reinigende rituelen, inspirerende ontmoeti…" at bounding box center [425, 248] width 429 height 37
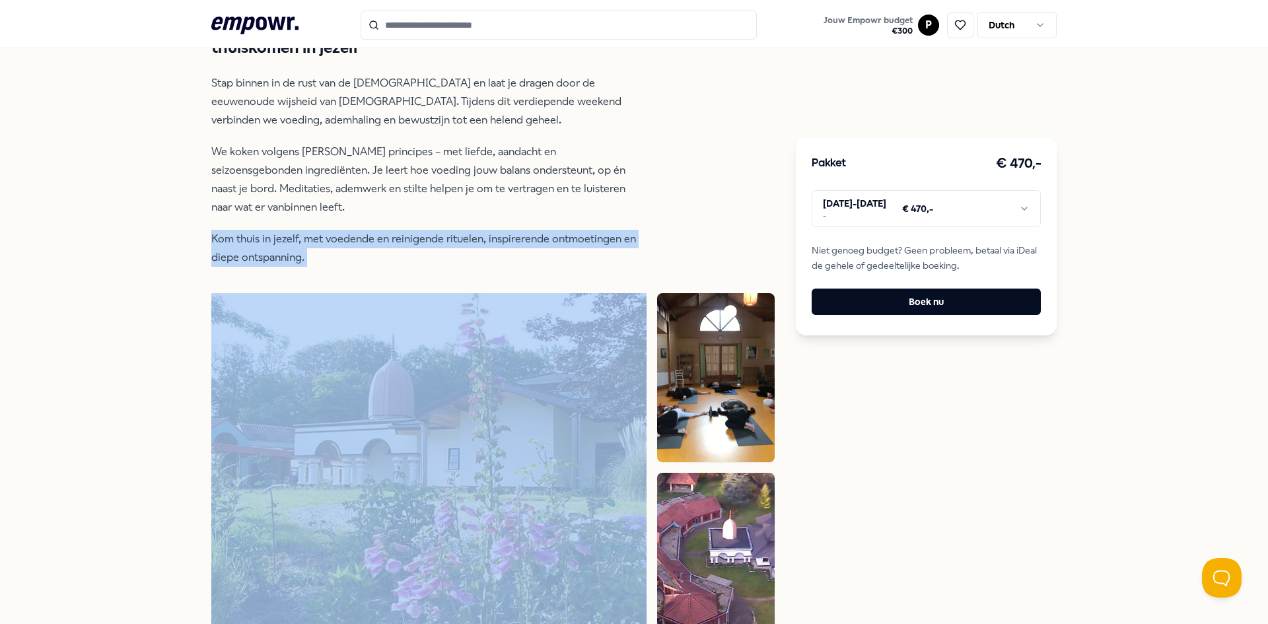
click at [359, 240] on p "Kom thuis in jezelf, met voedende en reinigende rituelen, inspirerende ontmoeti…" at bounding box center [425, 248] width 429 height 37
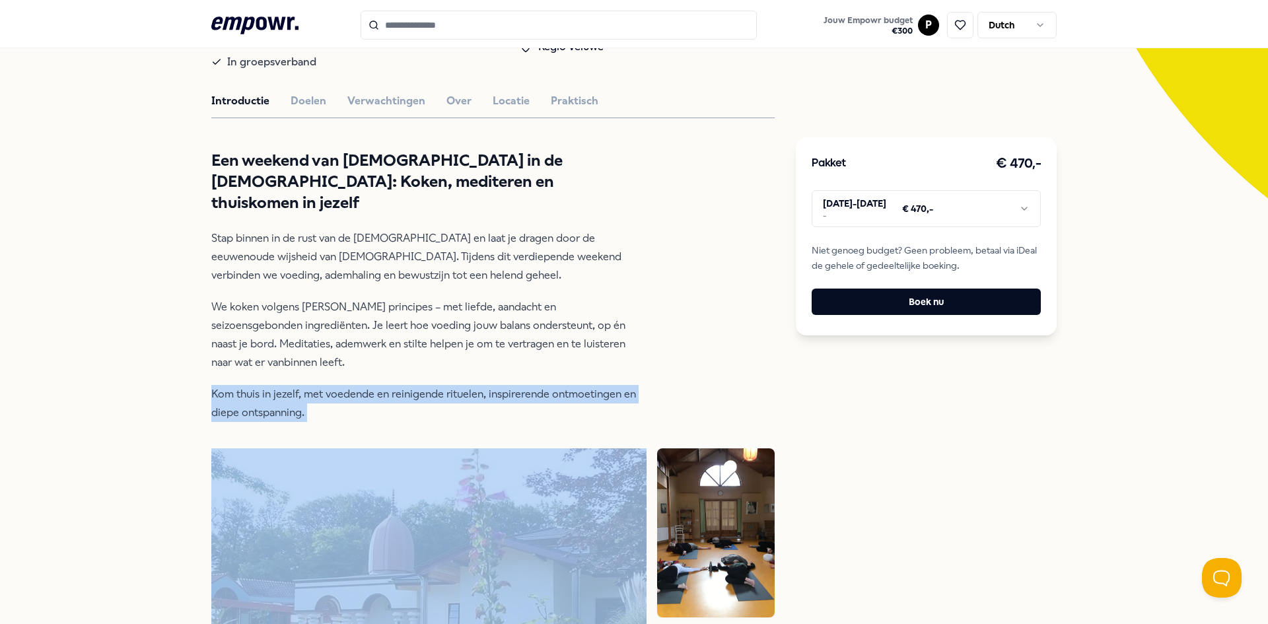
scroll to position [327, 0]
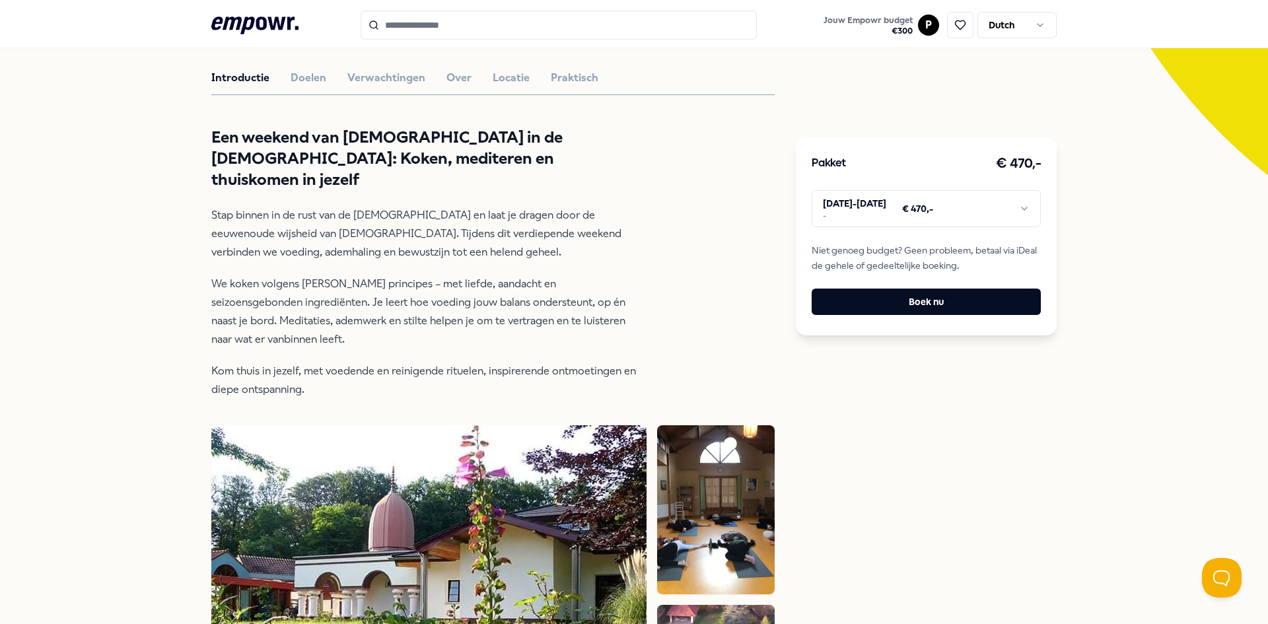
drag, startPoint x: 305, startPoint y: 337, endPoint x: 282, endPoint y: 308, distance: 36.6
click at [302, 337] on p "We koken volgens Ayurvedische principes – met liefde, aandacht en seizoensgebon…" at bounding box center [425, 312] width 429 height 74
click at [274, 295] on p "We koken volgens Ayurvedische principes – met liefde, aandacht en seizoensgebon…" at bounding box center [425, 312] width 429 height 74
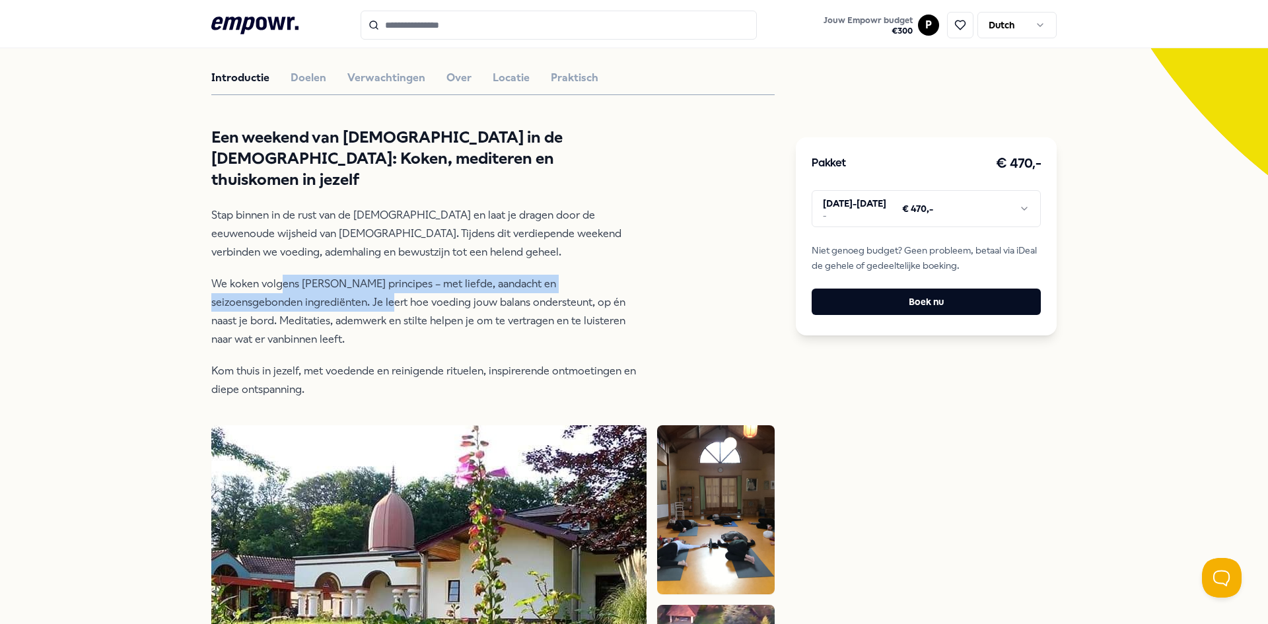
drag, startPoint x: 277, startPoint y: 279, endPoint x: 299, endPoint y: 300, distance: 30.8
click at [299, 300] on p "We koken volgens Ayurvedische principes – met liefde, aandacht en seizoensgebon…" at bounding box center [425, 312] width 429 height 74
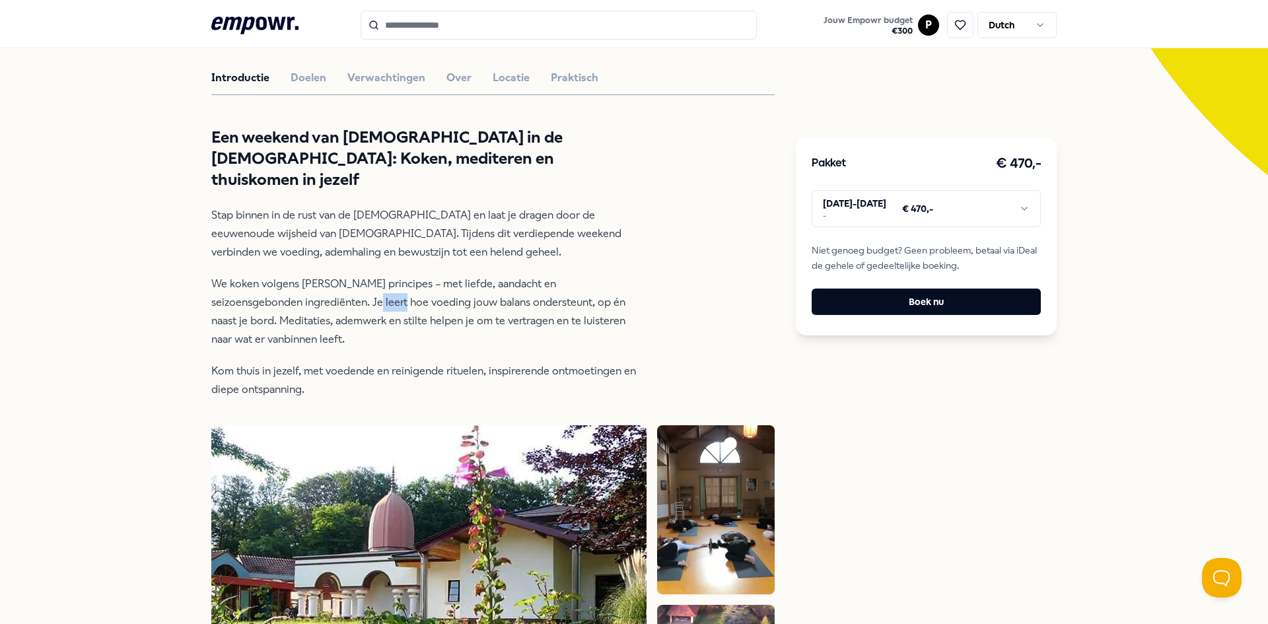
click at [299, 300] on p "We koken volgens Ayurvedische principes – met liefde, aandacht en seizoensgebon…" at bounding box center [425, 312] width 429 height 74
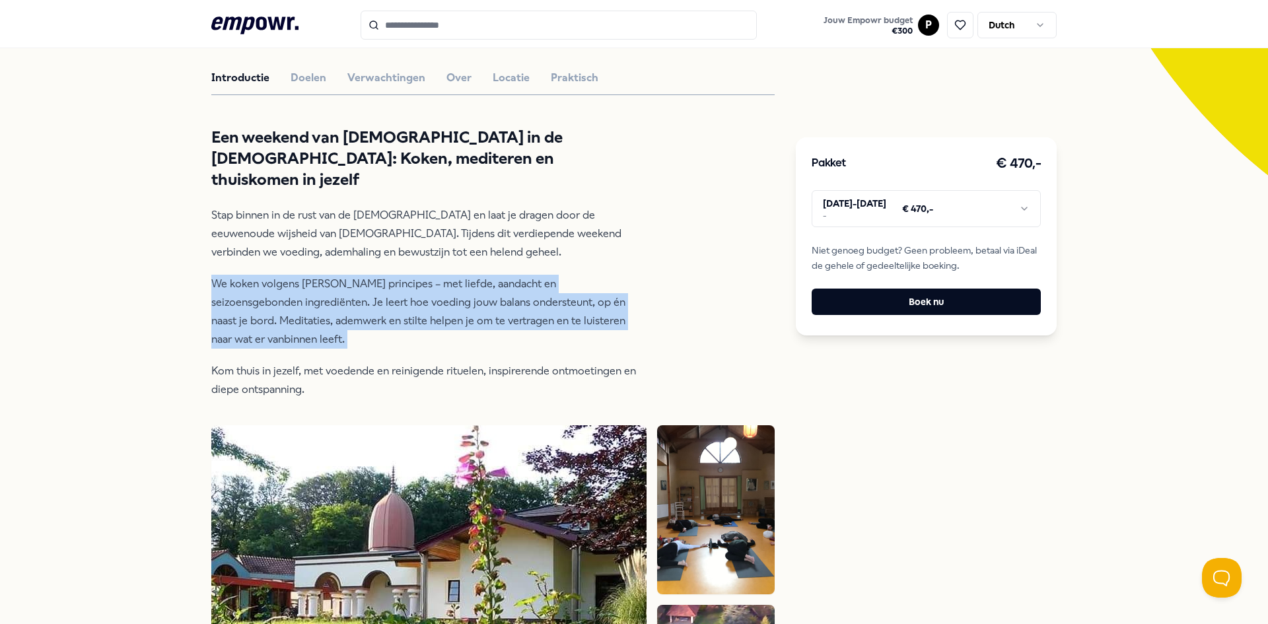
click at [299, 300] on p "We koken volgens Ayurvedische principes – met liefde, aandacht en seizoensgebon…" at bounding box center [425, 312] width 429 height 74
drag, startPoint x: 273, startPoint y: 327, endPoint x: 246, endPoint y: 319, distance: 28.2
click at [272, 327] on p "We koken volgens Ayurvedische principes – met liefde, aandacht en seizoensgebon…" at bounding box center [425, 312] width 429 height 74
click at [242, 317] on p "We koken volgens Ayurvedische principes – met liefde, aandacht en seizoensgebon…" at bounding box center [425, 312] width 429 height 74
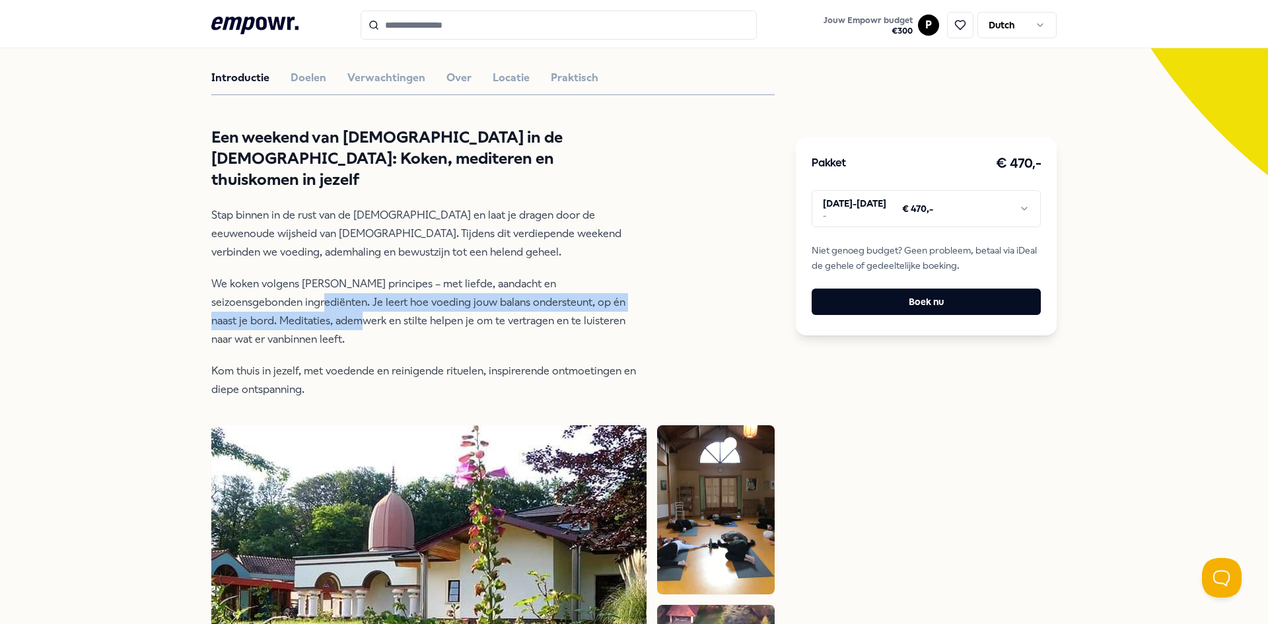
drag, startPoint x: 230, startPoint y: 299, endPoint x: 297, endPoint y: 320, distance: 70.2
click at [297, 320] on p "We koken volgens Ayurvedische principes – met liefde, aandacht en seizoensgebon…" at bounding box center [425, 312] width 429 height 74
drag, startPoint x: 304, startPoint y: 299, endPoint x: 306, endPoint y: 323, distance: 24.5
click at [306, 323] on p "We koken volgens Ayurvedische principes – met liefde, aandacht en seizoensgebon…" at bounding box center [425, 312] width 429 height 74
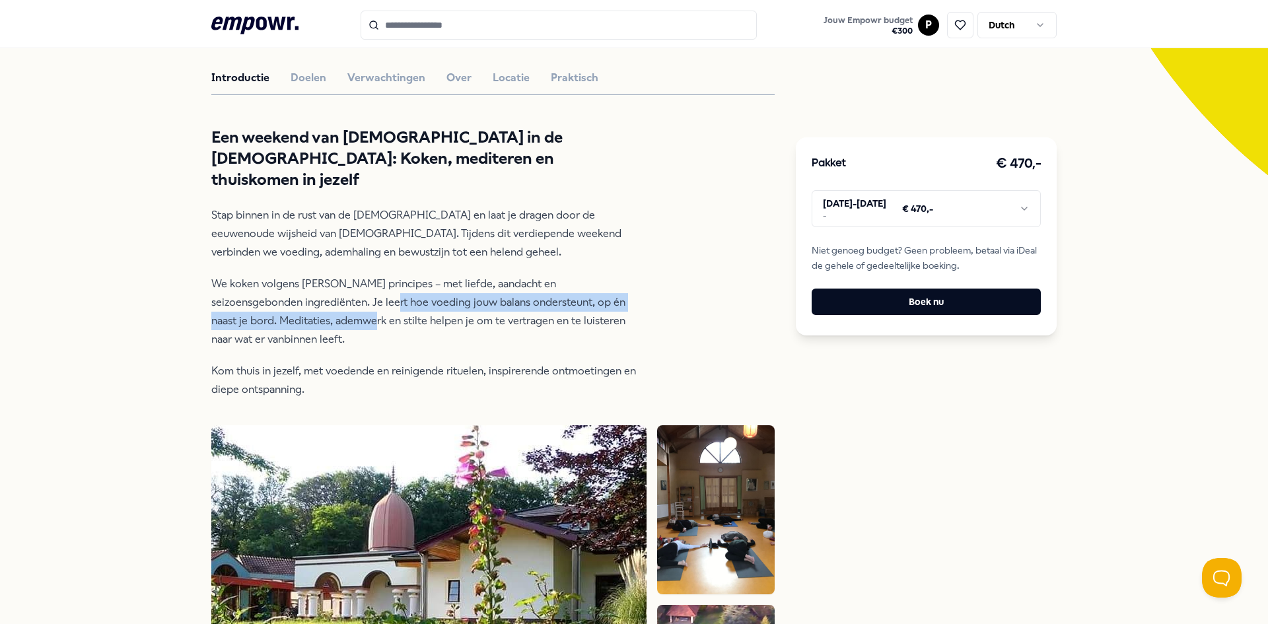
click at [306, 323] on p "We koken volgens Ayurvedische principes – met liefde, aandacht en seizoensgebon…" at bounding box center [425, 312] width 429 height 74
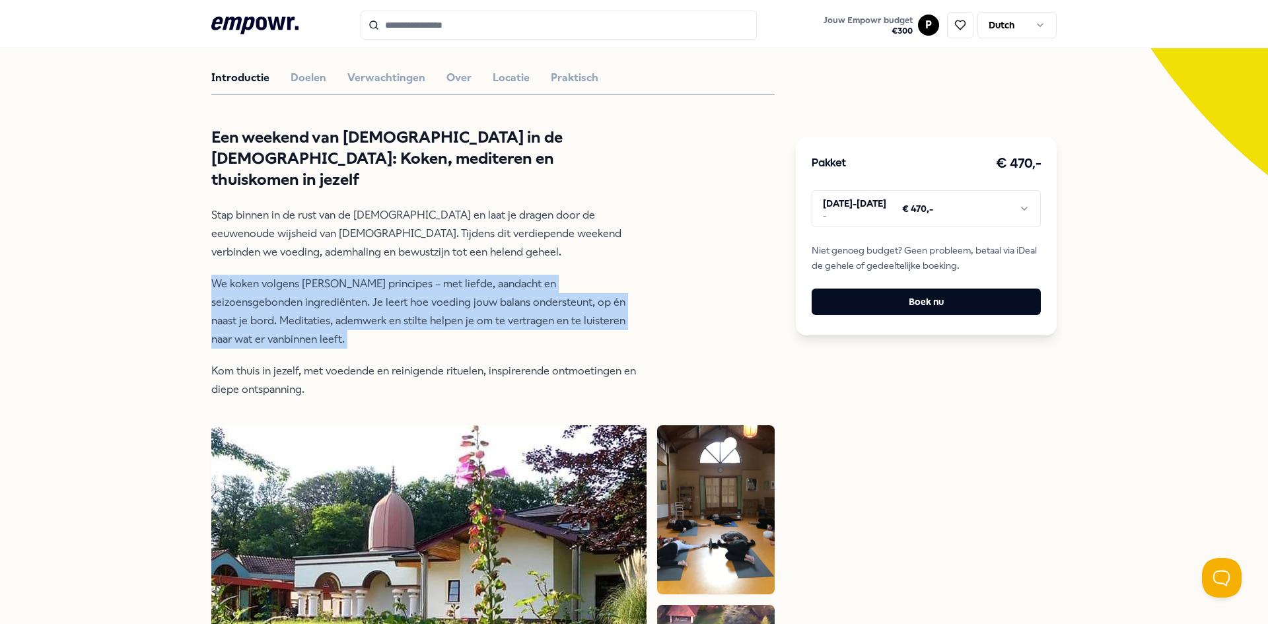
click at [306, 323] on p "We koken volgens Ayurvedische principes – met liefde, aandacht en seizoensgebon…" at bounding box center [425, 312] width 429 height 74
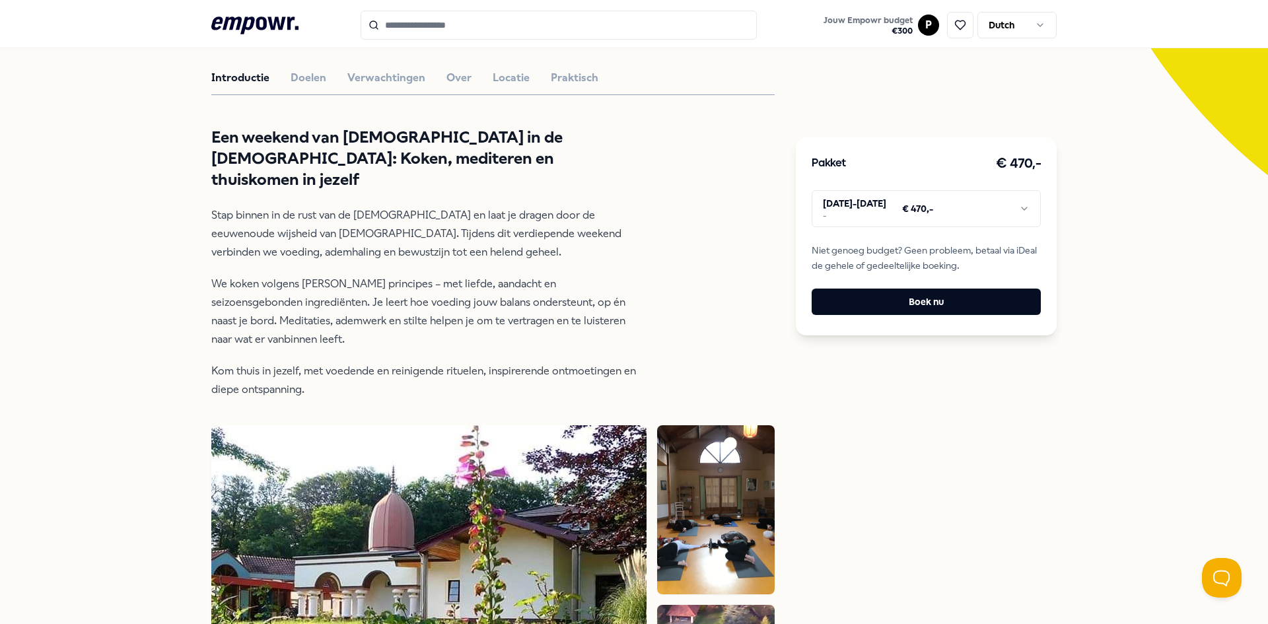
click at [311, 225] on p "Stap binnen in de rust van de ashram en laat je dragen door de eeuwenoude wijsh…" at bounding box center [425, 233] width 429 height 55
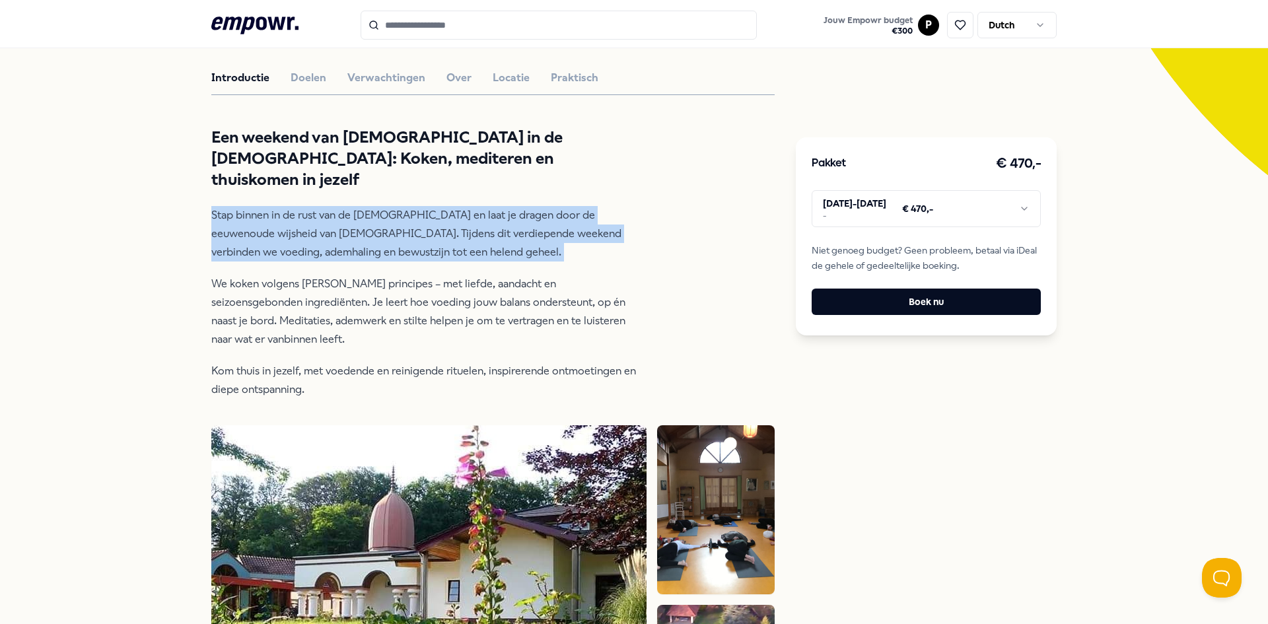
click at [311, 225] on p "Stap binnen in de rust van de ashram en laat je dragen door de eeuwenoude wijsh…" at bounding box center [425, 233] width 429 height 55
click at [973, 215] on html ".empowr-logo_svg__cls-1{fill:#03032f} Jouw Empowr budget € 300 P Dutch Alle cat…" at bounding box center [634, 312] width 1268 height 624
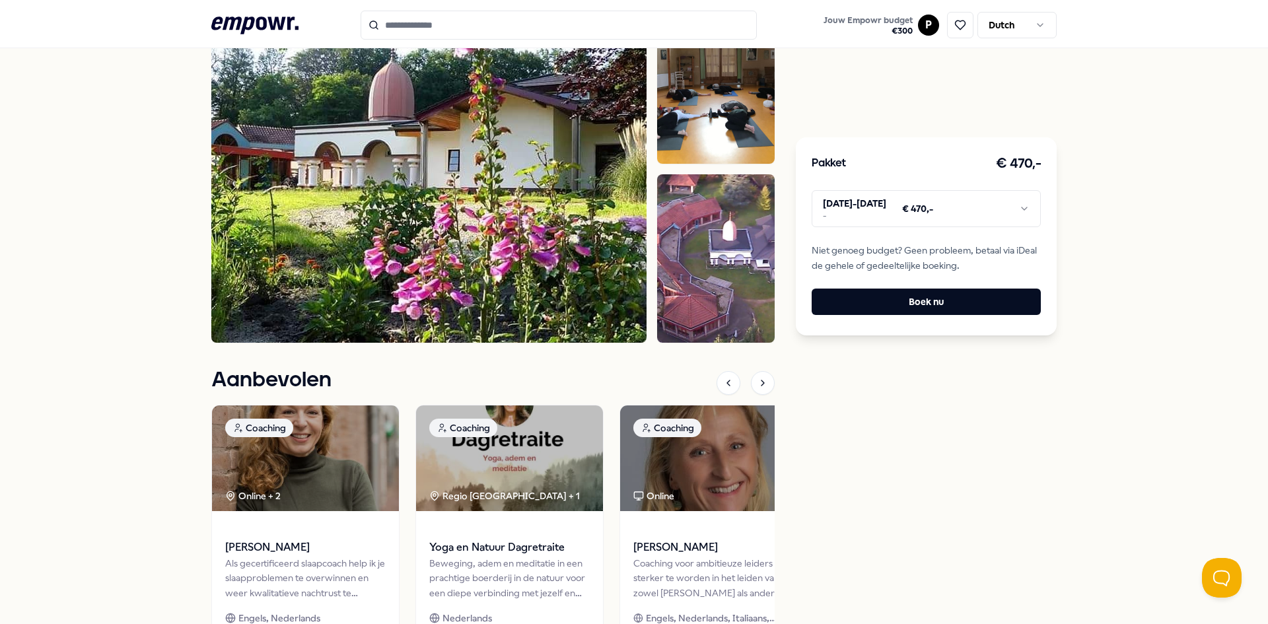
scroll to position [921, 0]
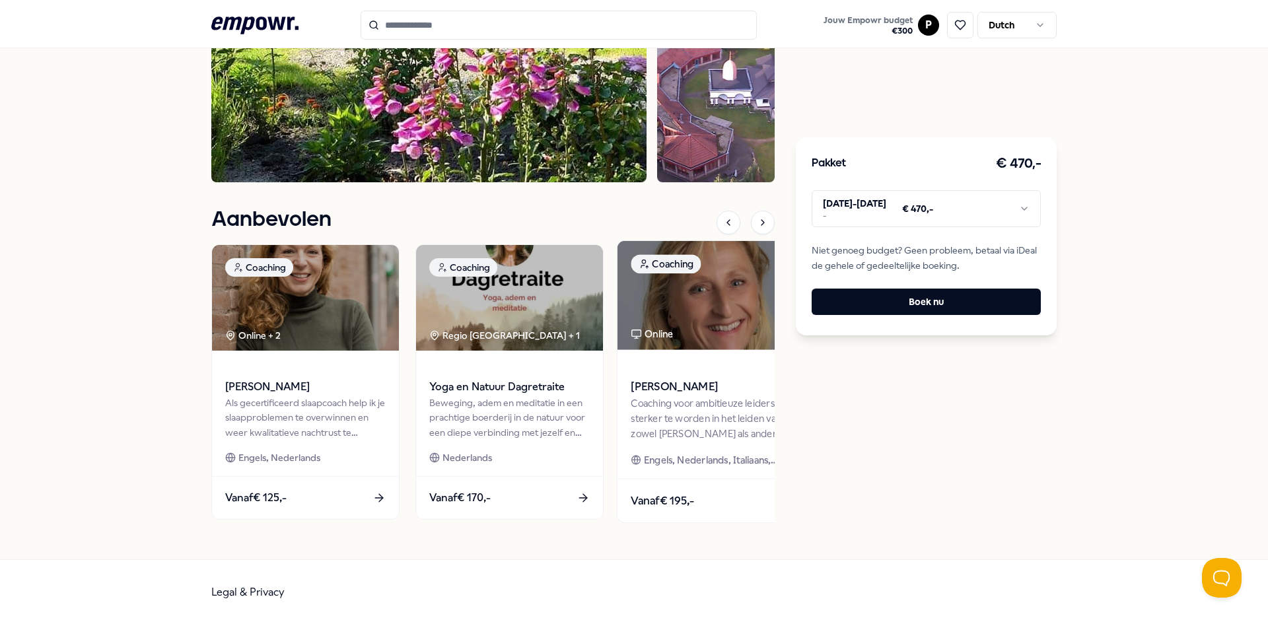
click at [668, 378] on div "[PERSON_NAME]" at bounding box center [713, 378] width 165 height 35
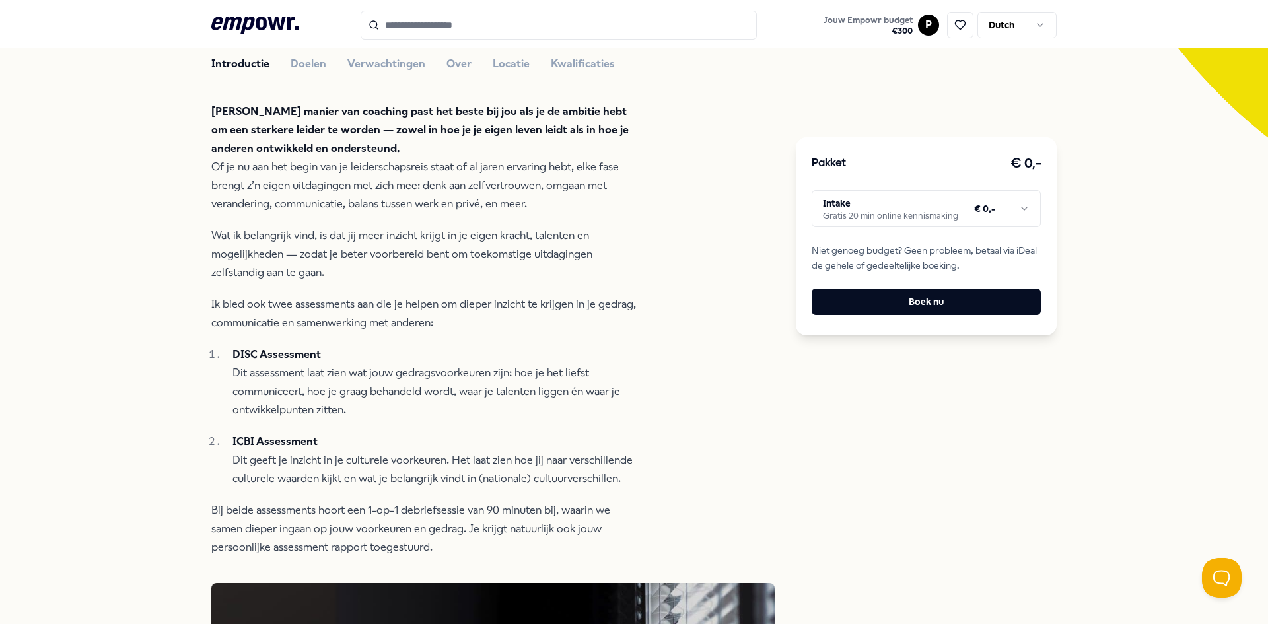
scroll to position [415, 0]
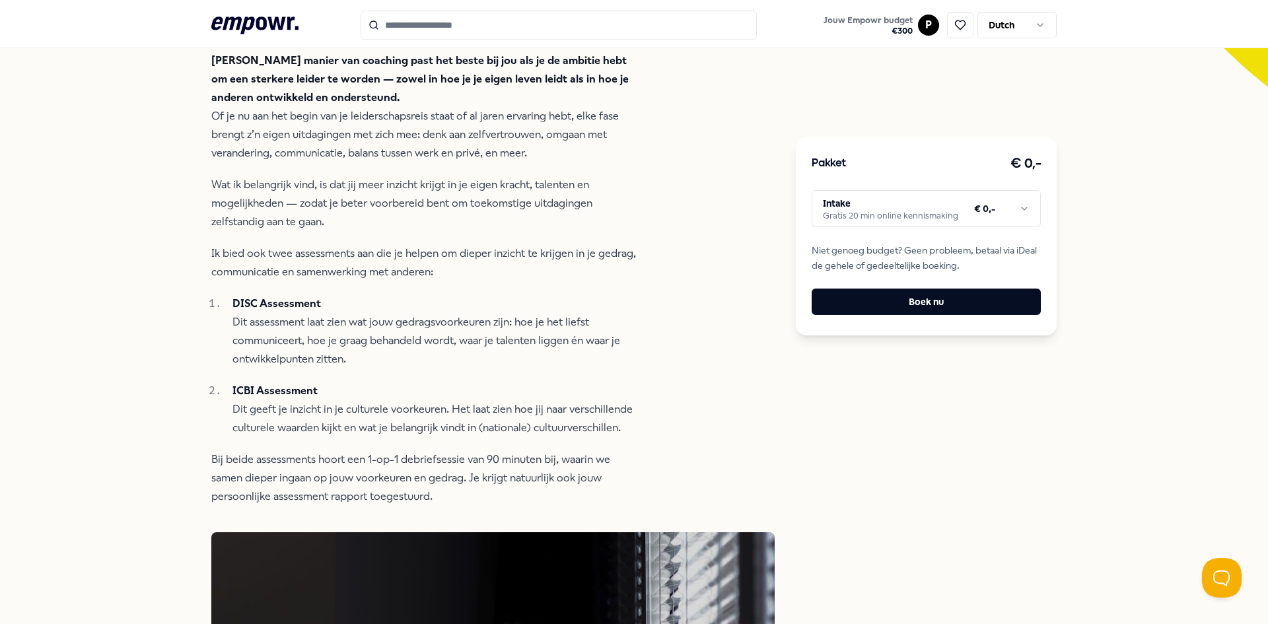
click at [926, 188] on div "Pakket € 0,- Intake Gratis 20 min online kennismaking € 0,- Niet genoeg budget?…" at bounding box center [926, 236] width 261 height 198
click at [921, 203] on html ".empowr-logo_svg__cls-1{fill:#03032f} Jouw Empowr budget € 300 P Dutch Alle cat…" at bounding box center [634, 312] width 1268 height 624
click at [896, 299] on button "Boek nu" at bounding box center [926, 302] width 229 height 26
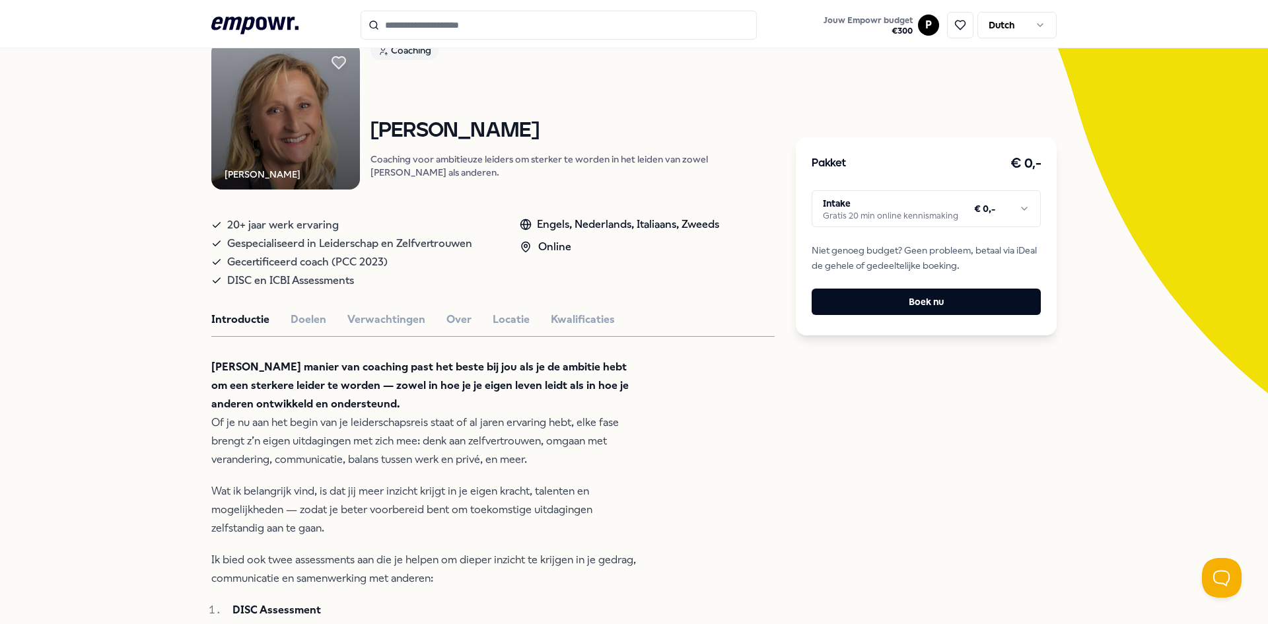
scroll to position [264, 0]
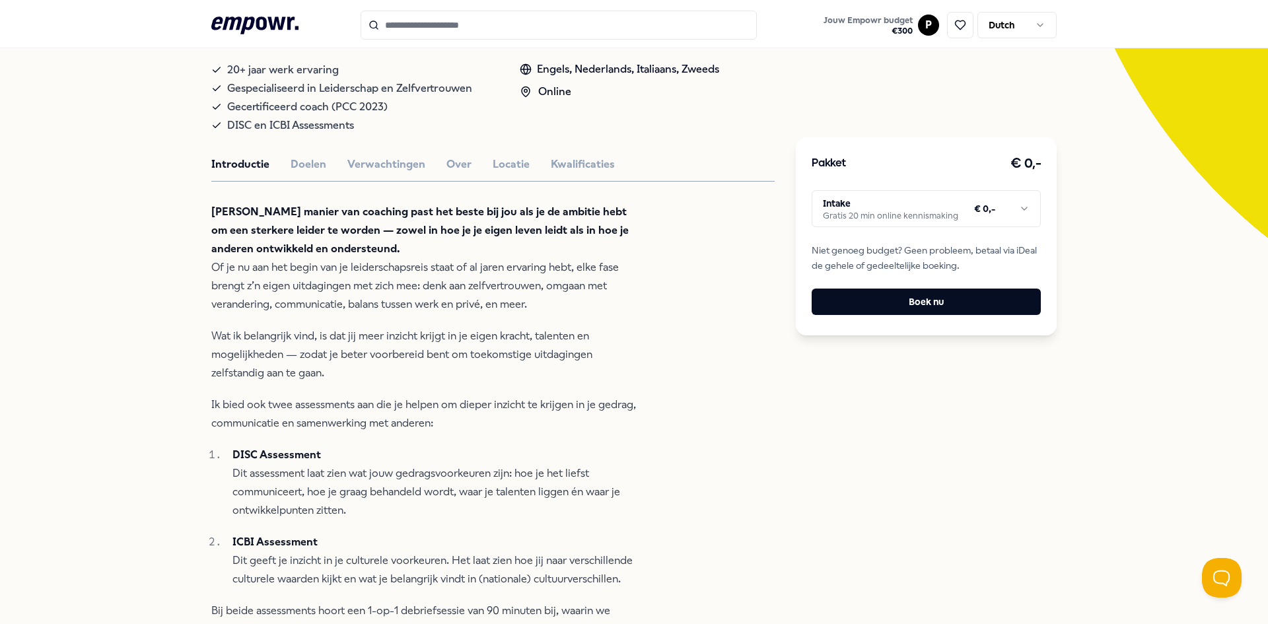
click at [958, 203] on html ".empowr-logo_svg__cls-1{fill:#03032f} Jouw Empowr budget € 300 P Dutch Alle cat…" at bounding box center [634, 312] width 1268 height 624
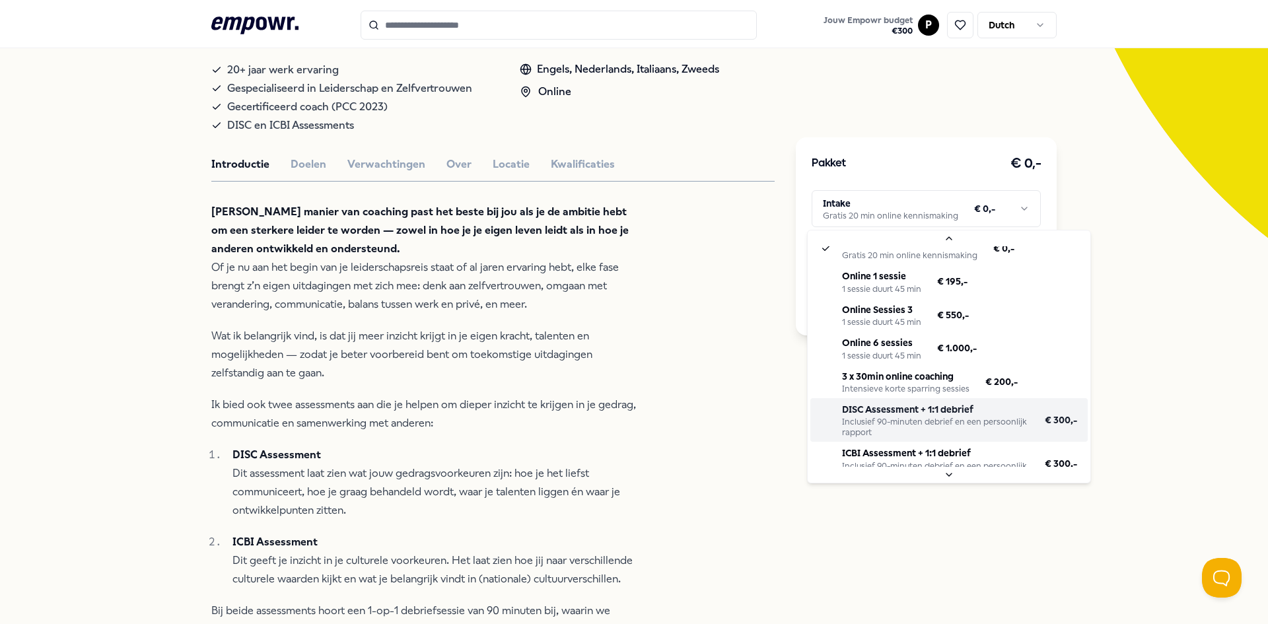
scroll to position [23, 0]
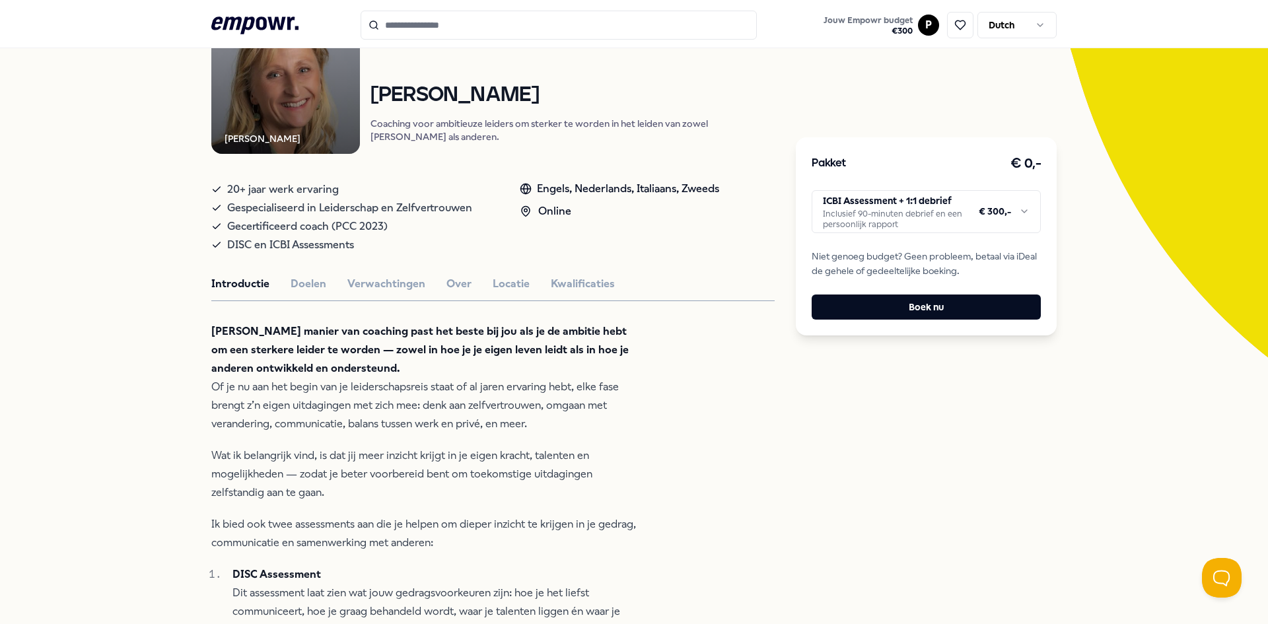
scroll to position [0, 0]
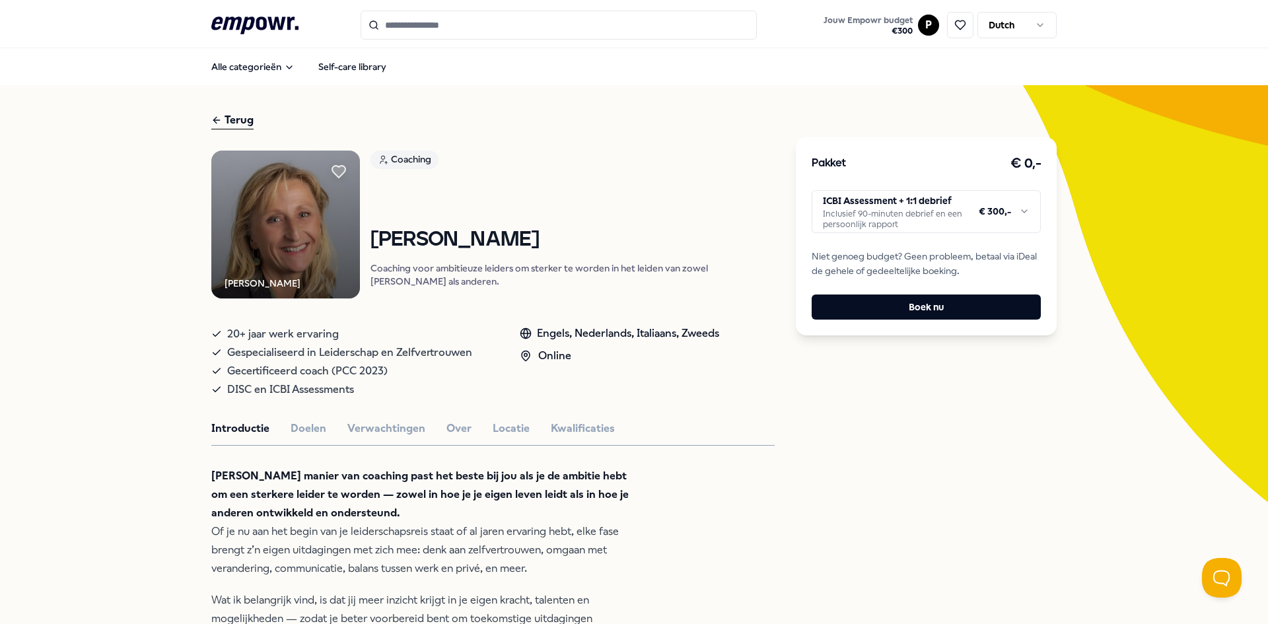
click at [901, 172] on div "Pakket € 0,-" at bounding box center [926, 163] width 229 height 21
click at [947, 314] on button "Boek nu" at bounding box center [926, 307] width 229 height 25
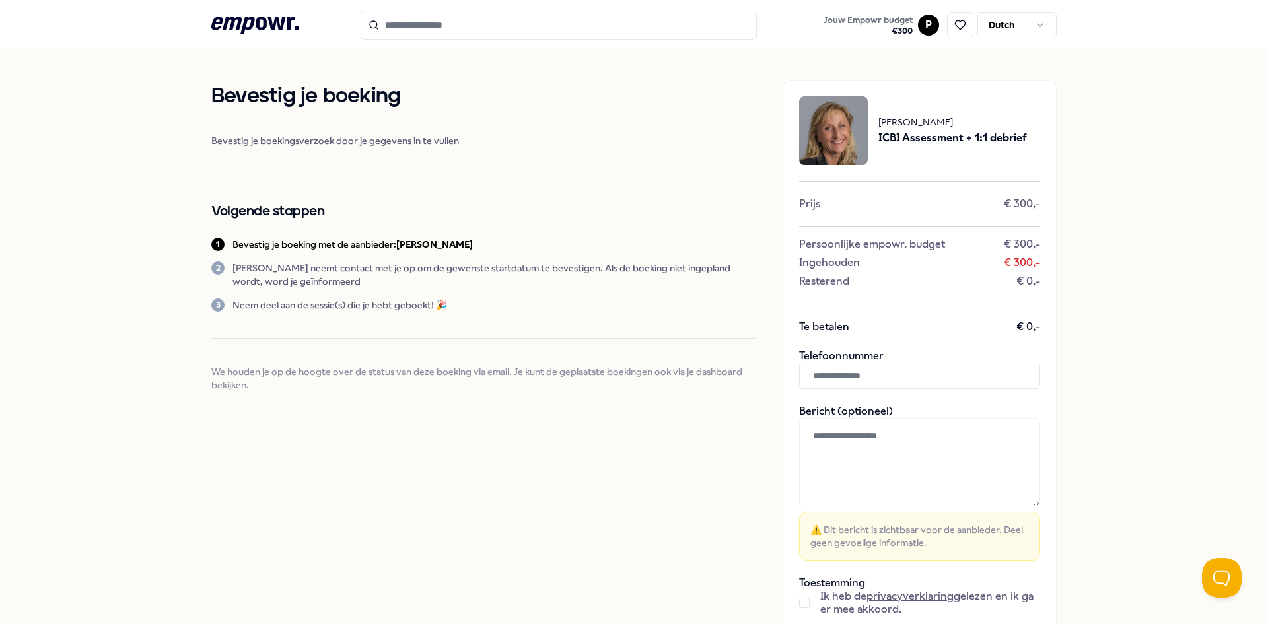
click at [1171, 312] on div "Bevestig je boeking Bevestig je boekingsverzoek door je gegevens in te vullen V…" at bounding box center [634, 377] width 1268 height 658
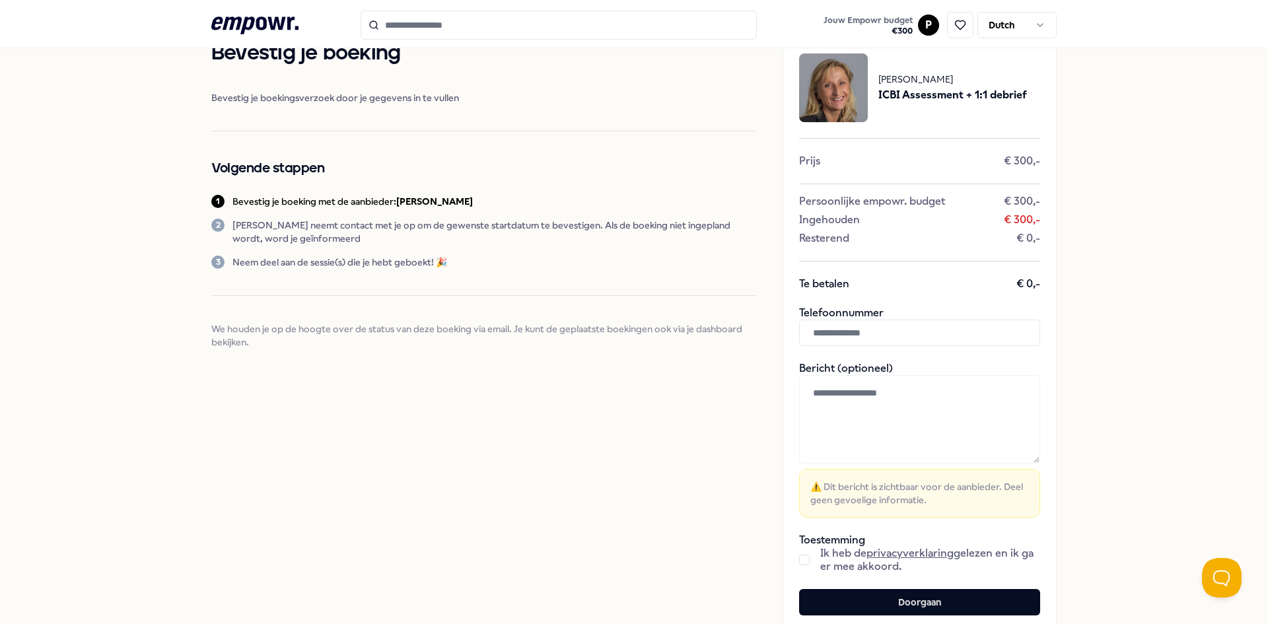
scroll to position [66, 0]
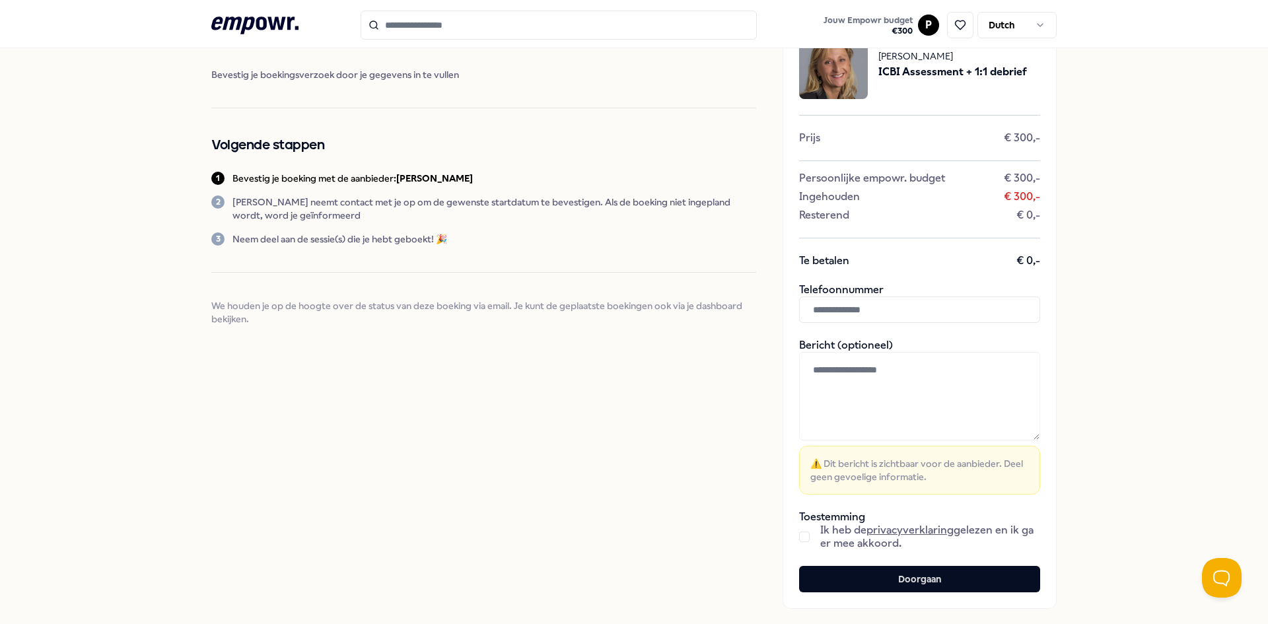
click at [362, 206] on p "Caroline Lippers neemt contact met je op om de gewenste startdatum te bevestige…" at bounding box center [494, 208] width 524 height 26
click at [359, 200] on p "Caroline Lippers neemt contact met je op om de gewenste startdatum te bevestige…" at bounding box center [494, 208] width 524 height 26
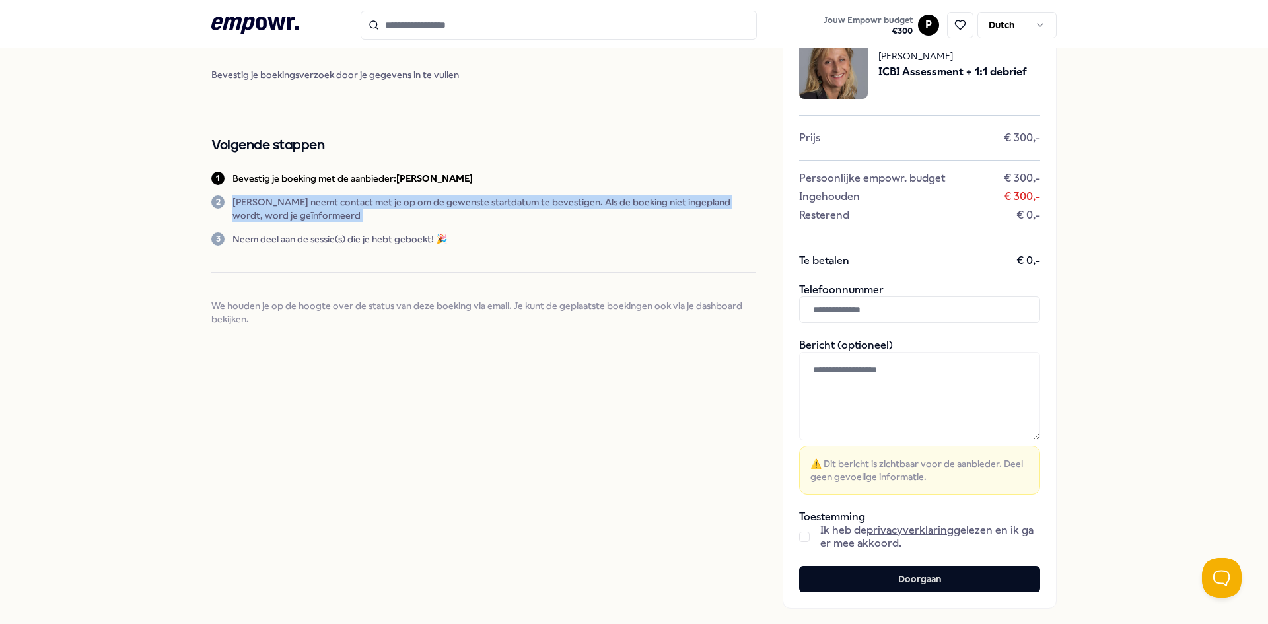
click at [359, 200] on p "Caroline Lippers neemt contact met je op om de gewenste startdatum te bevestige…" at bounding box center [494, 208] width 524 height 26
click at [393, 205] on p "Caroline Lippers neemt contact met je op om de gewenste startdatum te bevestige…" at bounding box center [494, 208] width 524 height 26
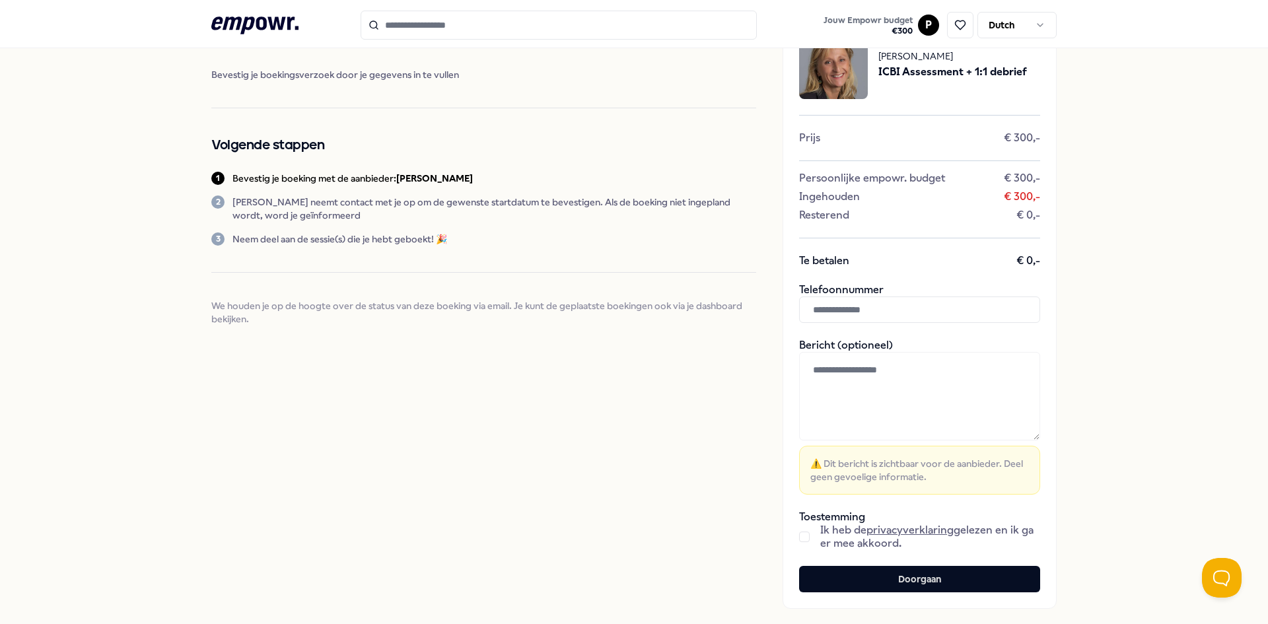
click at [915, 310] on input "text" at bounding box center [919, 310] width 241 height 26
type input "**********"
click at [902, 362] on textarea at bounding box center [919, 396] width 241 height 88
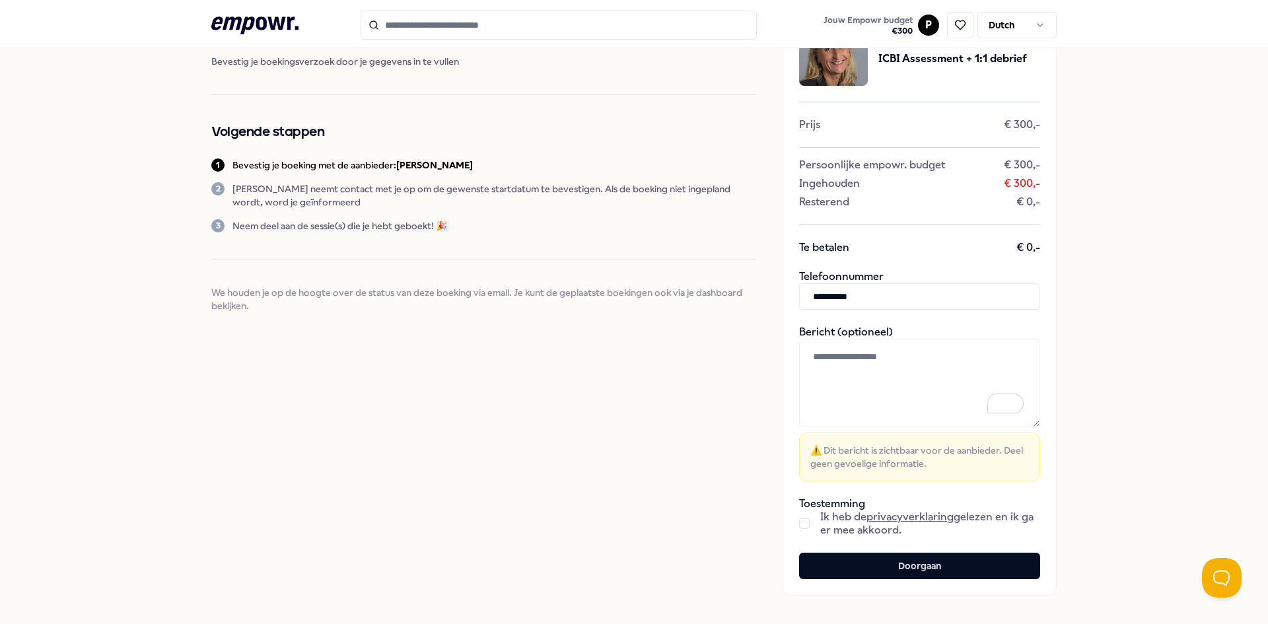
scroll to position [148, 0]
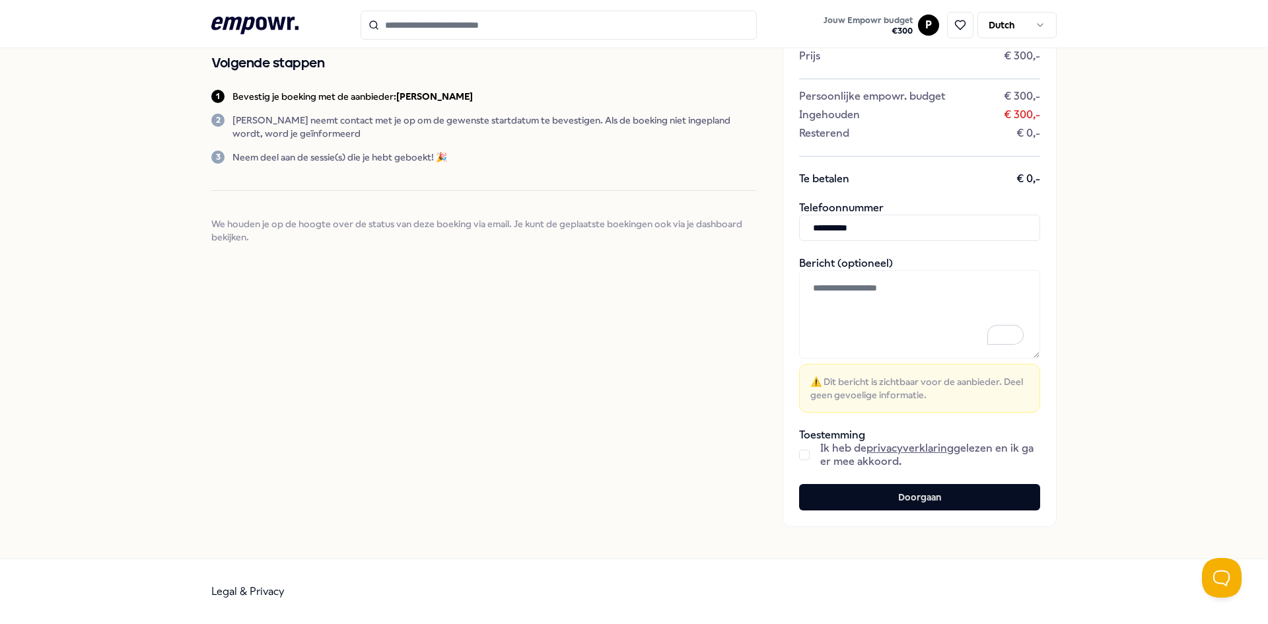
click at [934, 302] on textarea "To enrich screen reader interactions, please activate Accessibility in Grammarl…" at bounding box center [919, 314] width 241 height 88
click at [809, 447] on div "Ik heb de privacyverklaring gelezen en ik ga er mee akkoord." at bounding box center [919, 455] width 241 height 26
click at [791, 451] on div "**********" at bounding box center [920, 229] width 274 height 595
click at [793, 452] on div "**********" at bounding box center [920, 229] width 274 height 595
click at [803, 457] on button "button" at bounding box center [804, 455] width 11 height 11
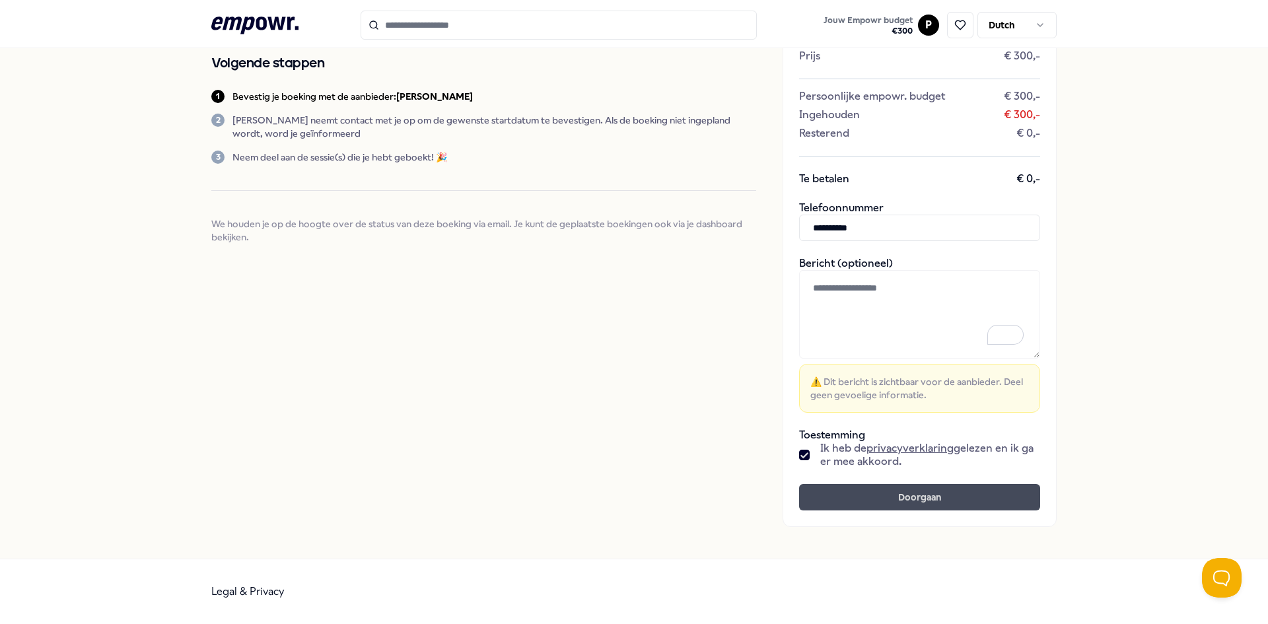
click at [843, 491] on button "Doorgaan" at bounding box center [919, 497] width 241 height 26
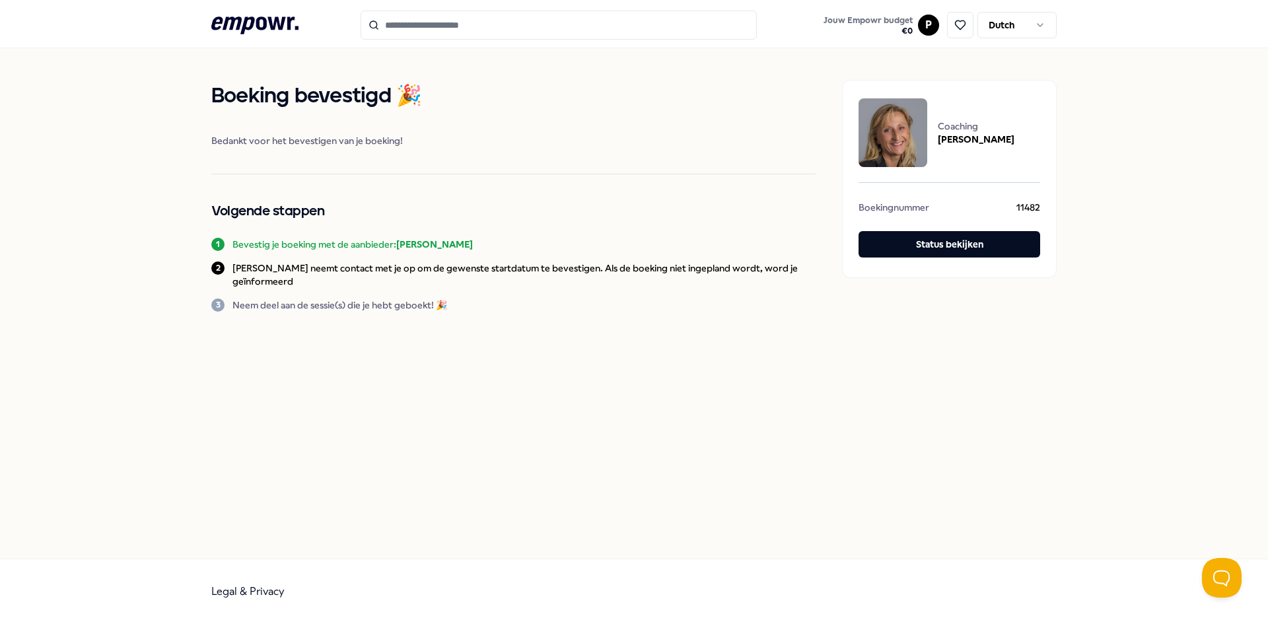
click at [320, 309] on p "Neem deel aan de sessie(s) die je hebt geboekt! 🎉" at bounding box center [339, 305] width 215 height 13
click at [249, 345] on div "Boeking bevestigd 🎉 Bedankt voor het bevestigen van je boeking! Volgende stappe…" at bounding box center [634, 303] width 1268 height 511
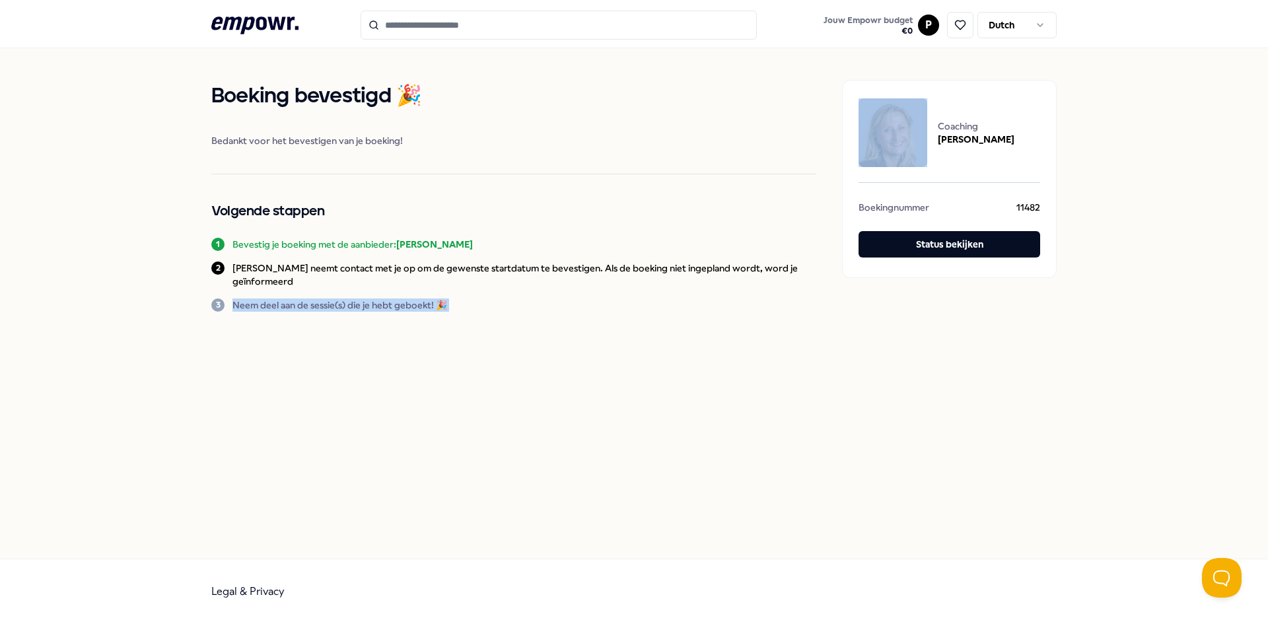
click at [249, 345] on div "Boeking bevestigd 🎉 Bedankt voor het bevestigen van je boeking! Volgende stappe…" at bounding box center [634, 303] width 1268 height 511
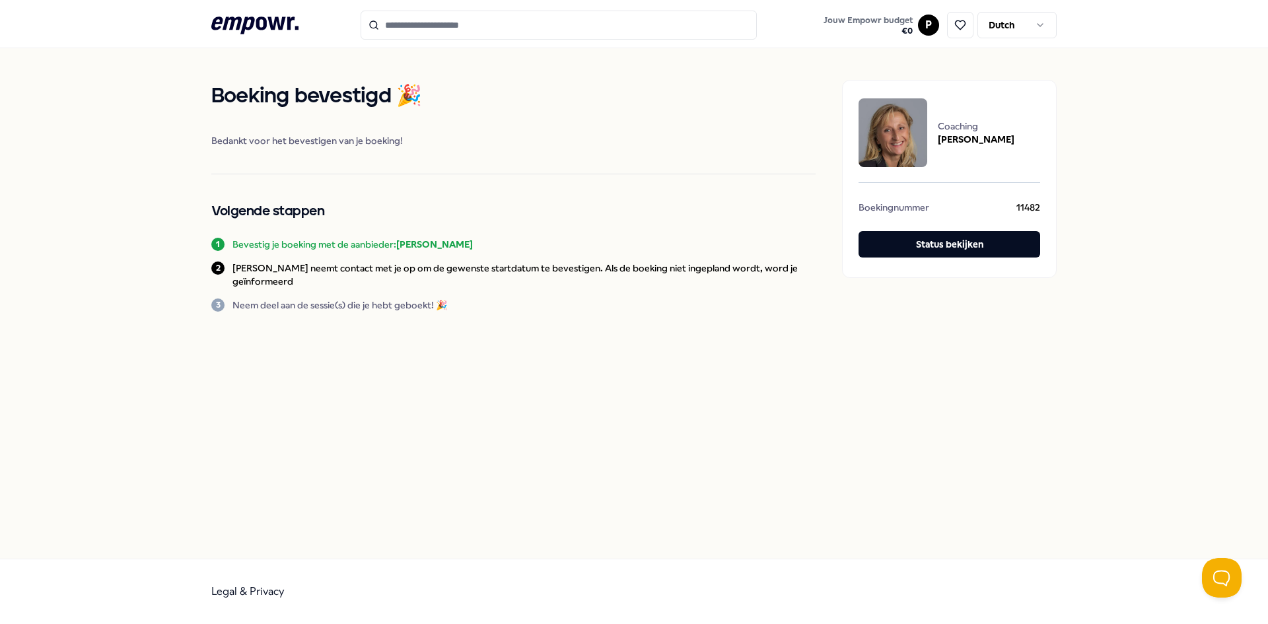
click at [207, 378] on div "Boeking bevestigd 🎉 Bedankt voor het bevestigen van je boeking! Volgende stappe…" at bounding box center [634, 303] width 1268 height 511
click at [746, 442] on div "Boeking bevestigd 🎉 Bedankt voor het bevestigen van je boeking! Volgende stappe…" at bounding box center [634, 303] width 1268 height 511
drag, startPoint x: 993, startPoint y: 122, endPoint x: 956, endPoint y: 109, distance: 38.4
click at [993, 122] on span "Coaching" at bounding box center [976, 126] width 77 height 13
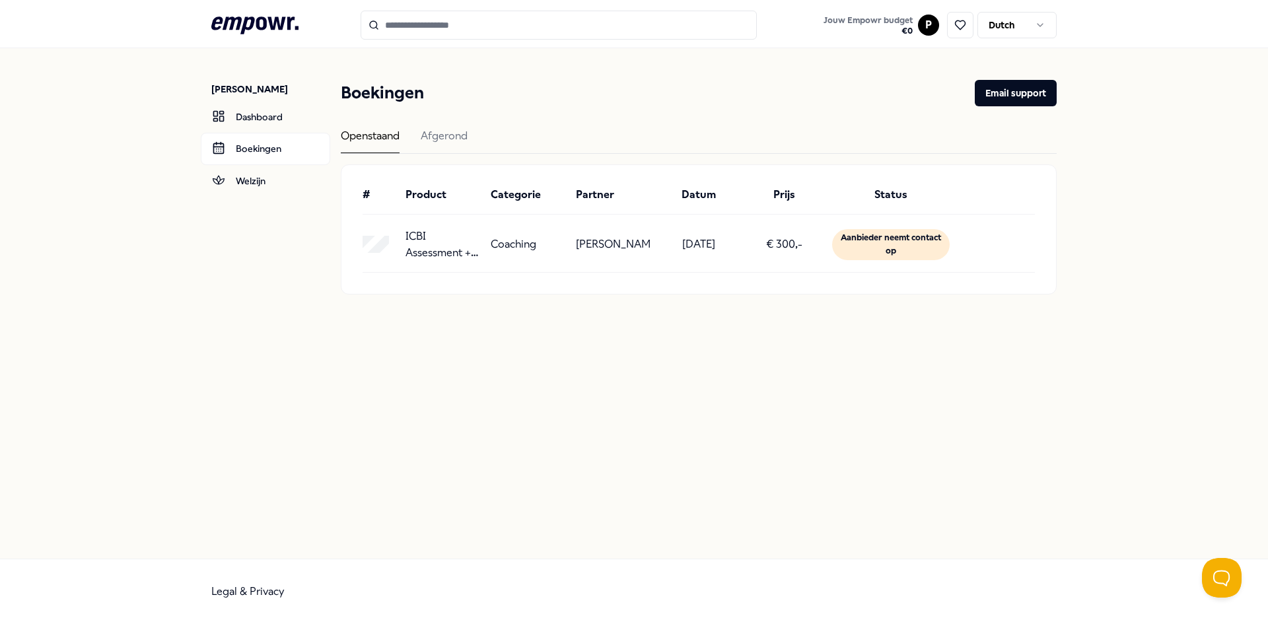
click at [510, 462] on div "Pratik Nikam Dashboard Boekingen Welzijn Boekingen Email support Openstaand Afg…" at bounding box center [634, 303] width 1268 height 511
drag, startPoint x: 476, startPoint y: 356, endPoint x: 983, endPoint y: 361, distance: 507.2
click at [524, 361] on div "Pratik Nikam Dashboard Boekingen Welzijn Boekingen Email support Openstaand Afg…" at bounding box center [634, 303] width 1268 height 511
click at [917, 250] on div "Aanbieder neemt contact op" at bounding box center [891, 244] width 118 height 31
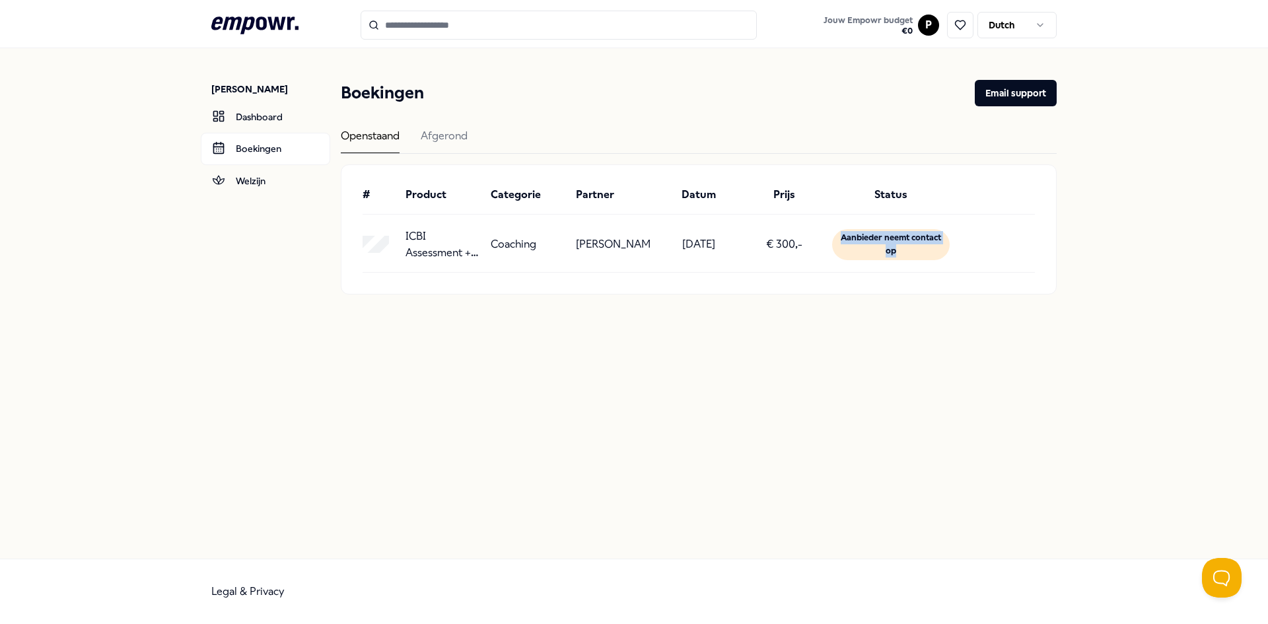
click at [917, 250] on div "Aanbieder neemt contact op" at bounding box center [891, 244] width 118 height 31
click at [752, 334] on div "Pratik Nikam Dashboard Boekingen Welzijn Boekingen Email support Openstaand Afg…" at bounding box center [634, 303] width 1268 height 511
click at [275, 20] on icon at bounding box center [254, 25] width 87 height 17
